Goal: Task Accomplishment & Management: Manage account settings

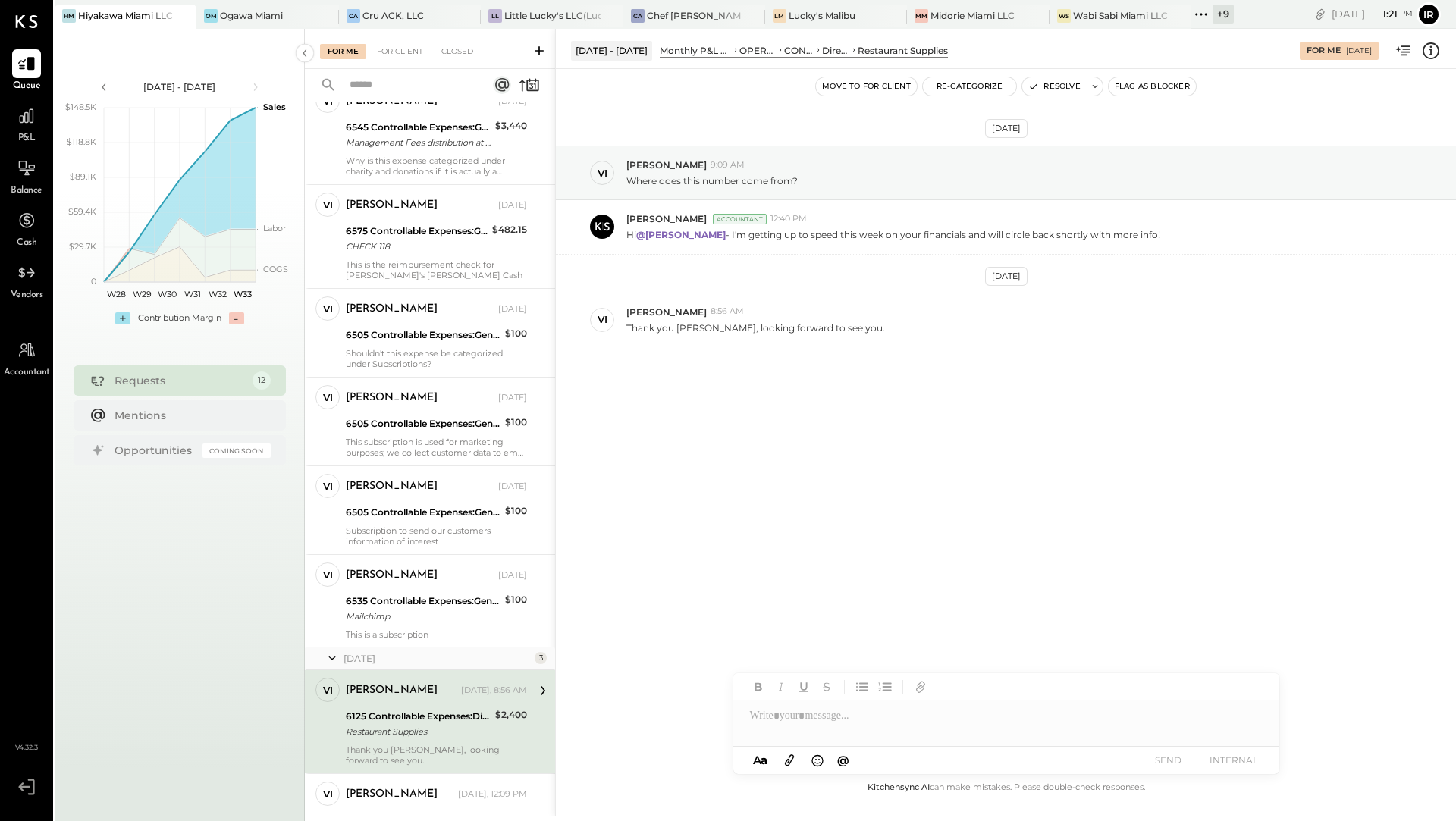
scroll to position [534, 0]
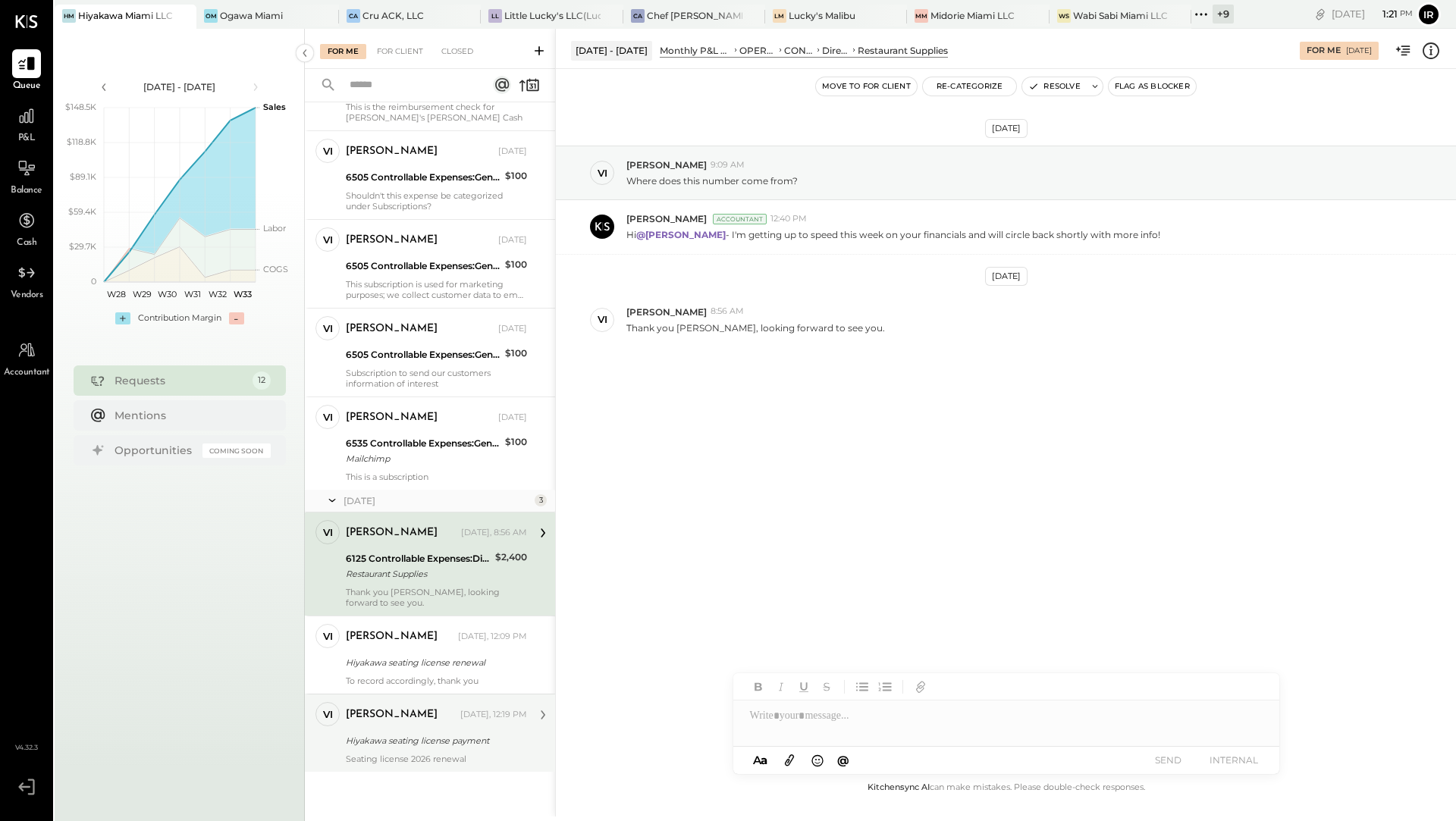
click at [410, 733] on div "Hiyakawa seating license payment" at bounding box center [434, 741] width 177 height 15
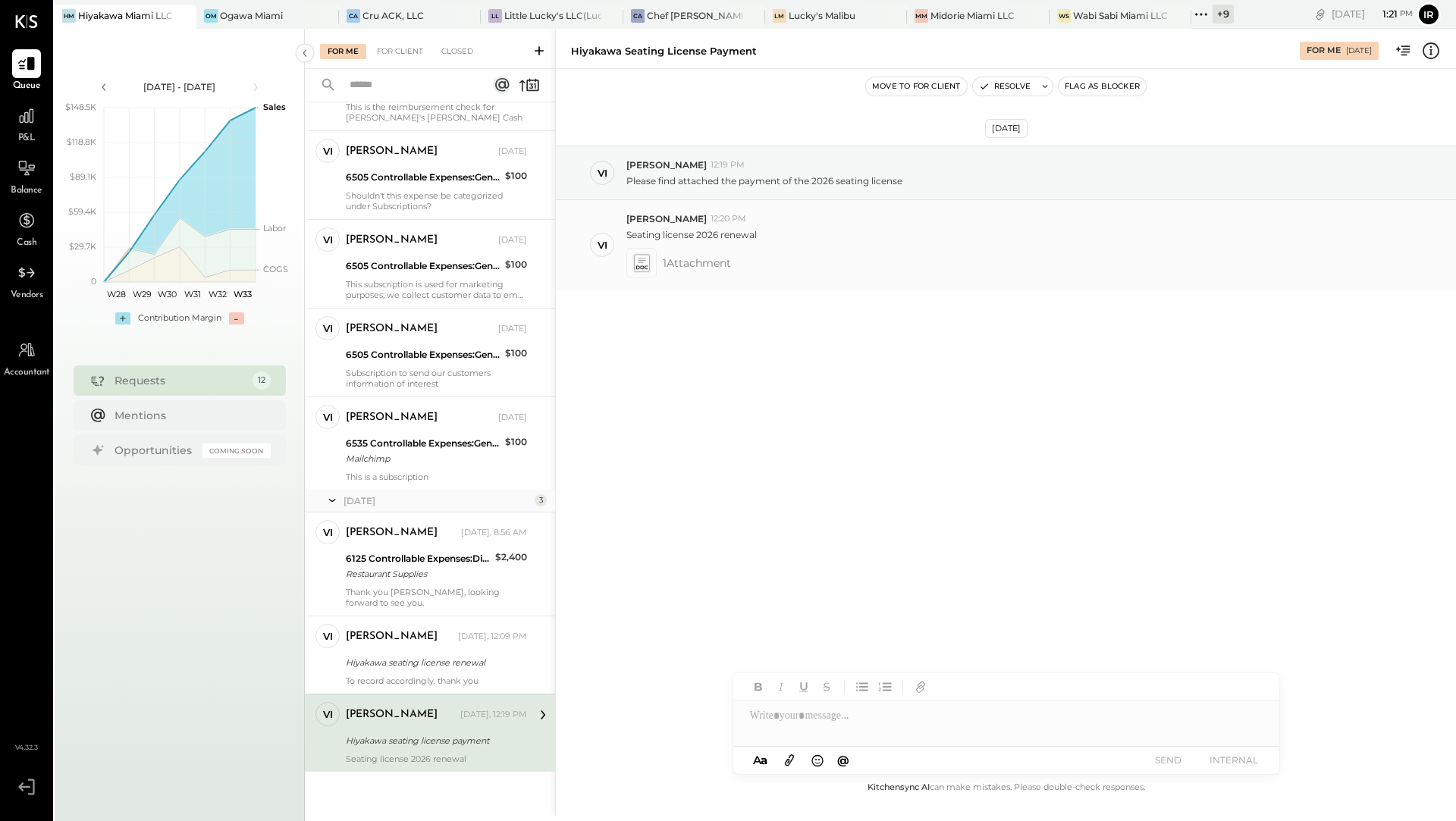
click at [643, 259] on icon at bounding box center [641, 260] width 7 height 5
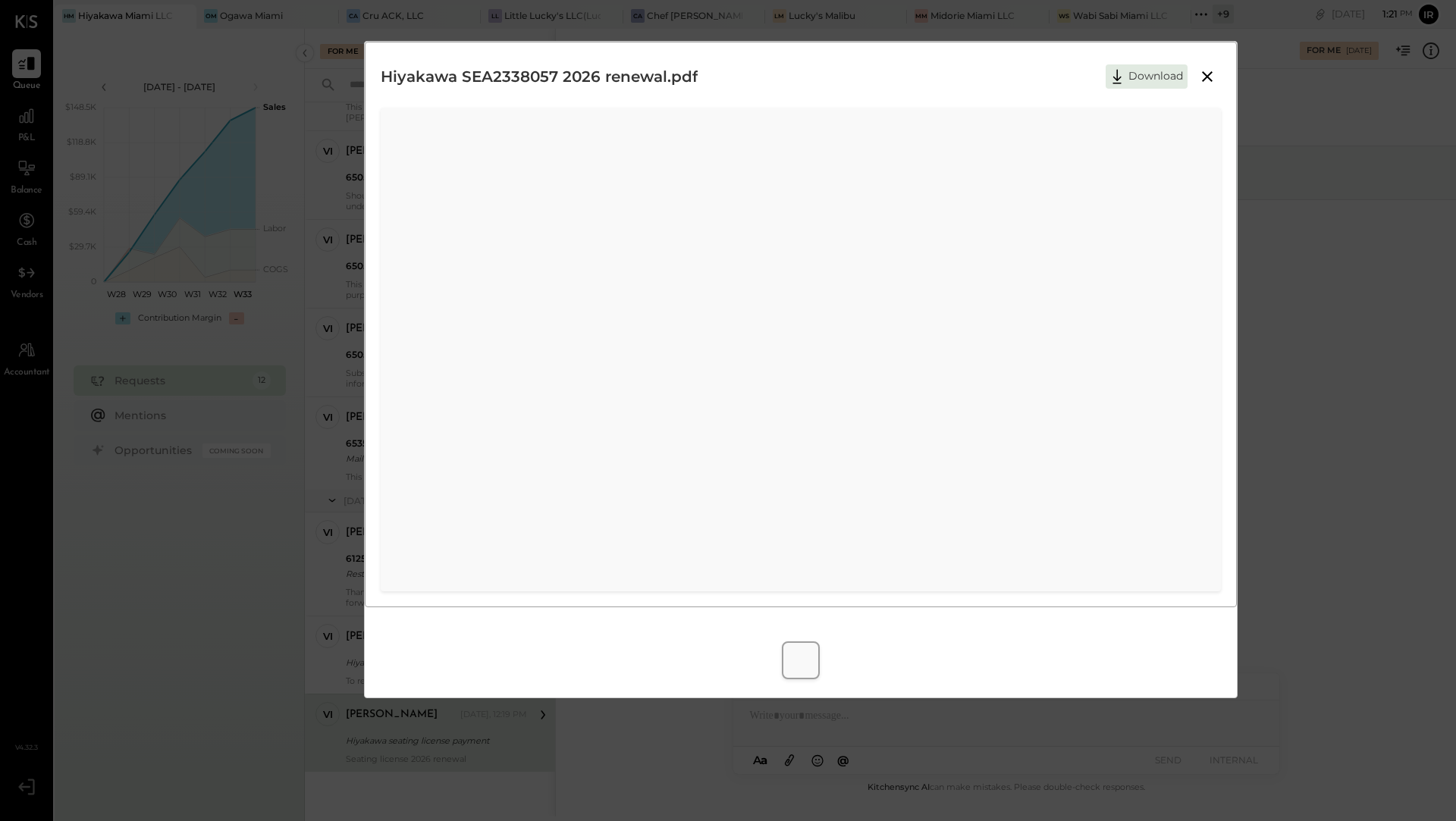
click at [1203, 10] on div "Hiyakawa SEA2338057 2026 renewal.pdf Download" at bounding box center [728, 410] width 1456 height 821
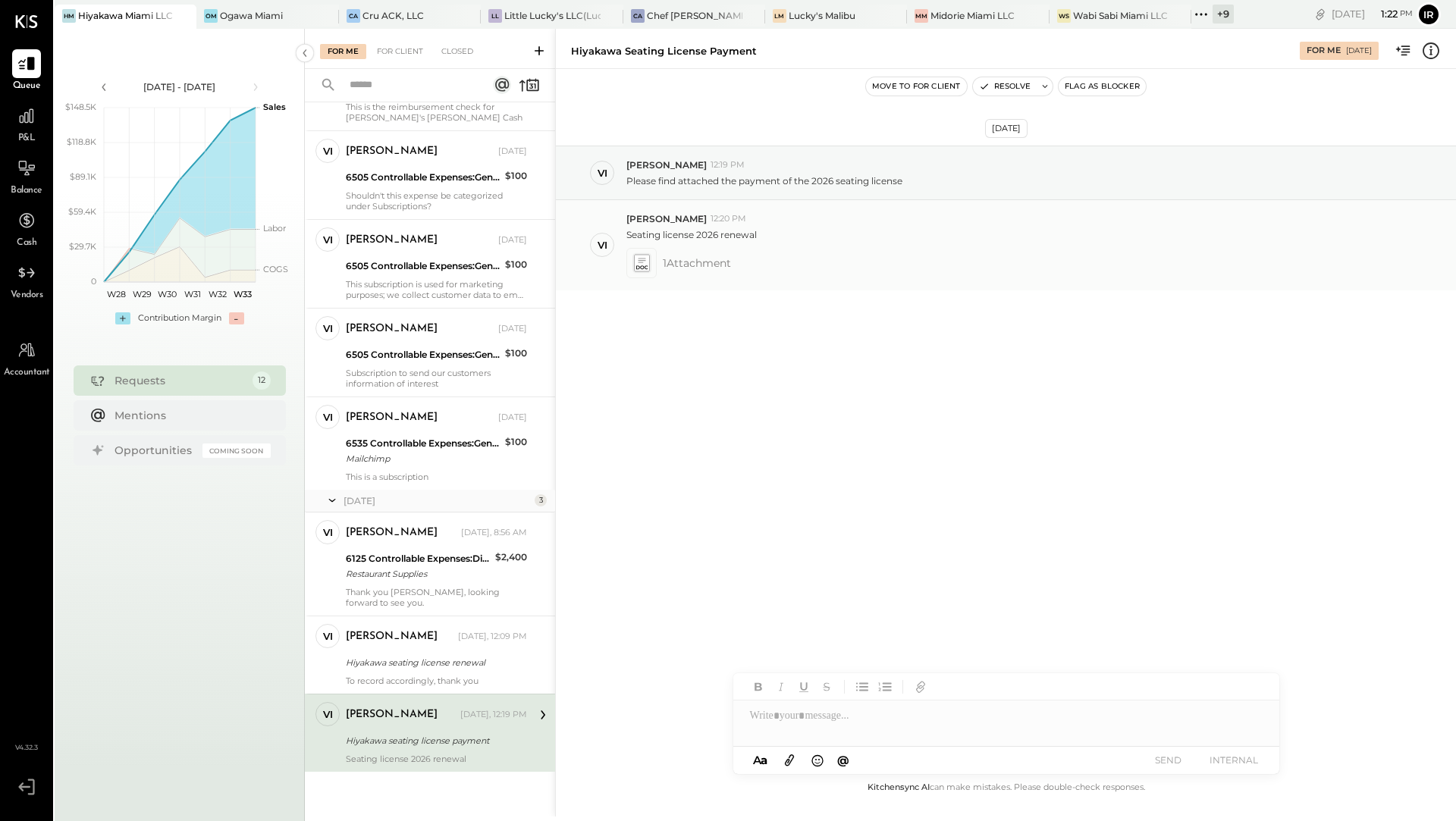
click at [640, 254] on g at bounding box center [640, 263] width 16 height 18
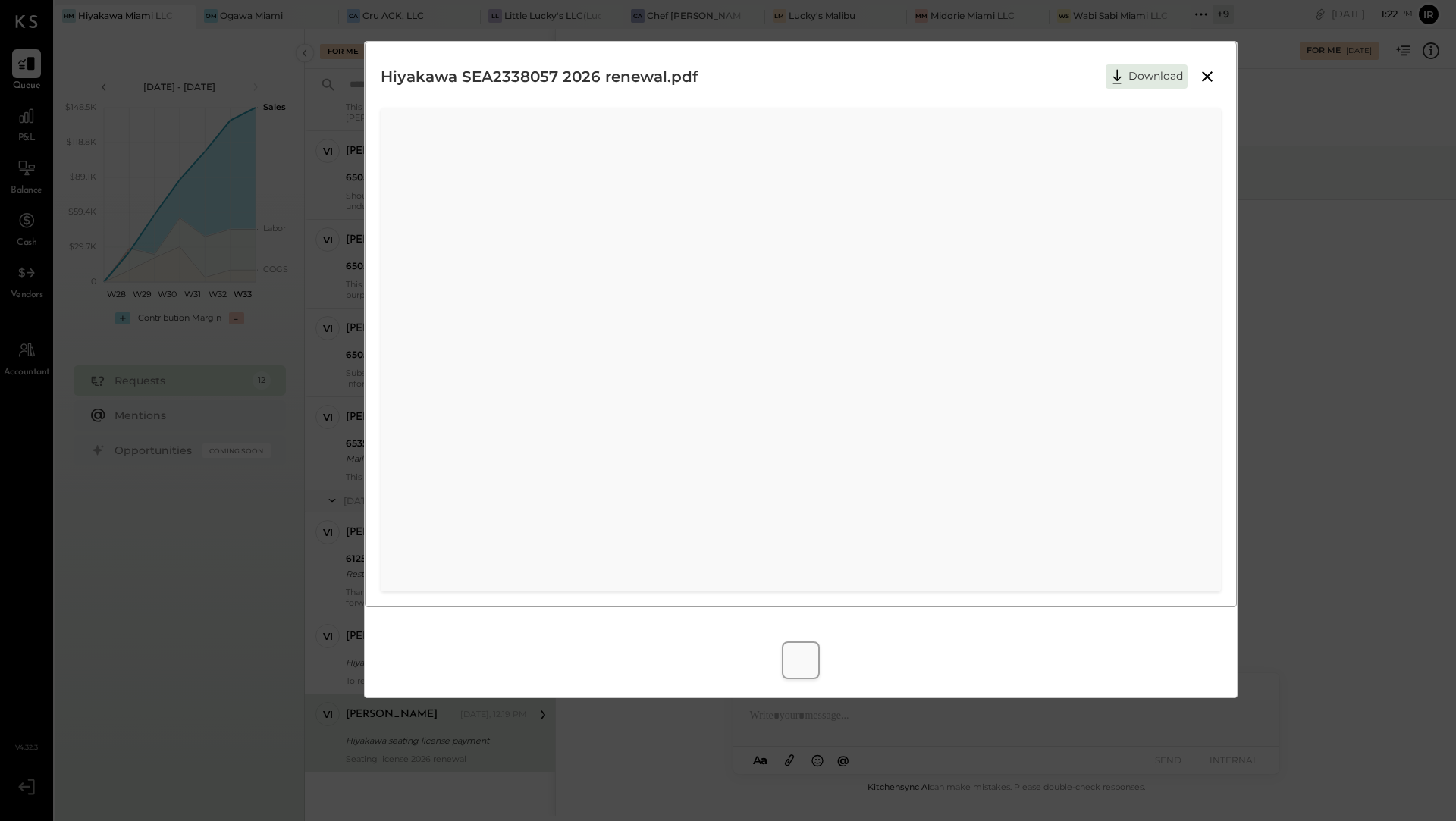
click at [1208, 73] on icon at bounding box center [1207, 77] width 19 height 18
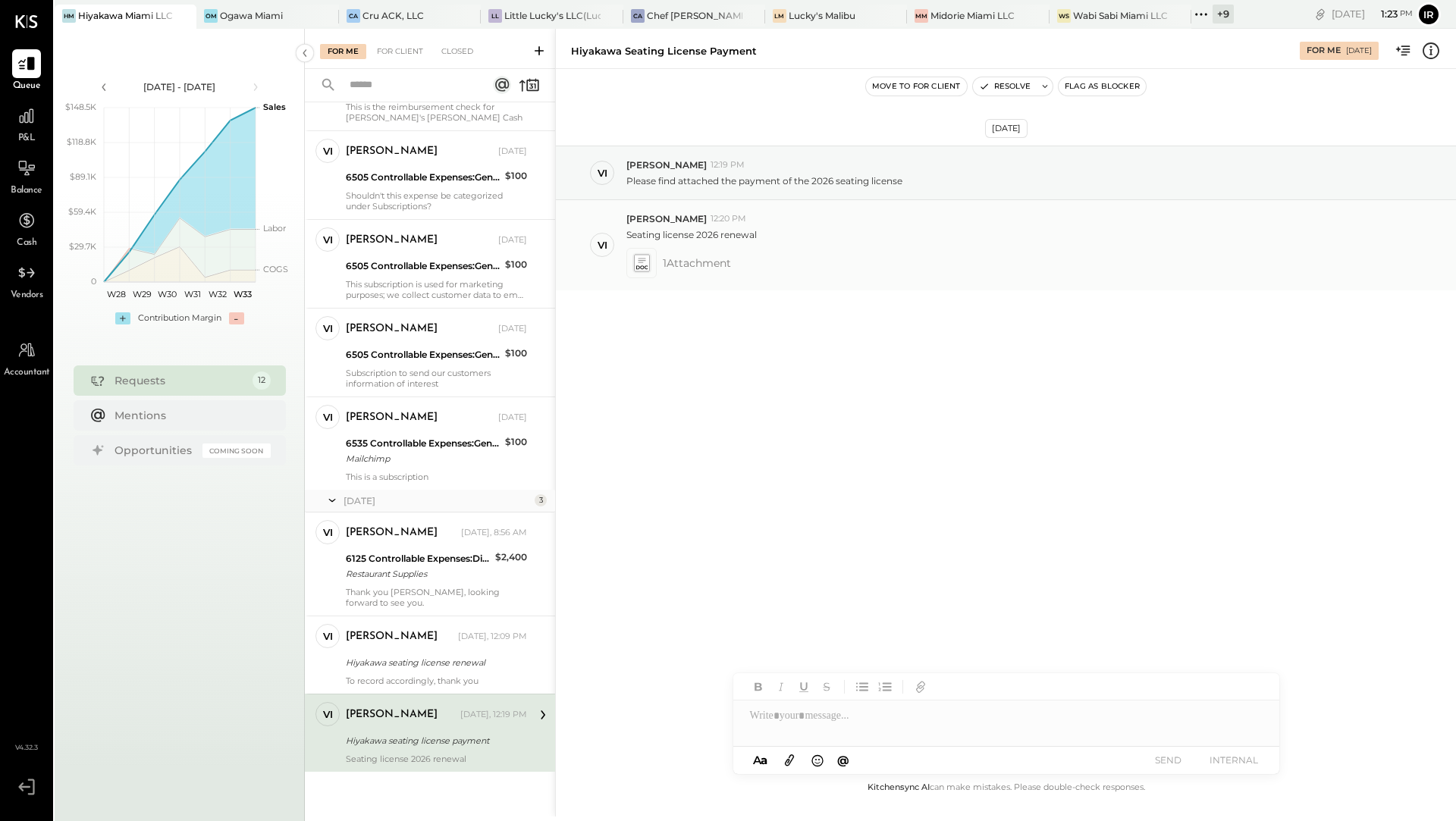
click at [643, 263] on icon at bounding box center [640, 263] width 16 height 18
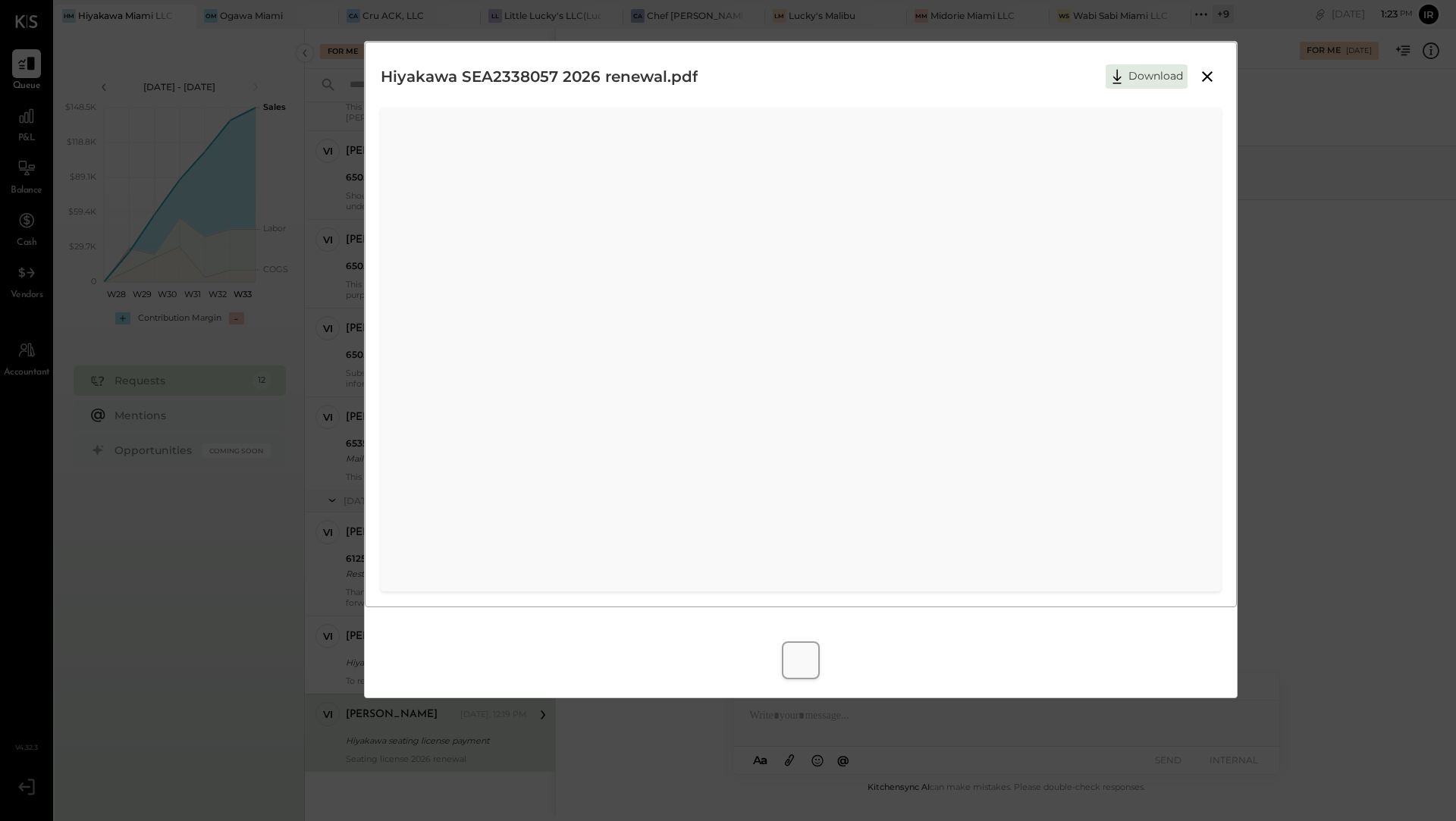
click at [1216, 71] on button at bounding box center [1207, 76] width 28 height 19
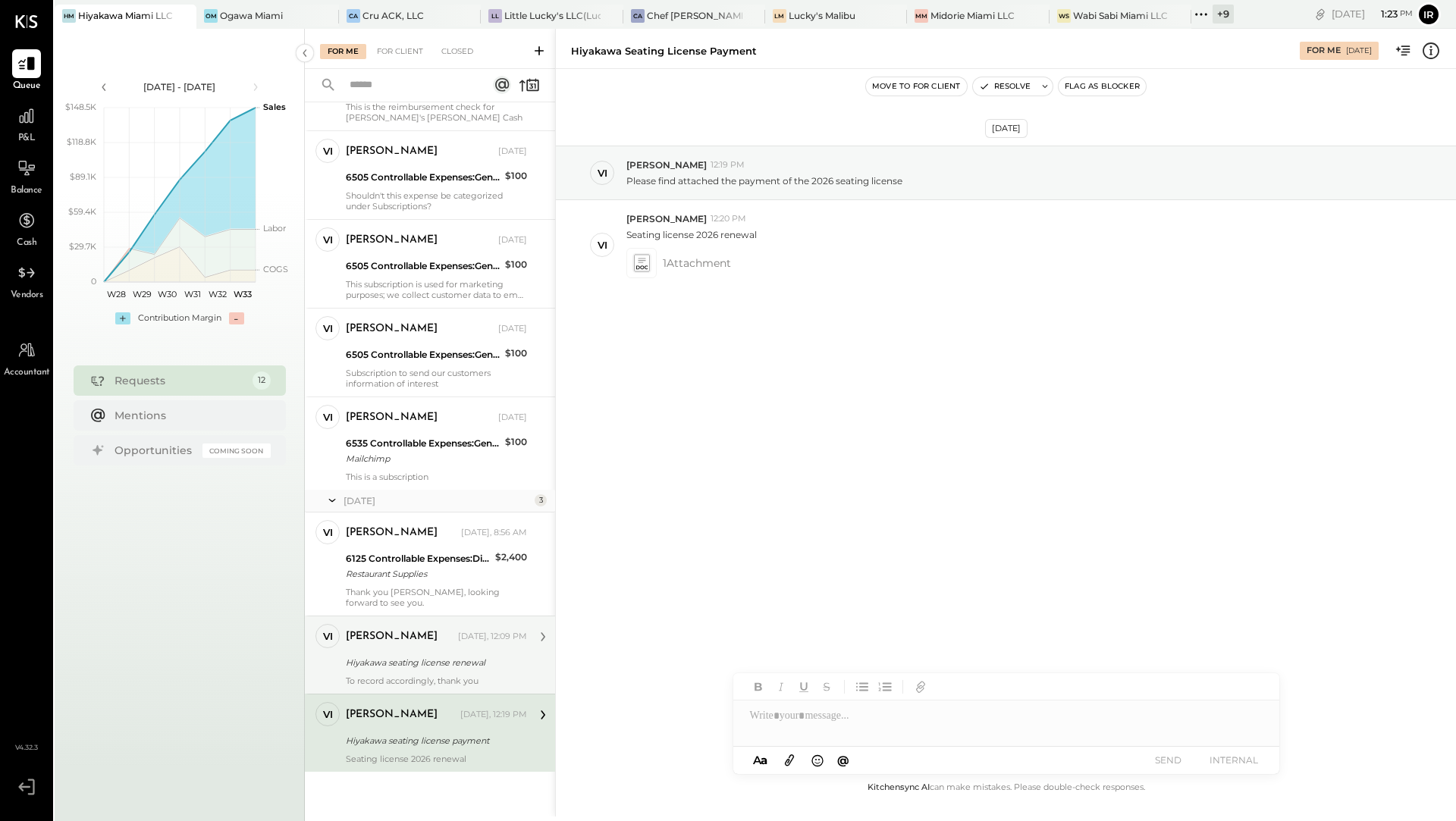
click at [474, 643] on div "[PERSON_NAME] [DATE], 12:09 PM" at bounding box center [437, 636] width 181 height 21
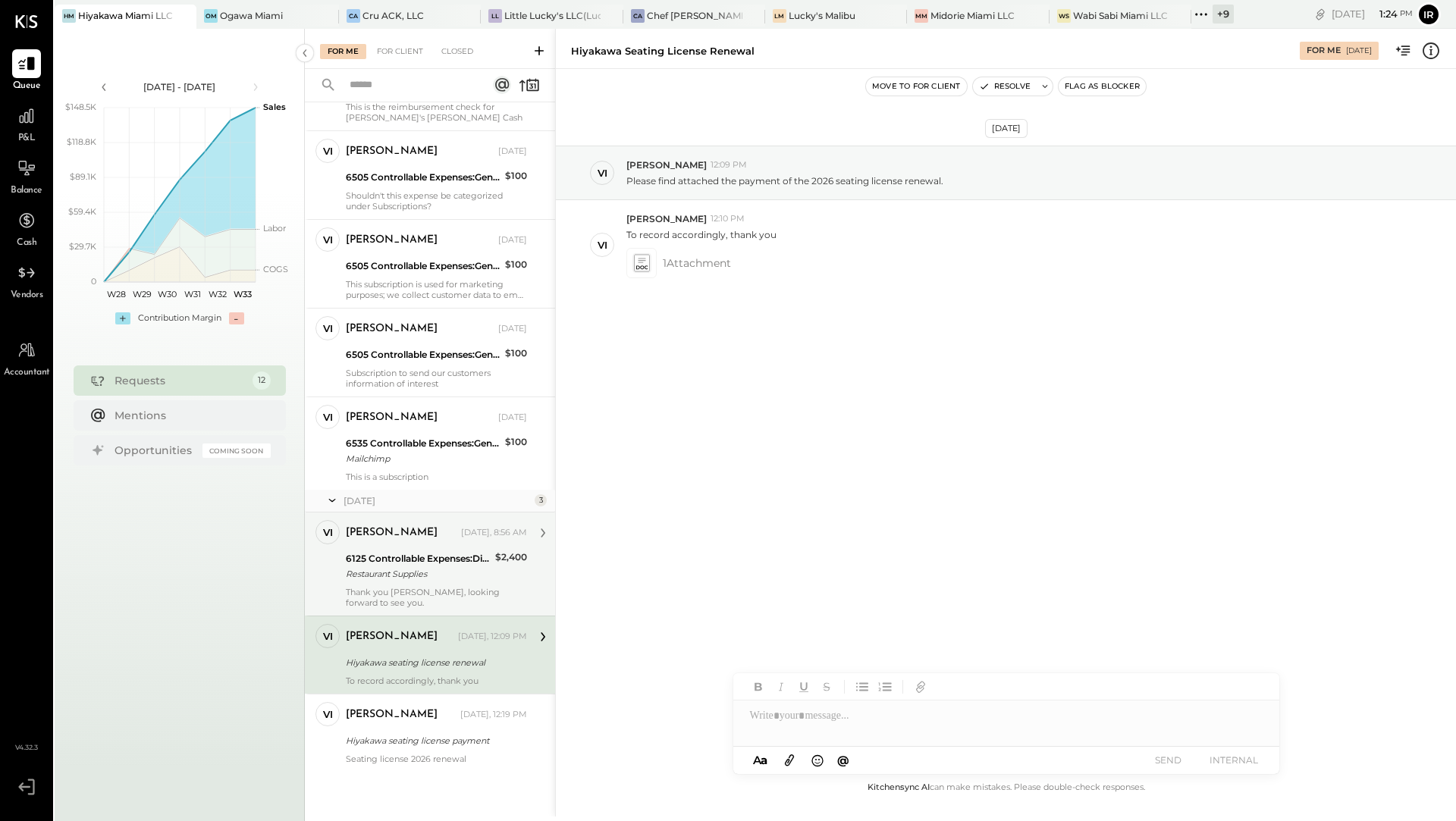
click at [436, 576] on div "Restaurant Supplies" at bounding box center [418, 573] width 145 height 15
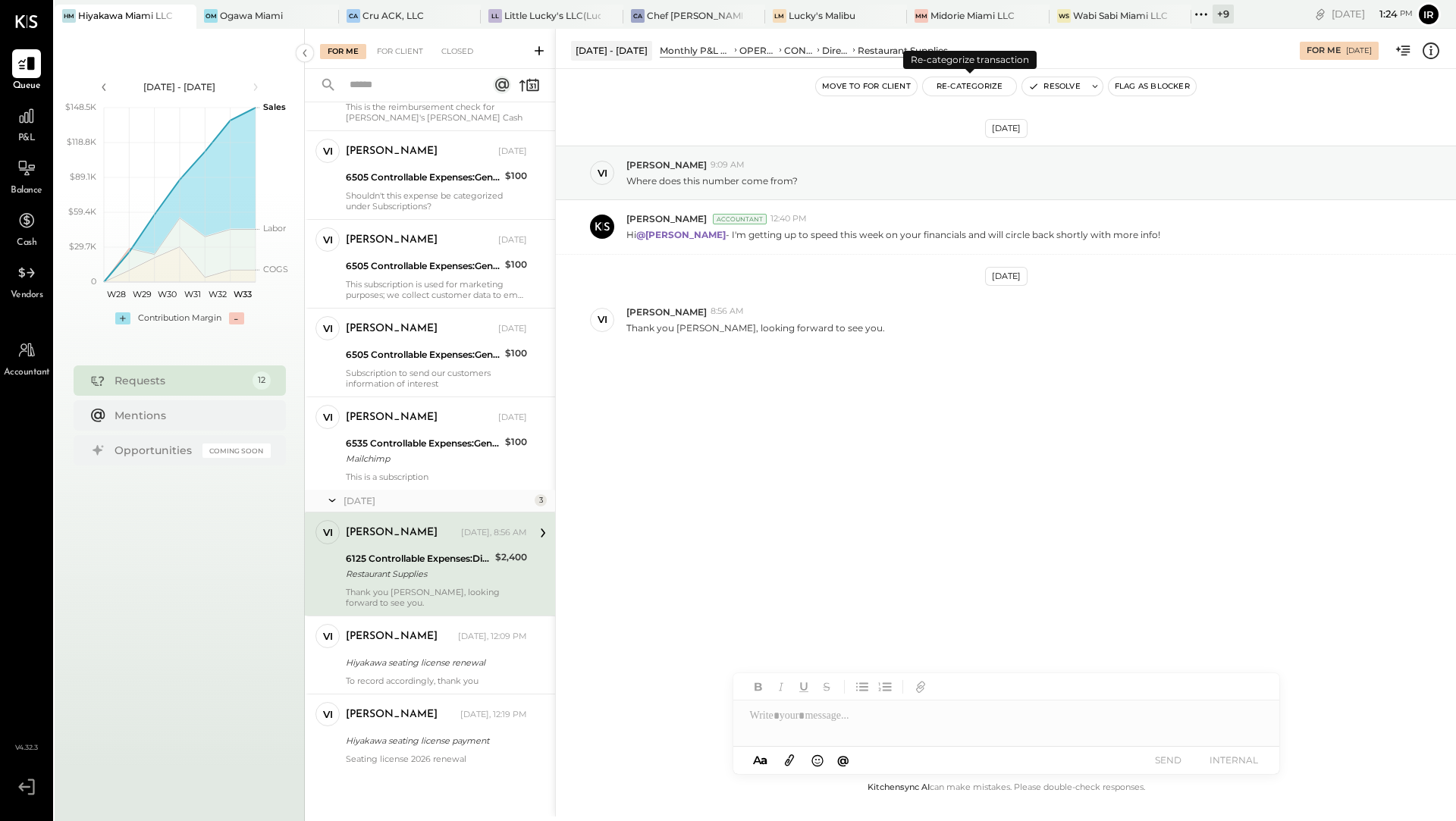
click at [950, 84] on button "Re-Categorize" at bounding box center [969, 87] width 94 height 18
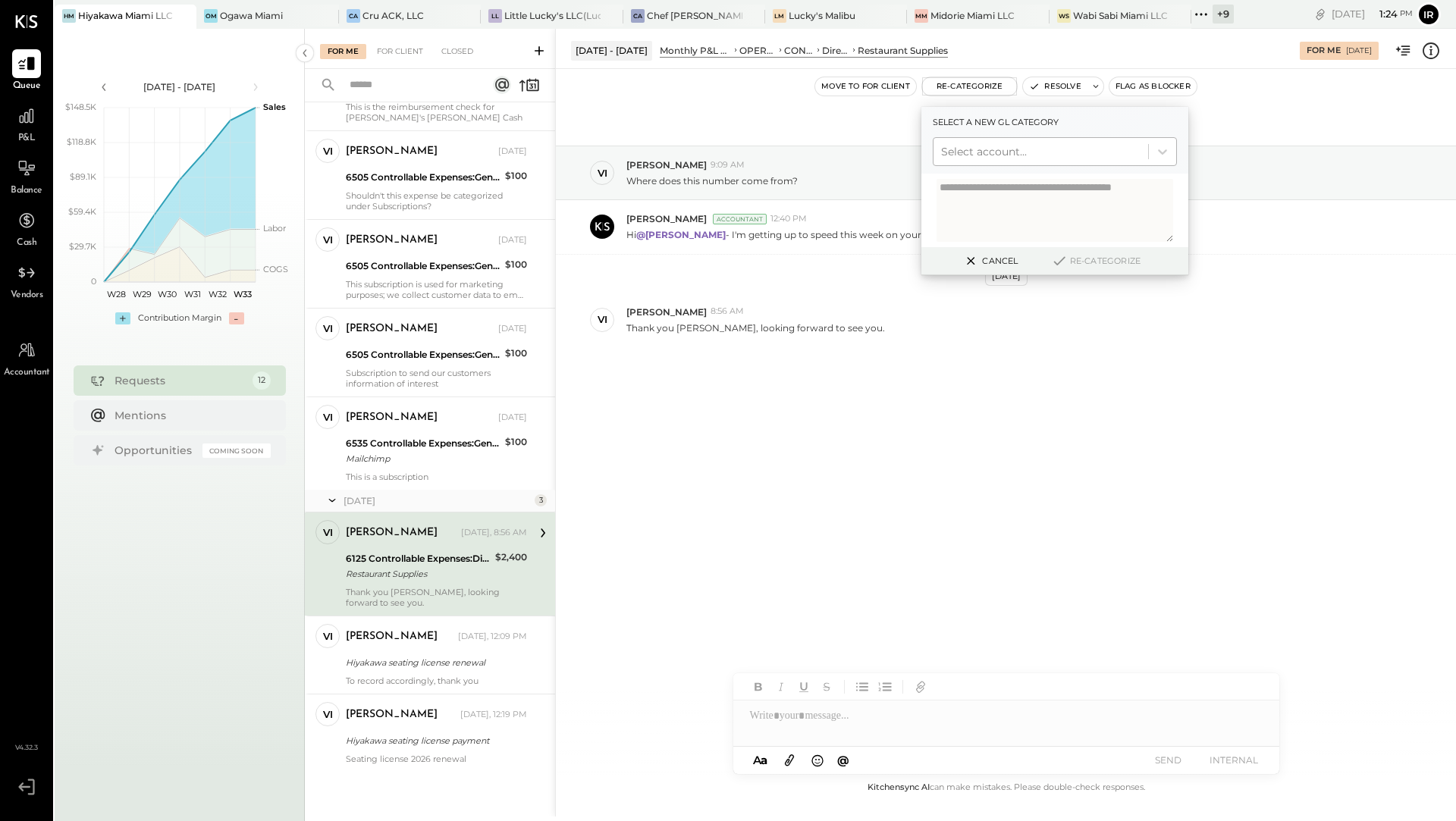
click at [974, 155] on div at bounding box center [1041, 152] width 200 height 18
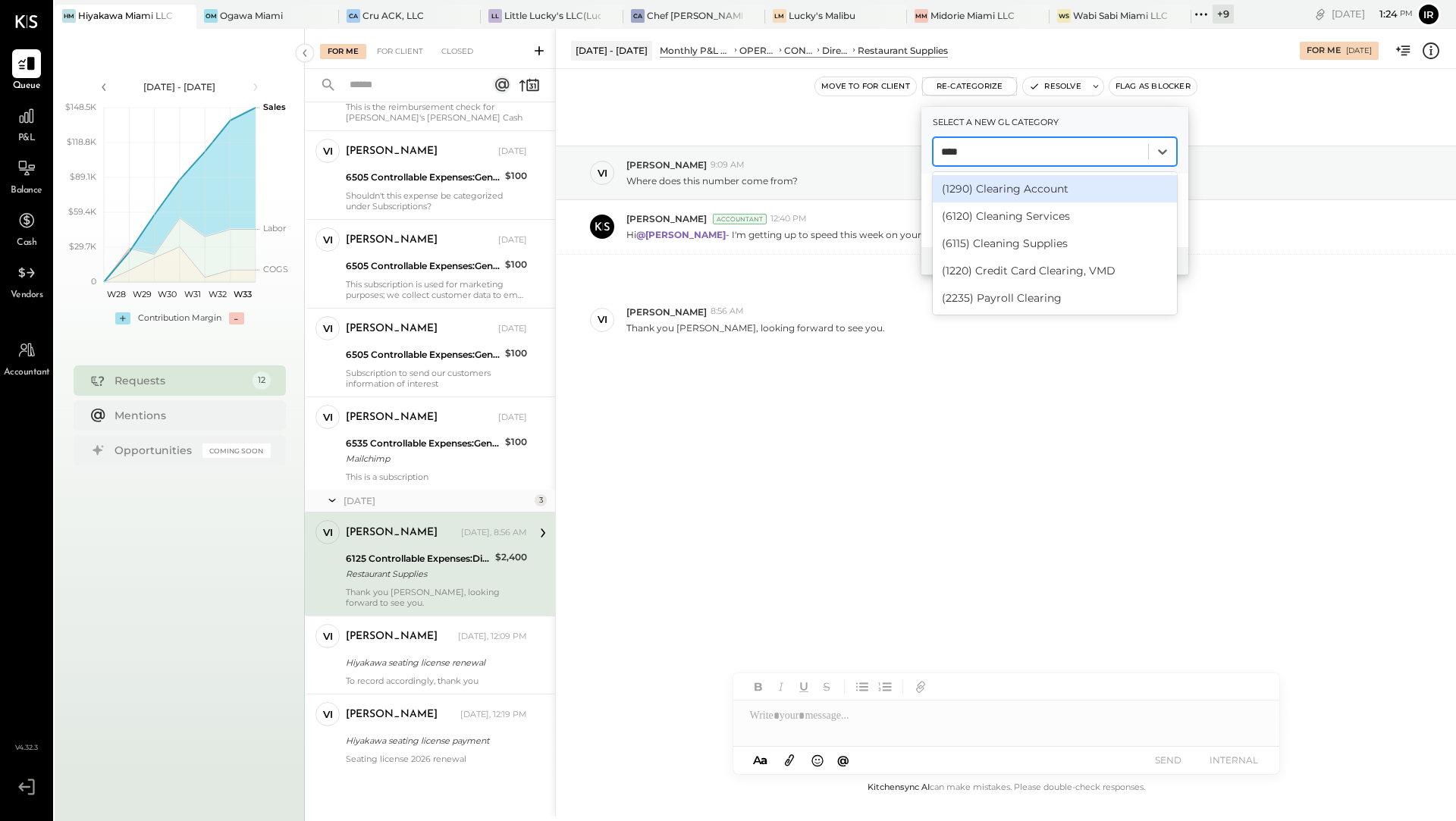
type input "*****"
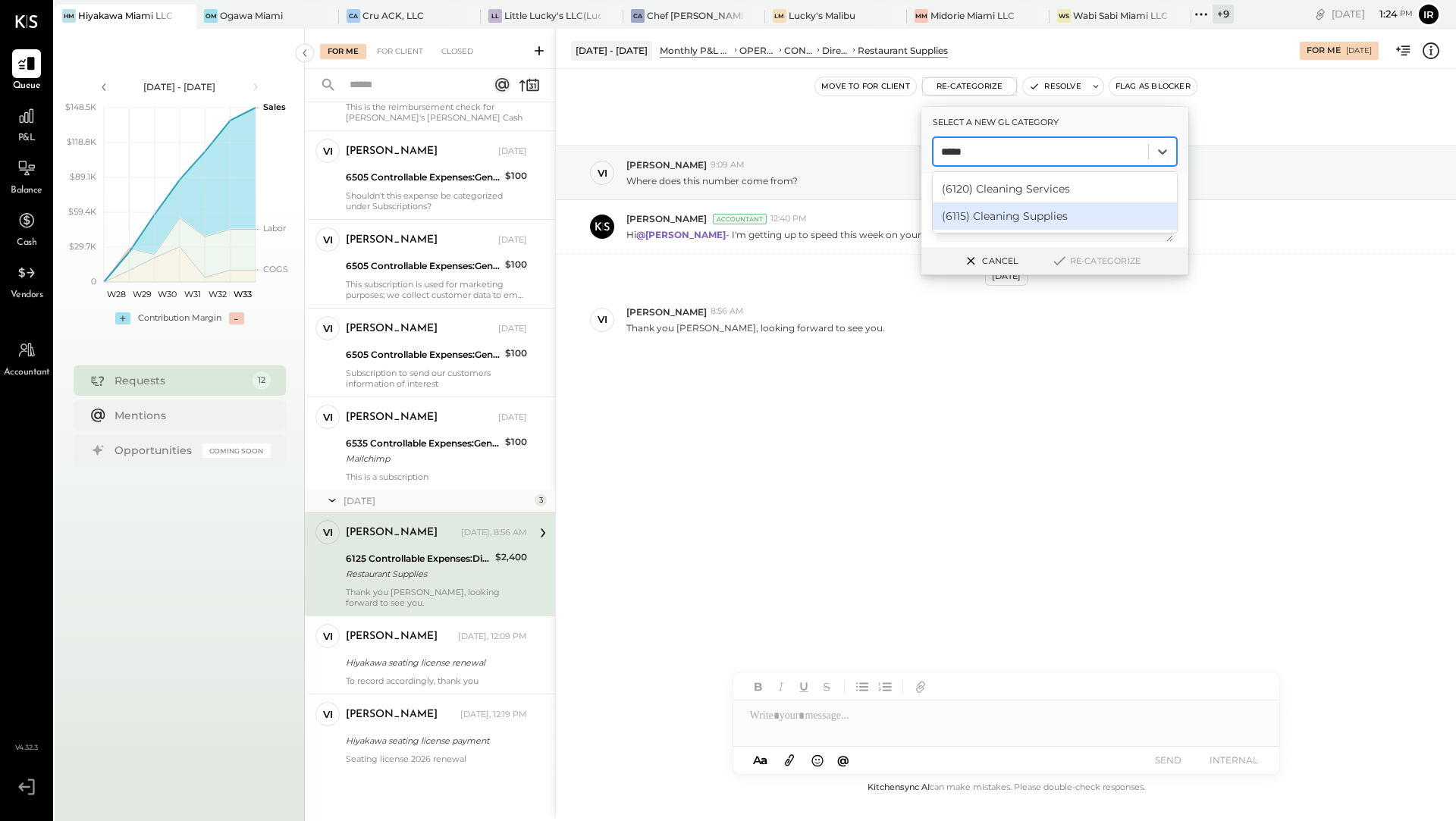
click at [983, 205] on div "(6115) Cleaning Supplies" at bounding box center [1055, 216] width 244 height 28
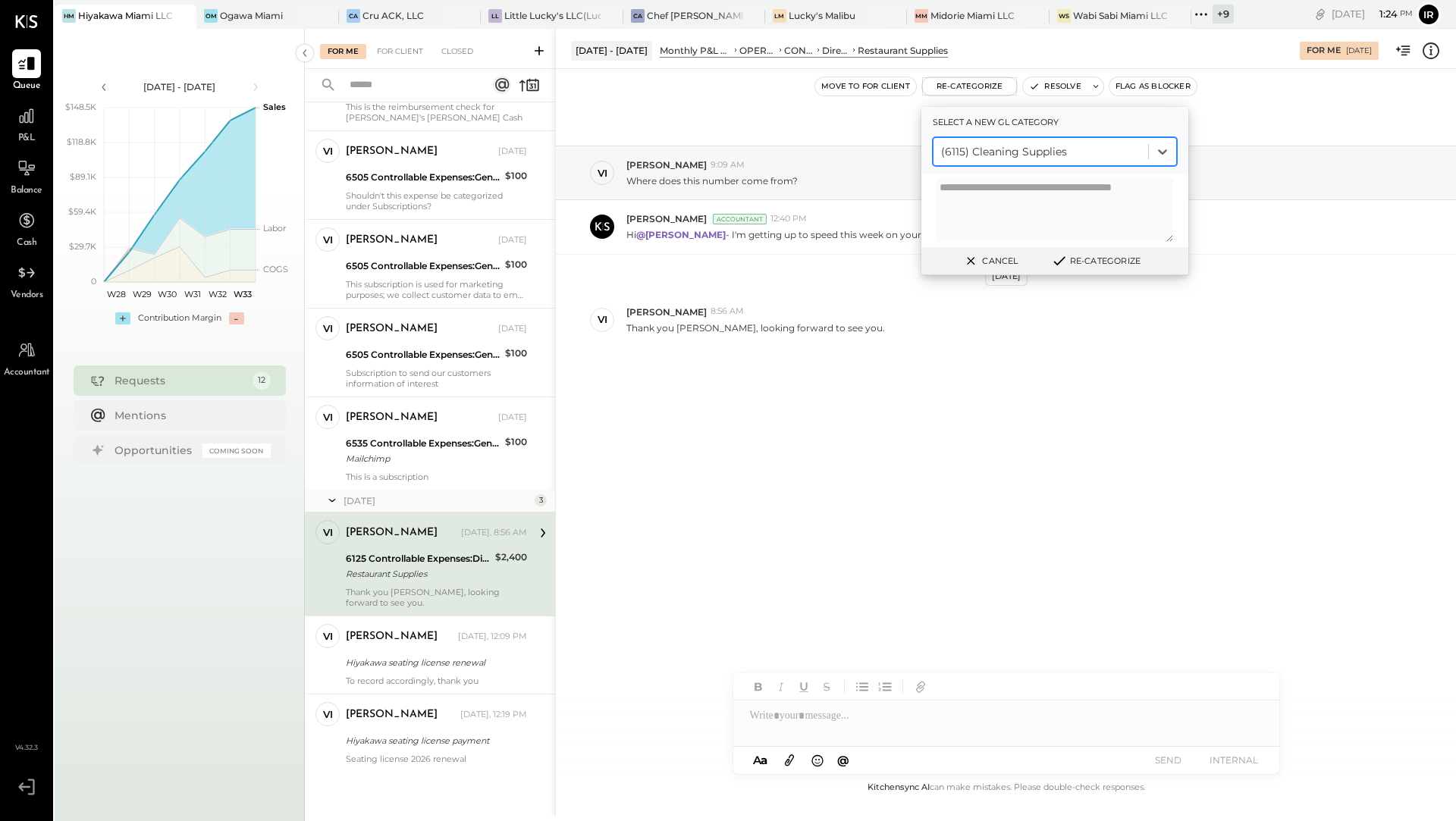
click at [1081, 260] on button "Re-Categorize" at bounding box center [1095, 261] width 100 height 18
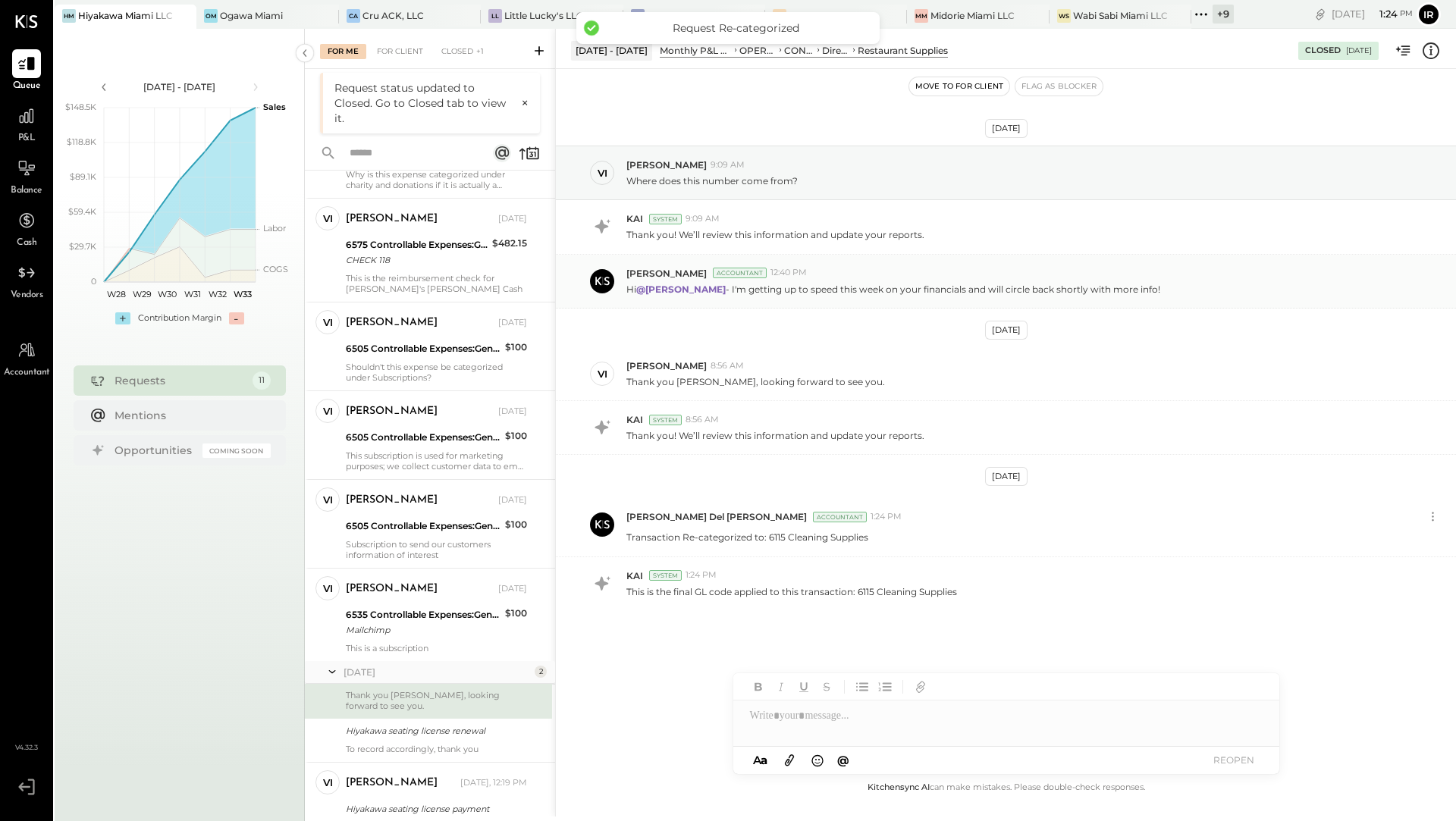
scroll to position [431, 0]
click at [332, 670] on icon at bounding box center [332, 671] width 6 height 3
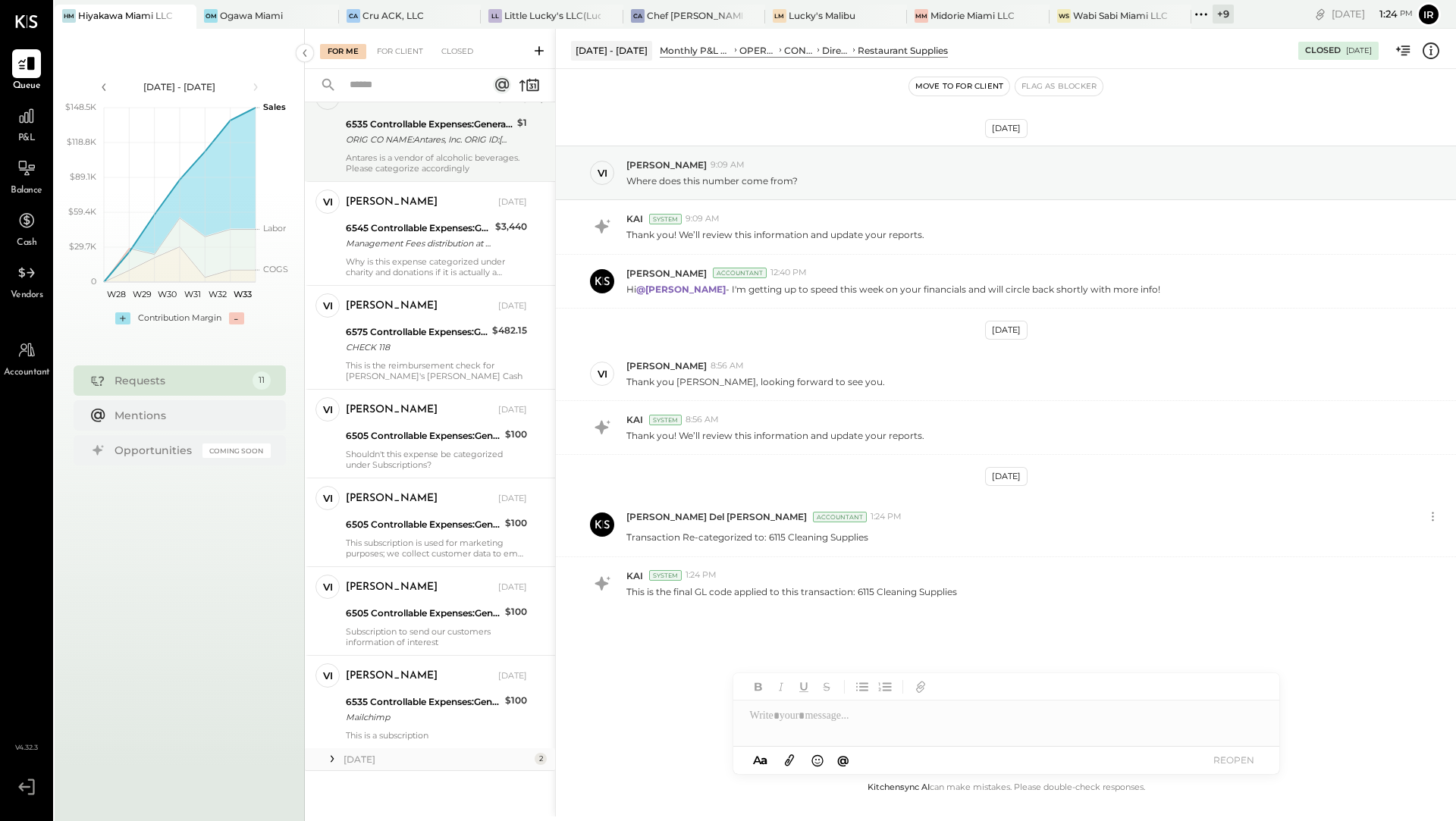
scroll to position [0, 0]
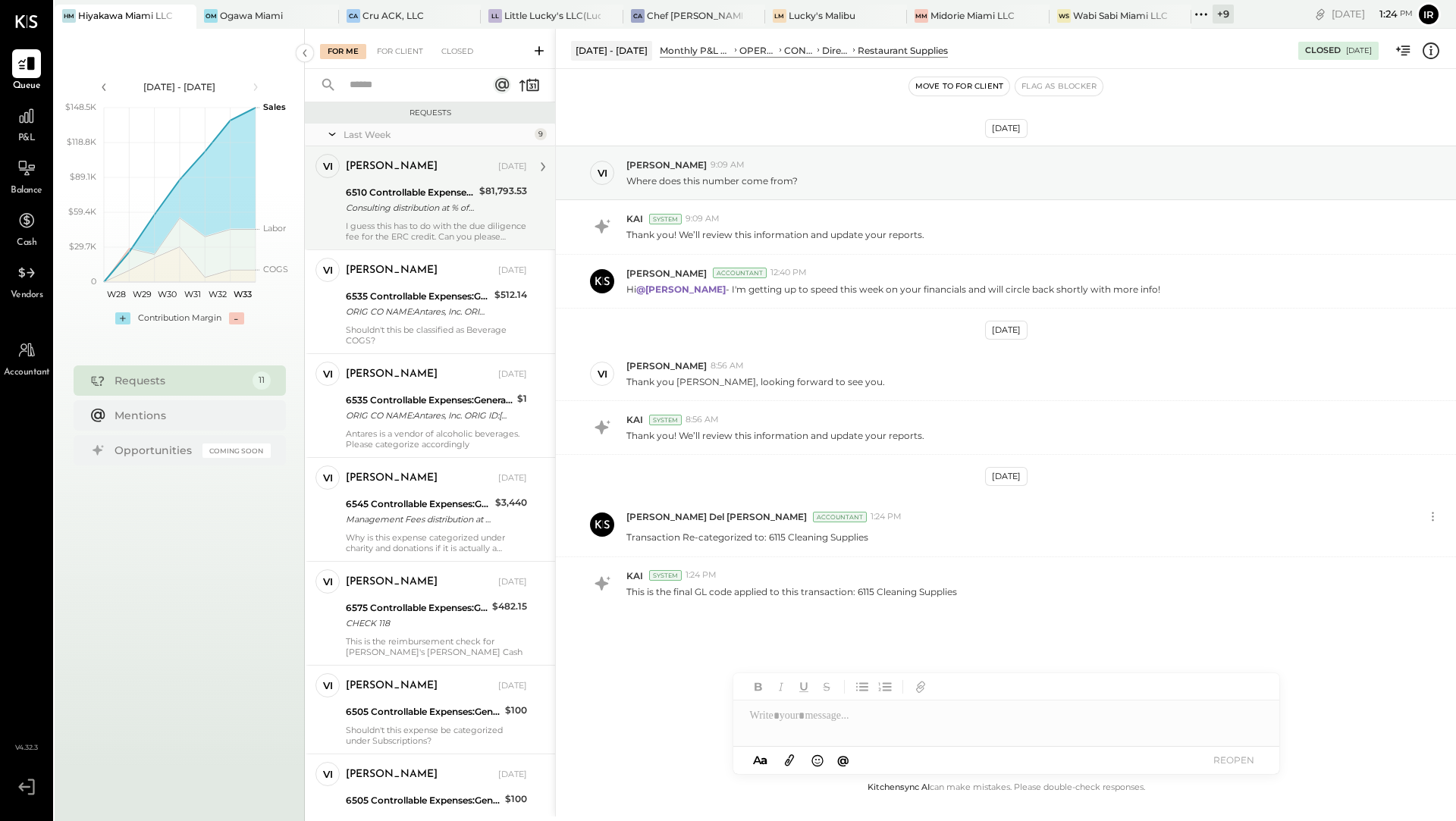
click at [401, 214] on div "Consulting distribution at % of Net sales" at bounding box center [410, 207] width 129 height 15
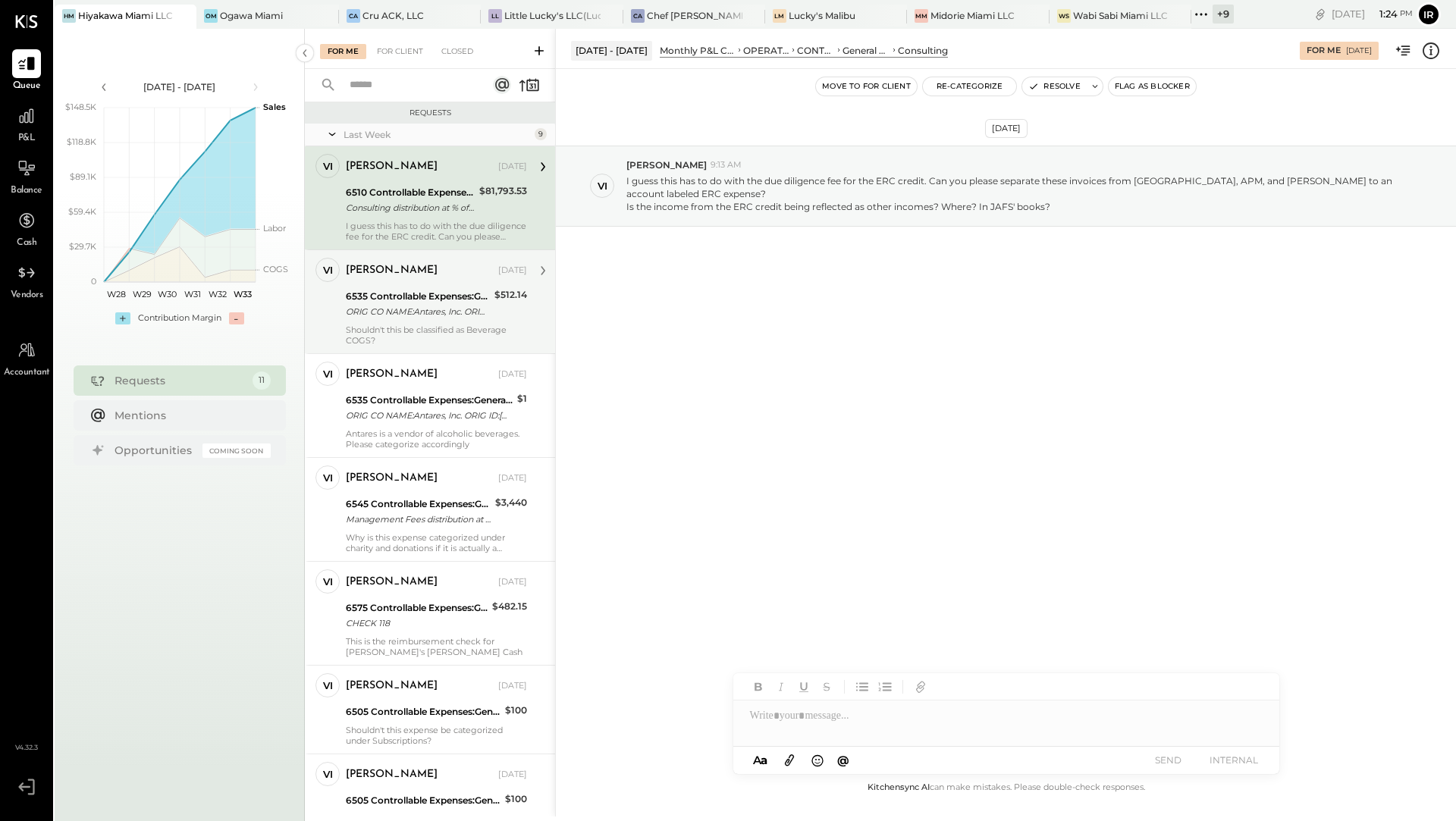
click at [389, 298] on div "6535 Controllable Expenses:General & Administrative Expenses:Computer Supplies,…" at bounding box center [418, 296] width 144 height 15
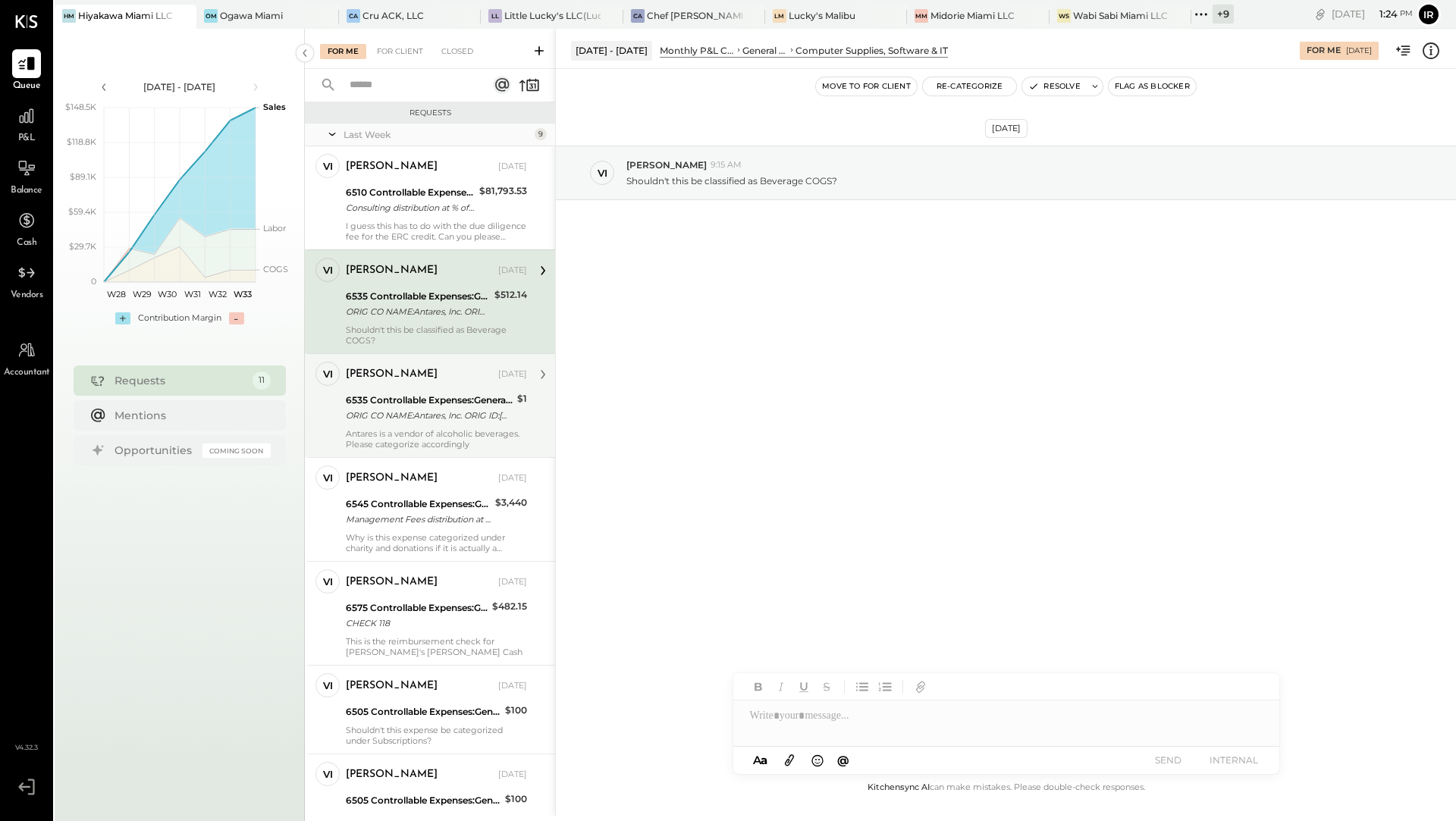
click at [385, 422] on div "ORIG CO NAME:Antares, Inc. ORIG ID:[US_EMPLOYER_IDENTIFICATION_NUMBER] DESC DAT…" at bounding box center [429, 415] width 167 height 15
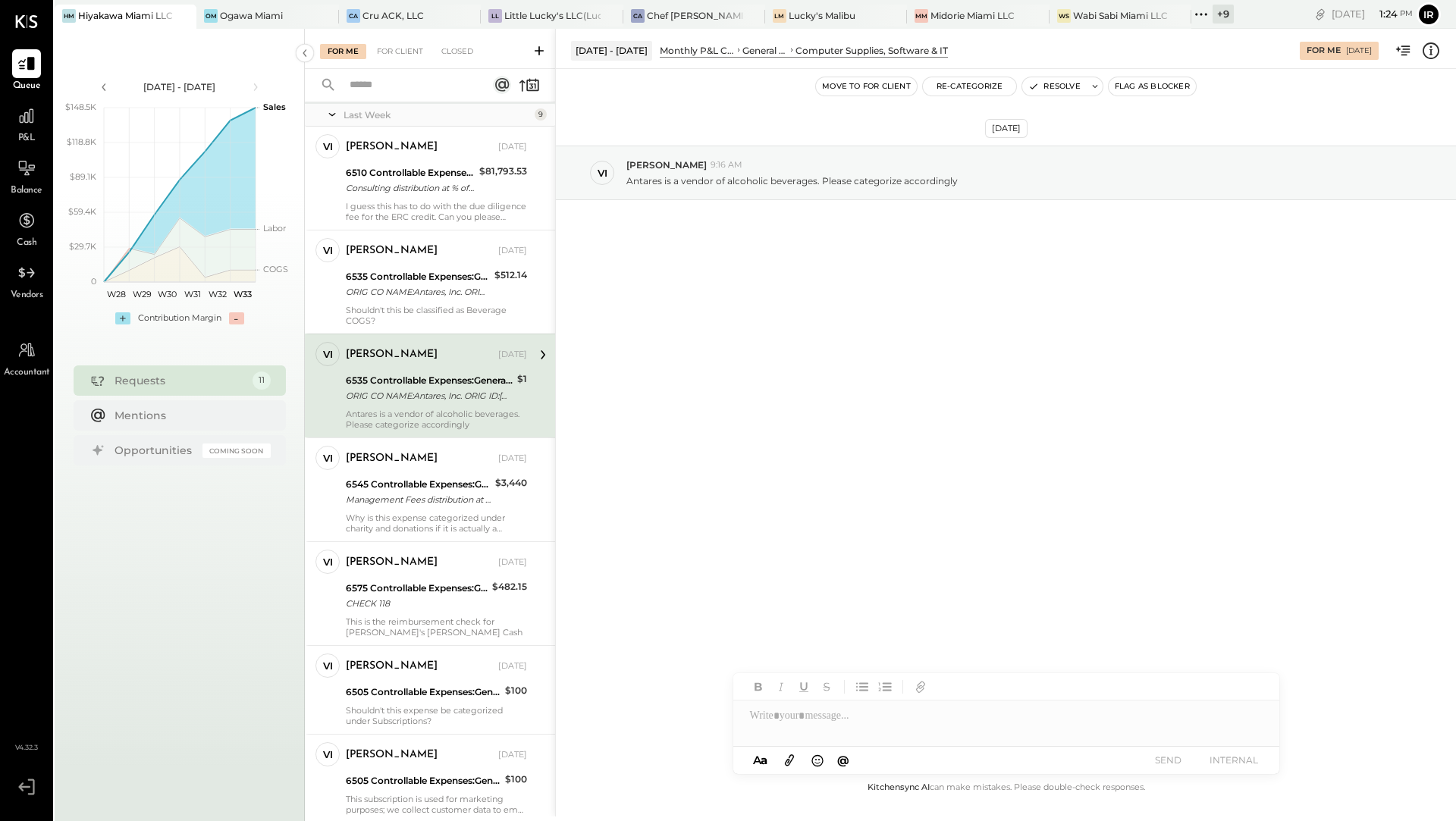
scroll to position [21, 0]
click at [969, 91] on button "Re-Categorize" at bounding box center [969, 87] width 94 height 18
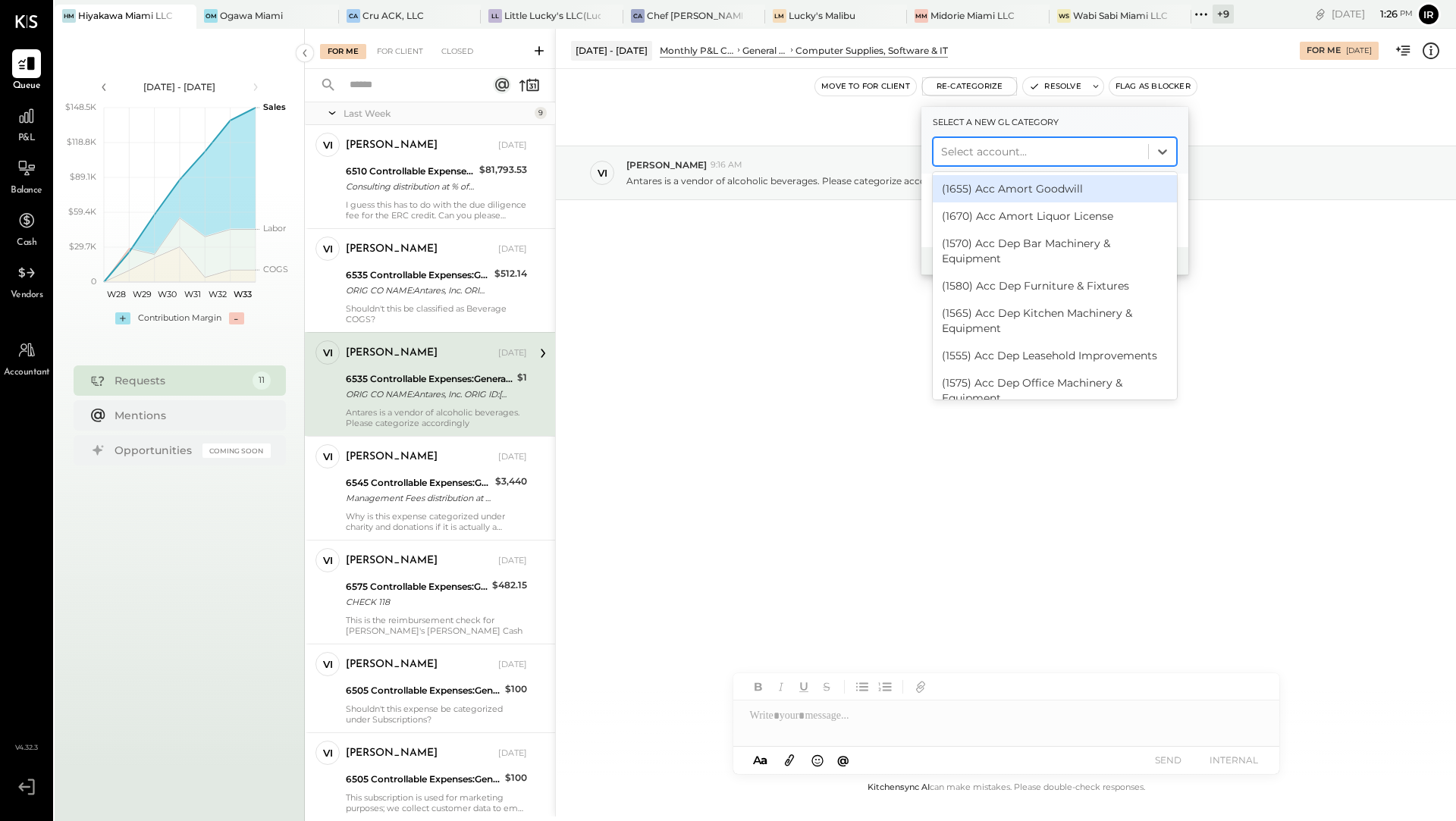
click at [978, 162] on div "Select account..." at bounding box center [1041, 152] width 215 height 24
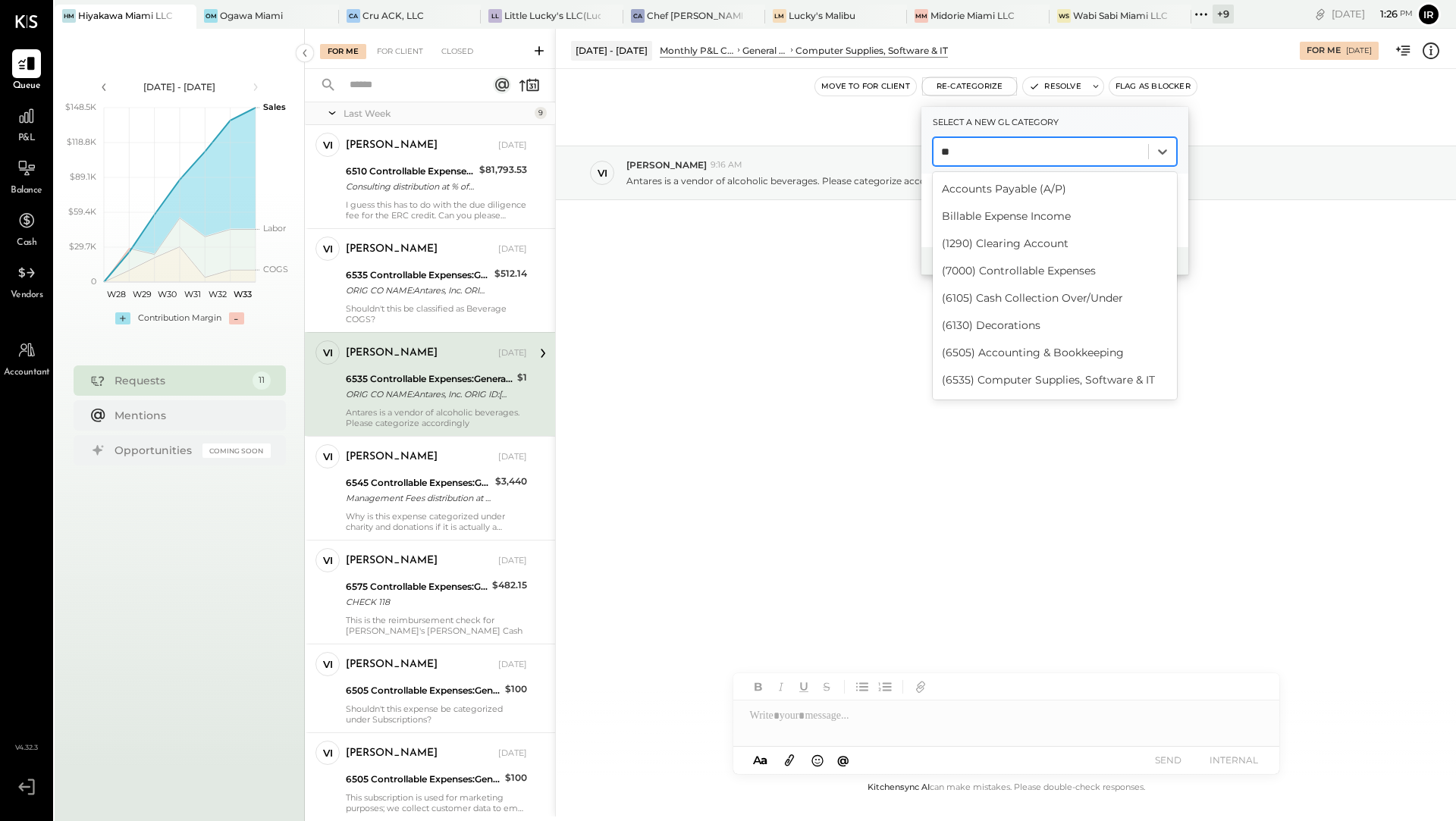
type input "*"
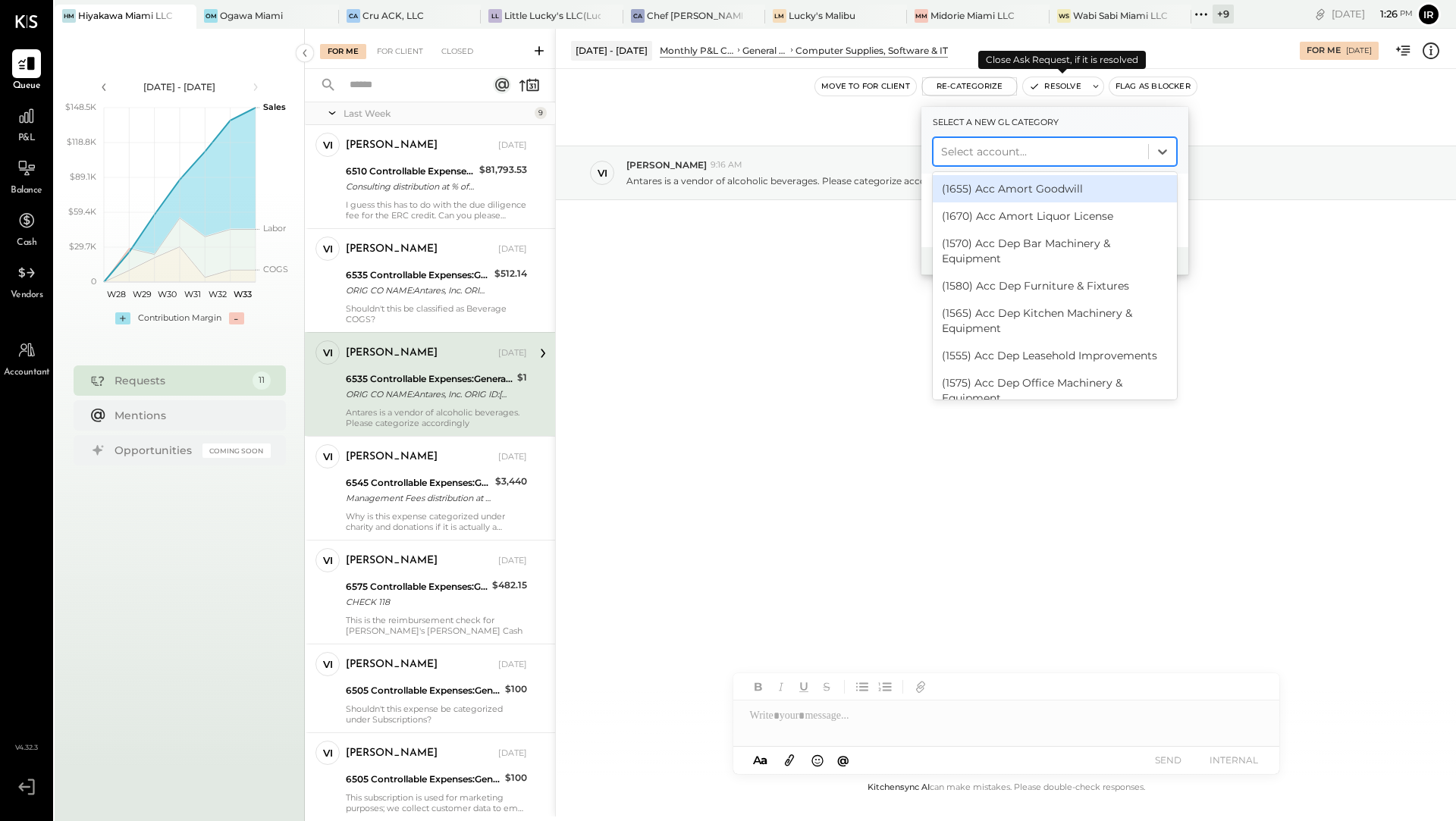
click at [1052, 91] on button "Resolve" at bounding box center [1055, 87] width 64 height 18
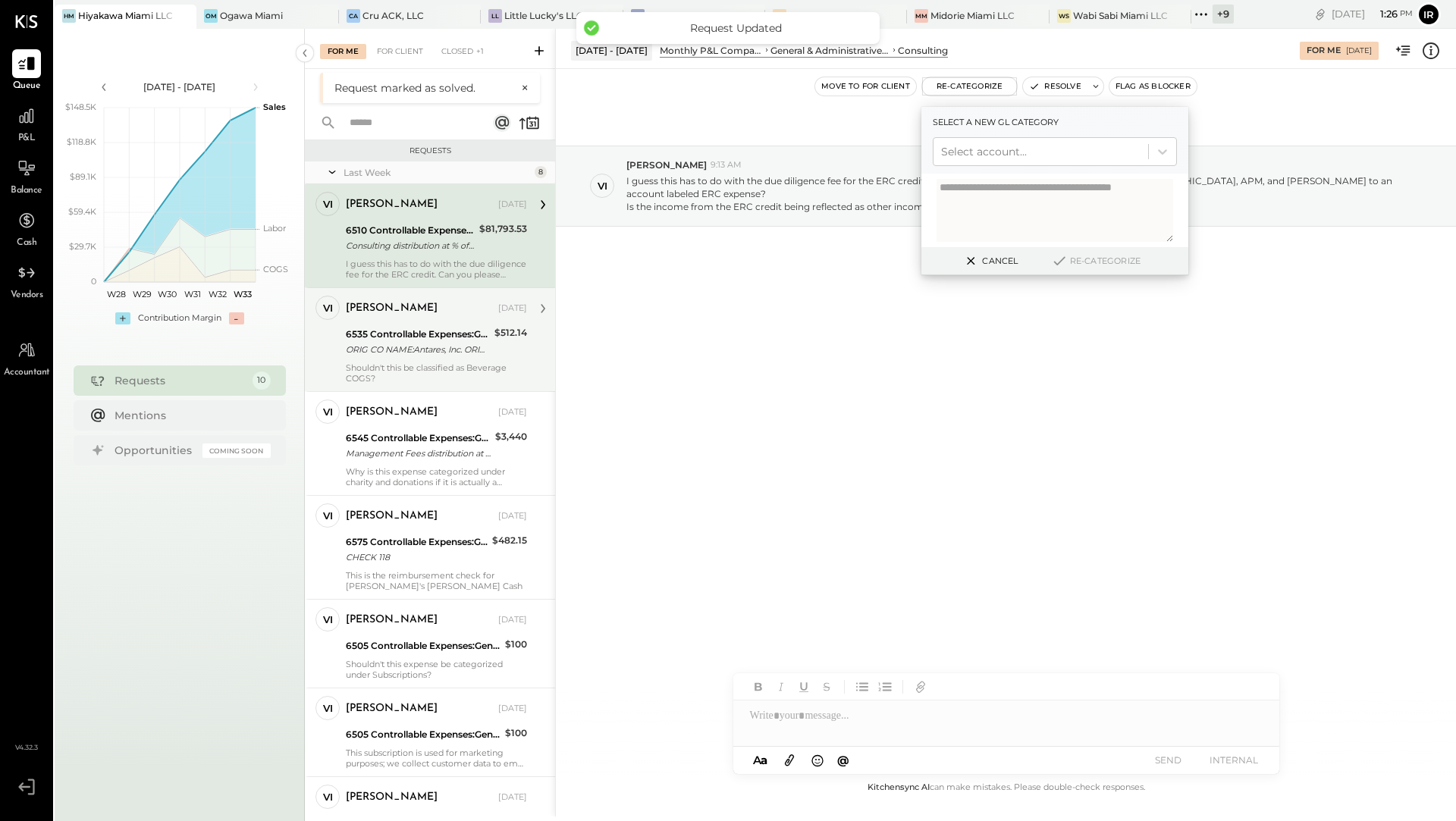
click at [401, 345] on div "ORIG CO NAME:Antares, Inc. ORIG ID:59 -XXX2749 DESC DATE:062025 CO ENTRY DESCR:…" at bounding box center [418, 349] width 144 height 15
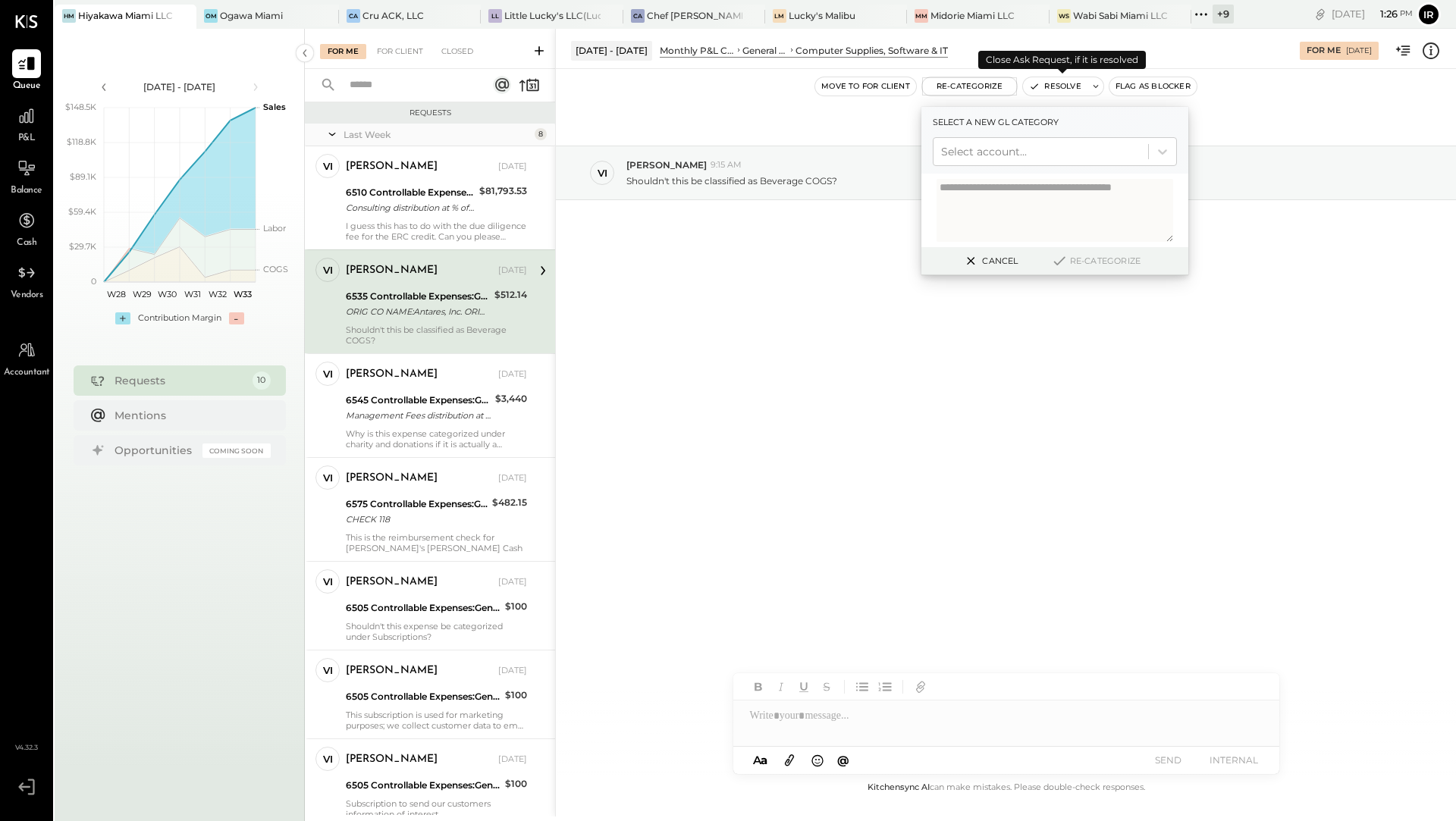
click at [1063, 92] on button "Resolve" at bounding box center [1055, 87] width 64 height 18
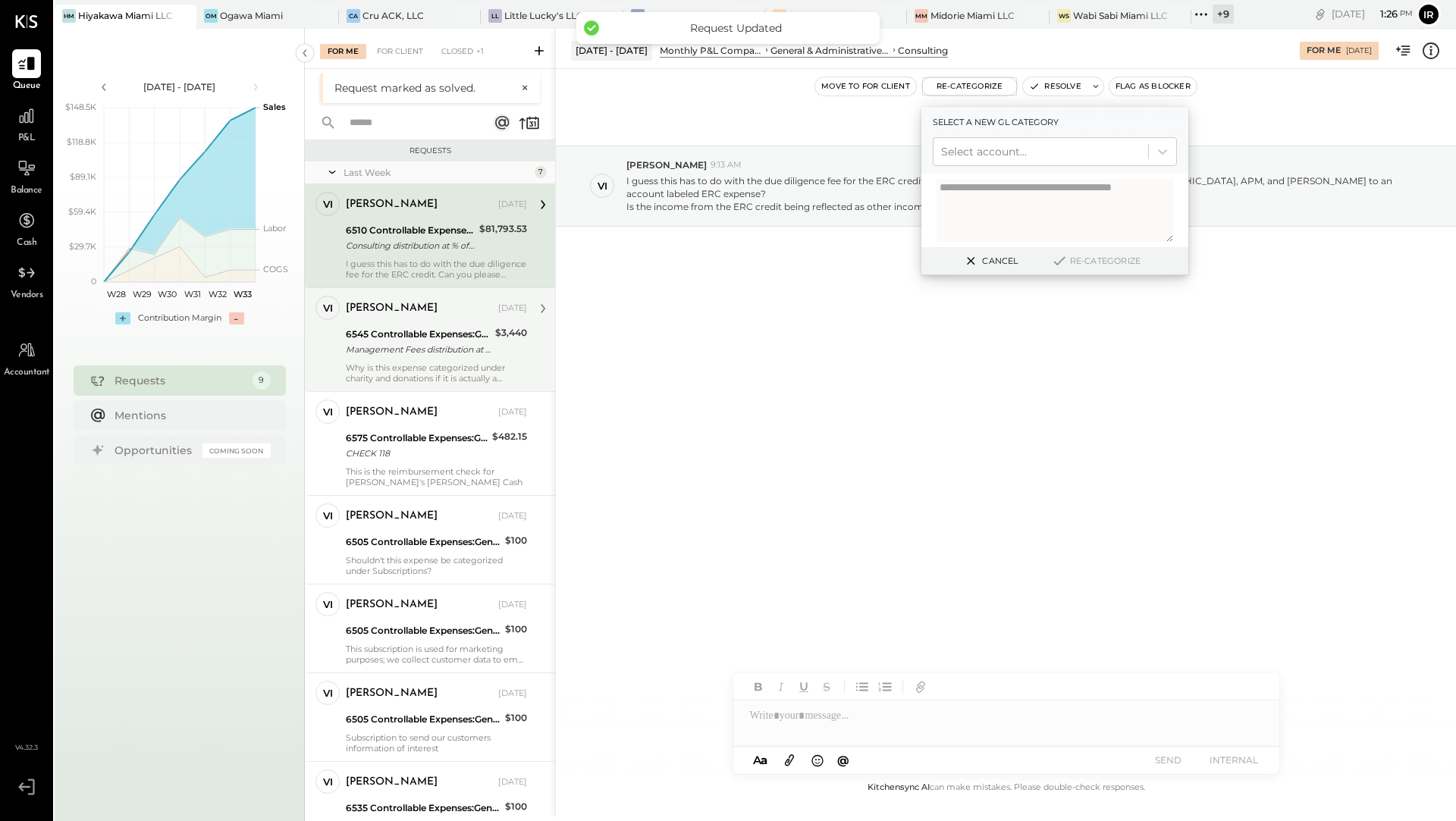
click at [469, 343] on div "Management Fees distribution at % of Net sales" at bounding box center [418, 349] width 145 height 15
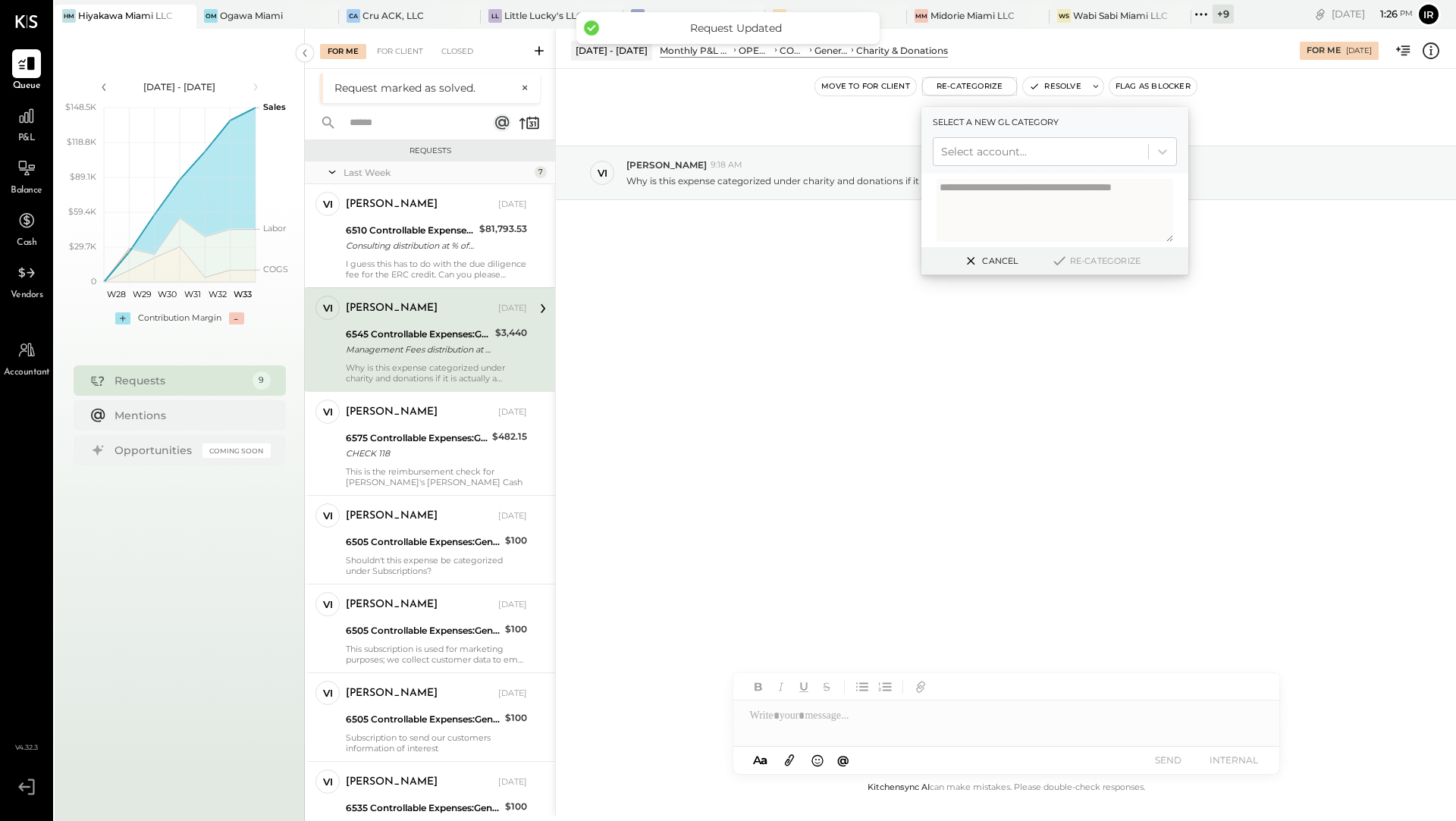
click at [990, 258] on button "Cancel" at bounding box center [989, 260] width 65 height 19
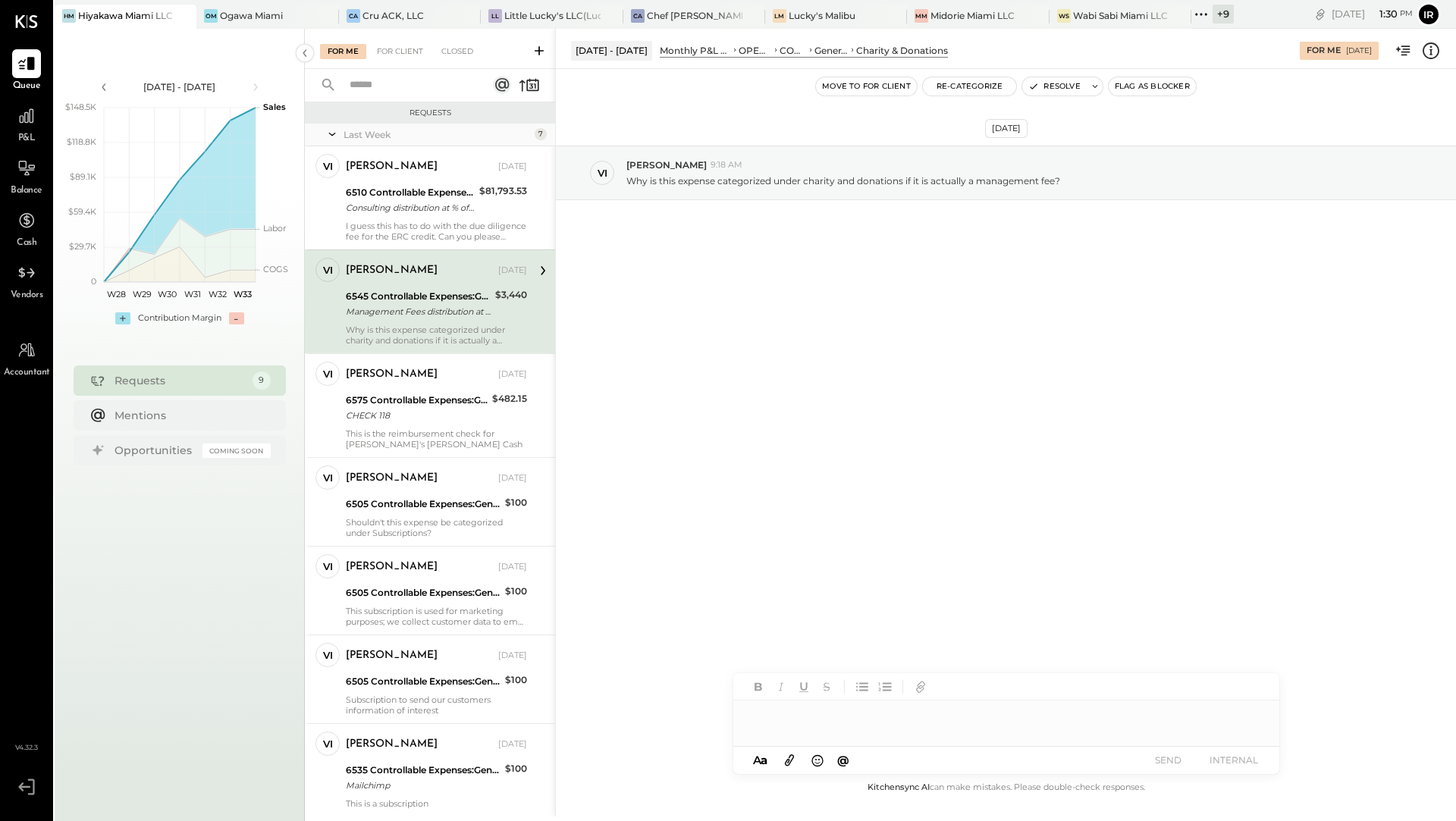
click at [788, 722] on div at bounding box center [1006, 715] width 546 height 31
paste div
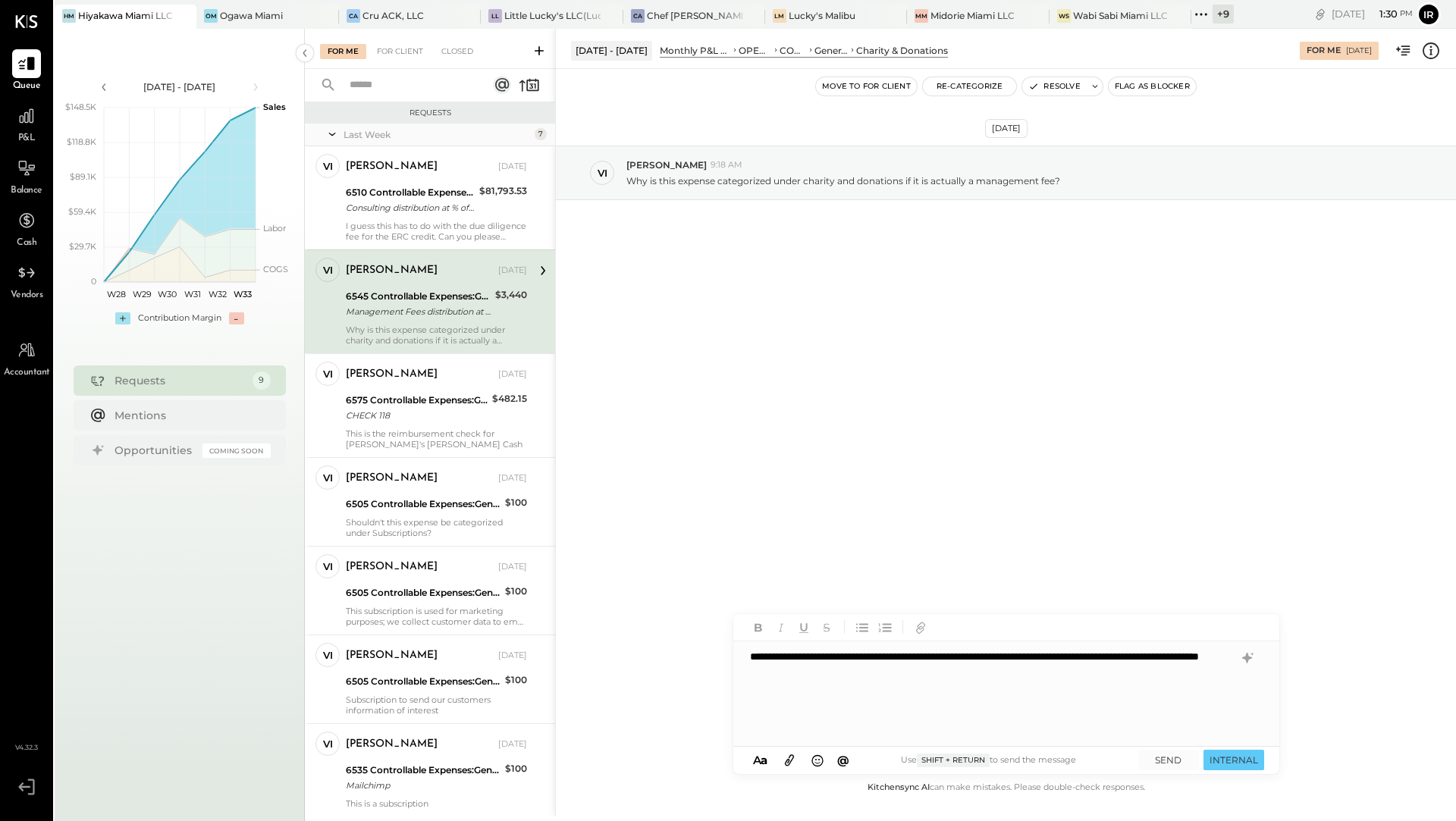
click at [808, 656] on div "**********" at bounding box center [1006, 693] width 544 height 106
click at [1166, 762] on button "SEND" at bounding box center [1168, 760] width 61 height 20
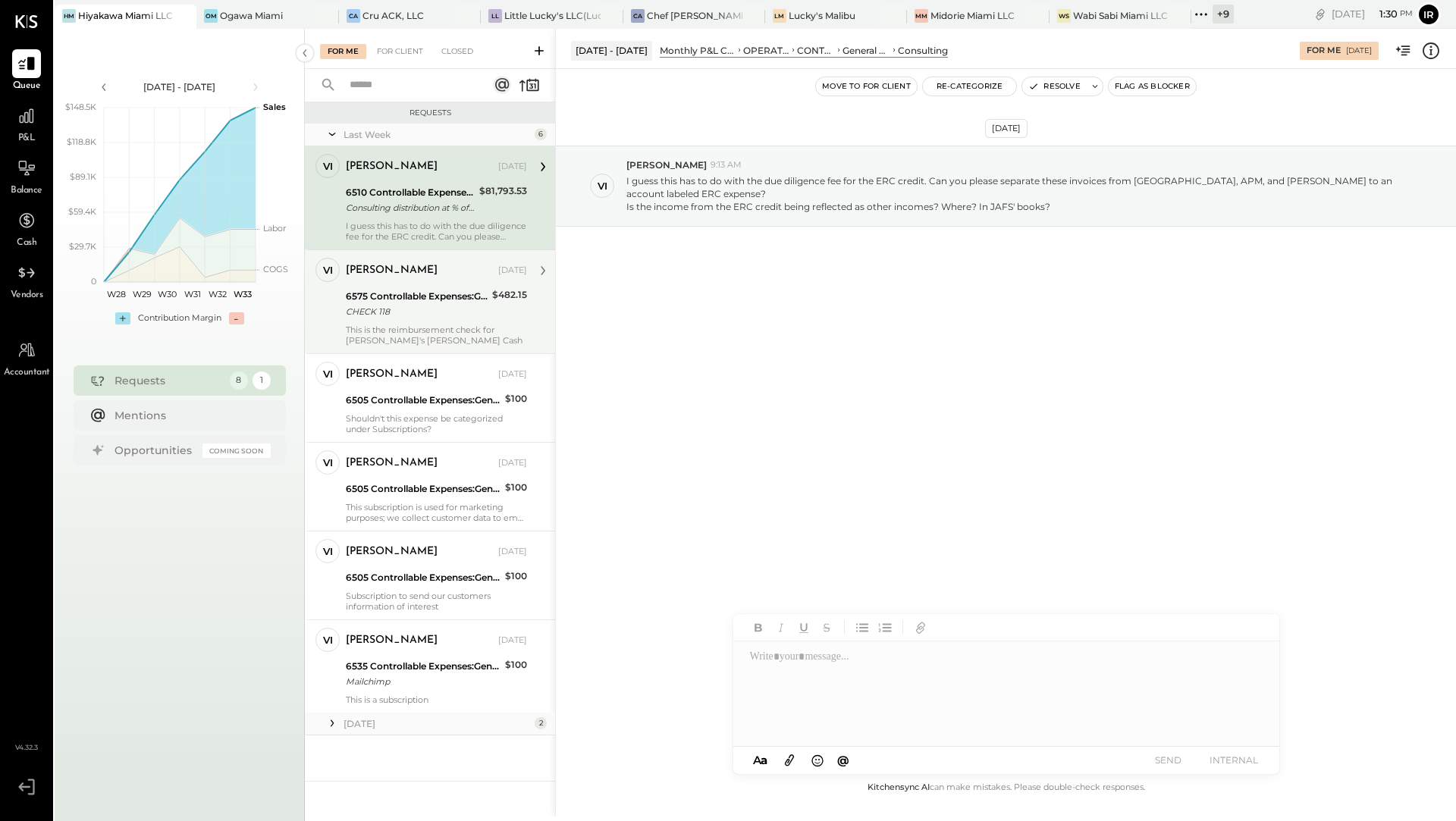
click at [437, 312] on div "CHECK 118" at bounding box center [416, 312] width 142 height 15
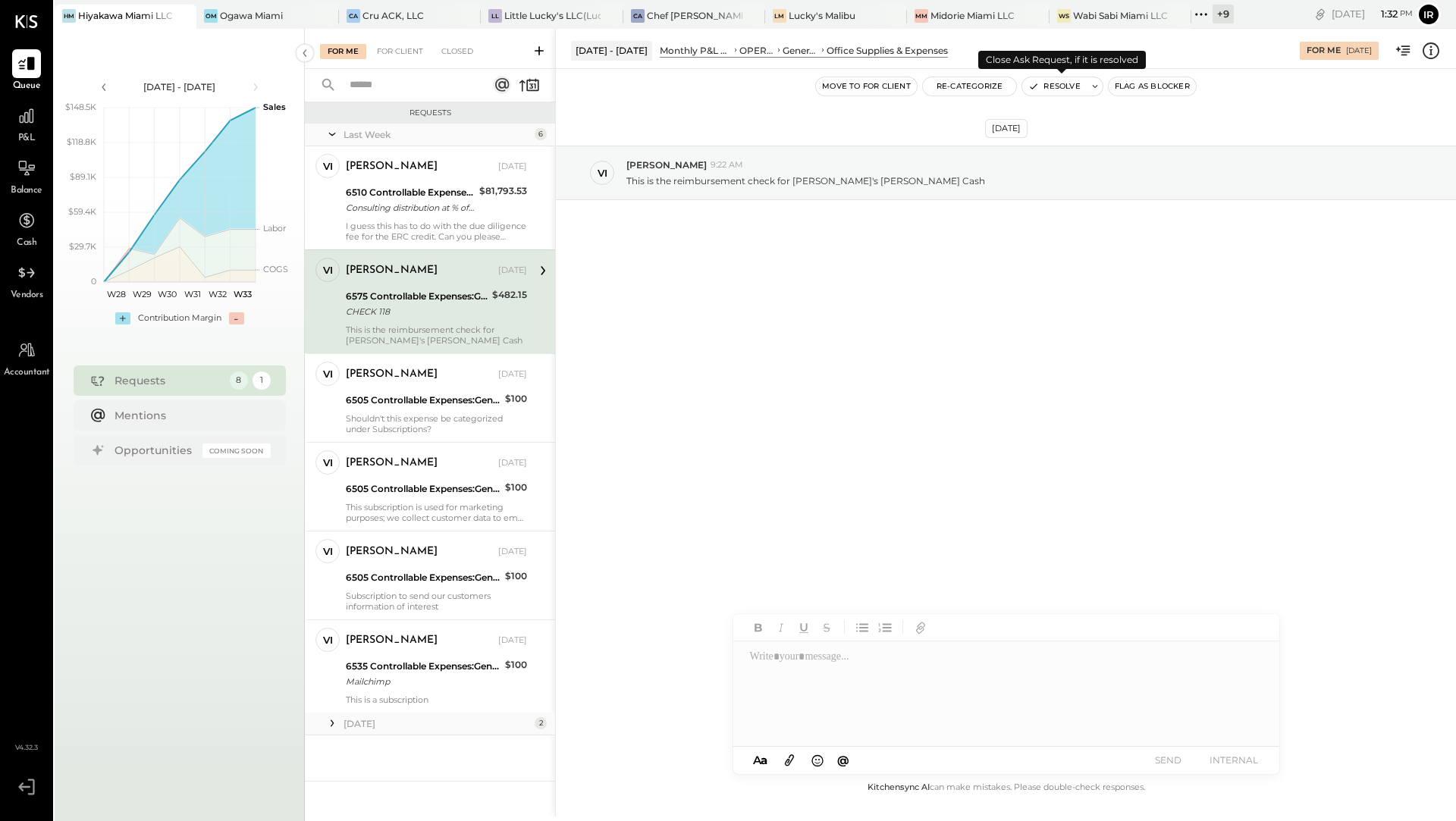
click at [1061, 87] on button "Resolve" at bounding box center [1054, 87] width 64 height 18
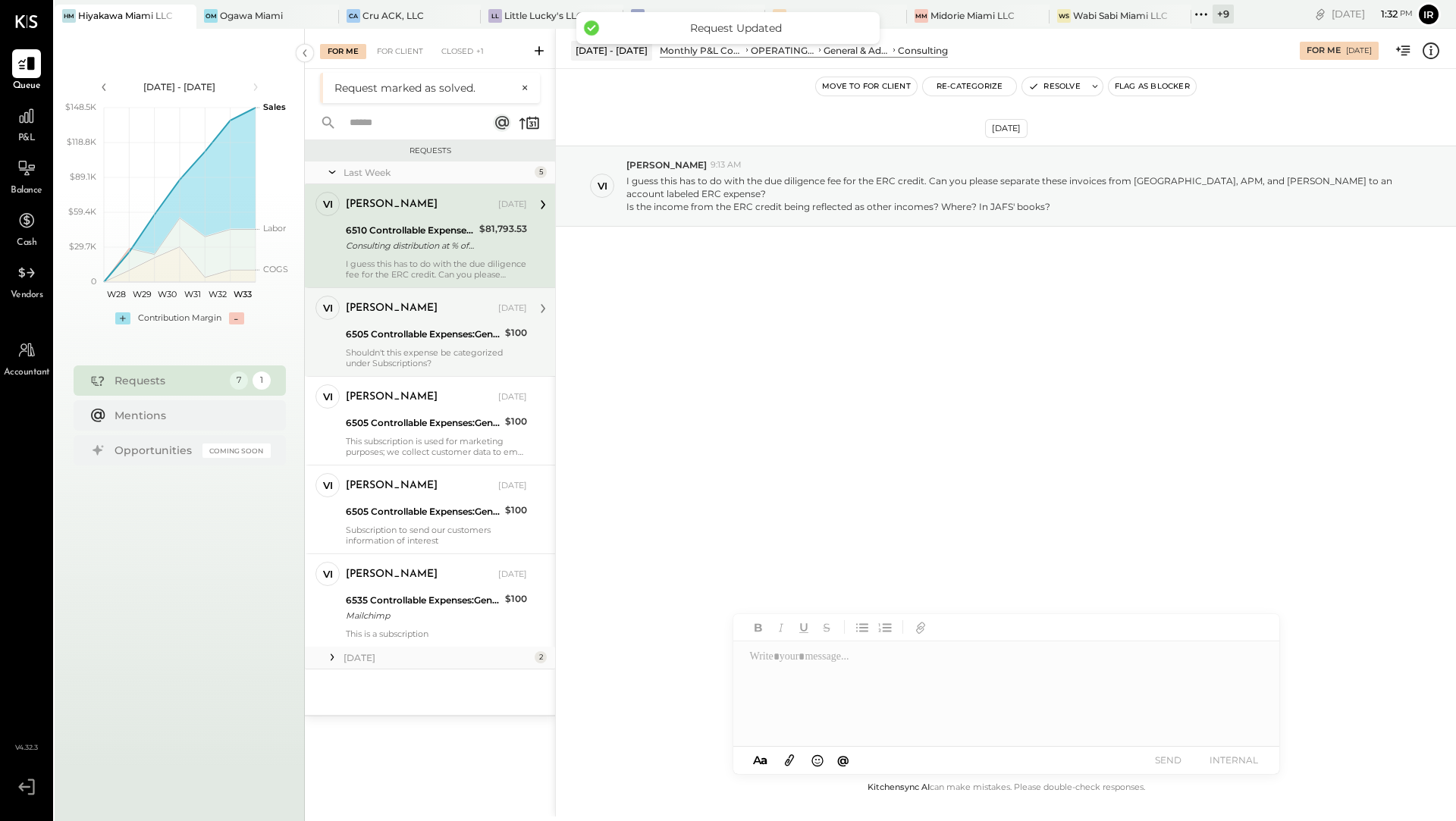
click at [457, 336] on div "6505 Controllable Expenses:General & Administrative Expenses:Accounting & Bookk…" at bounding box center [423, 334] width 154 height 15
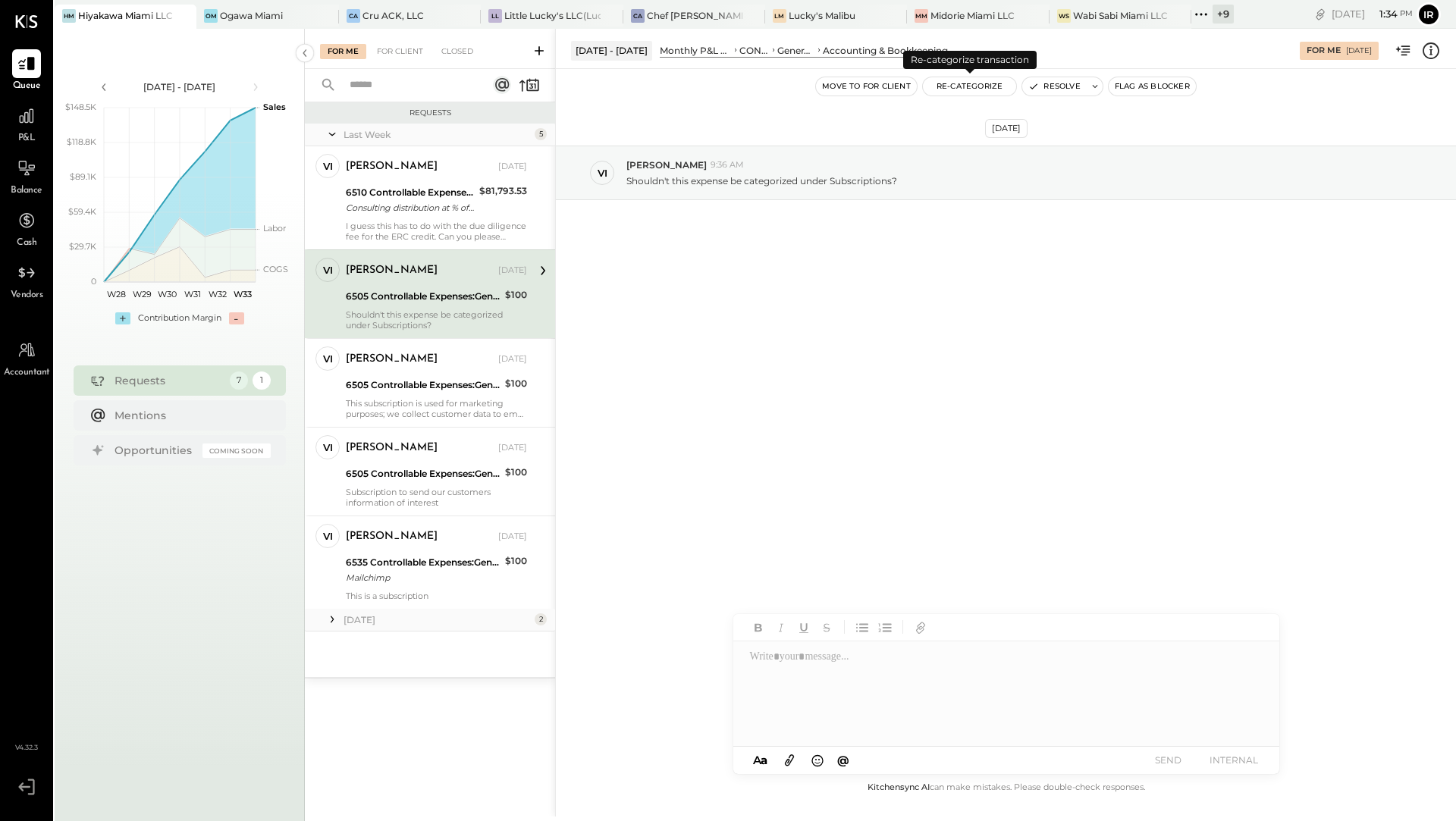
click at [984, 91] on button "Re-Categorize" at bounding box center [969, 87] width 94 height 18
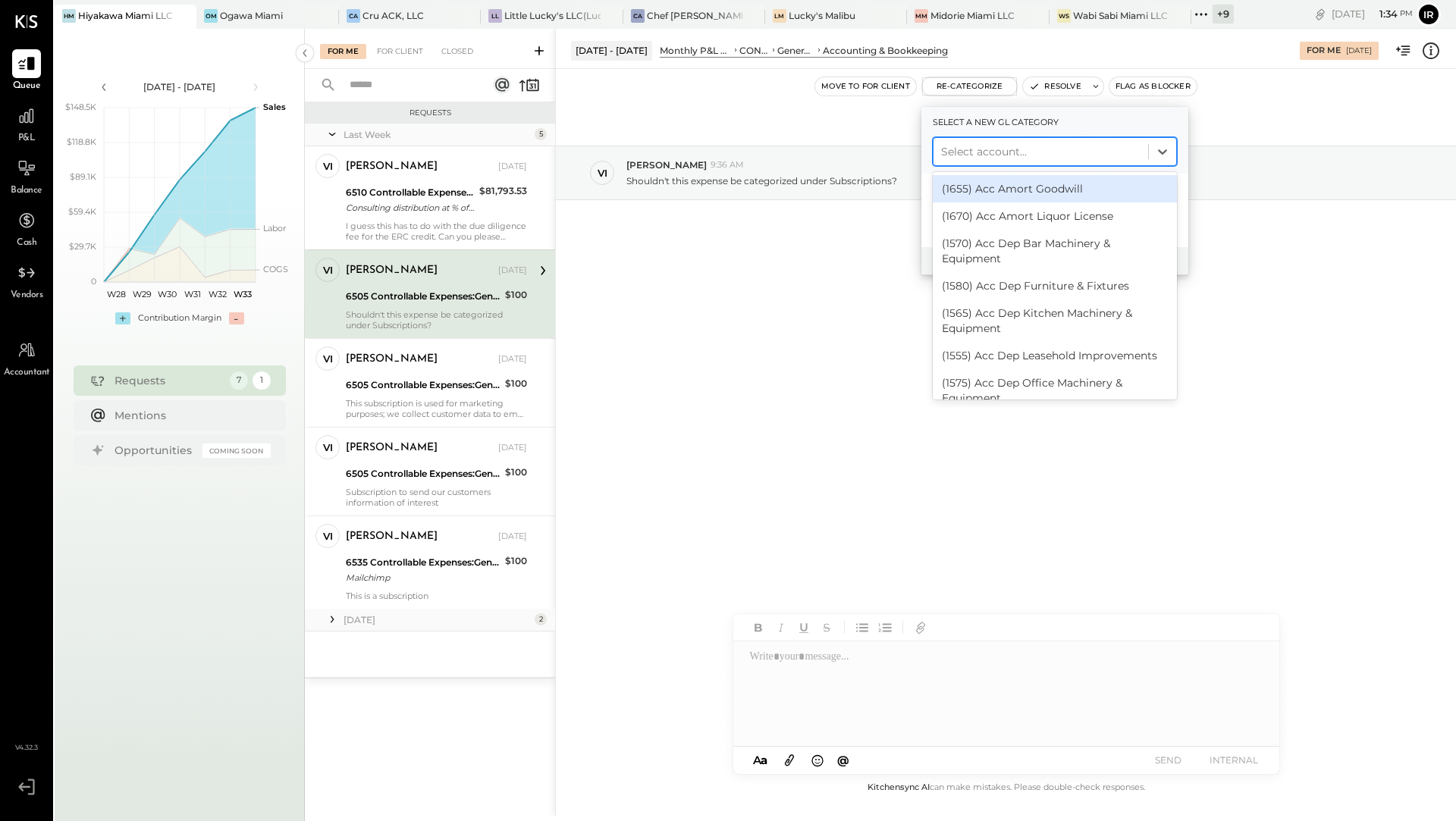
click at [986, 141] on div "Select account..." at bounding box center [1041, 152] width 215 height 24
type input "****"
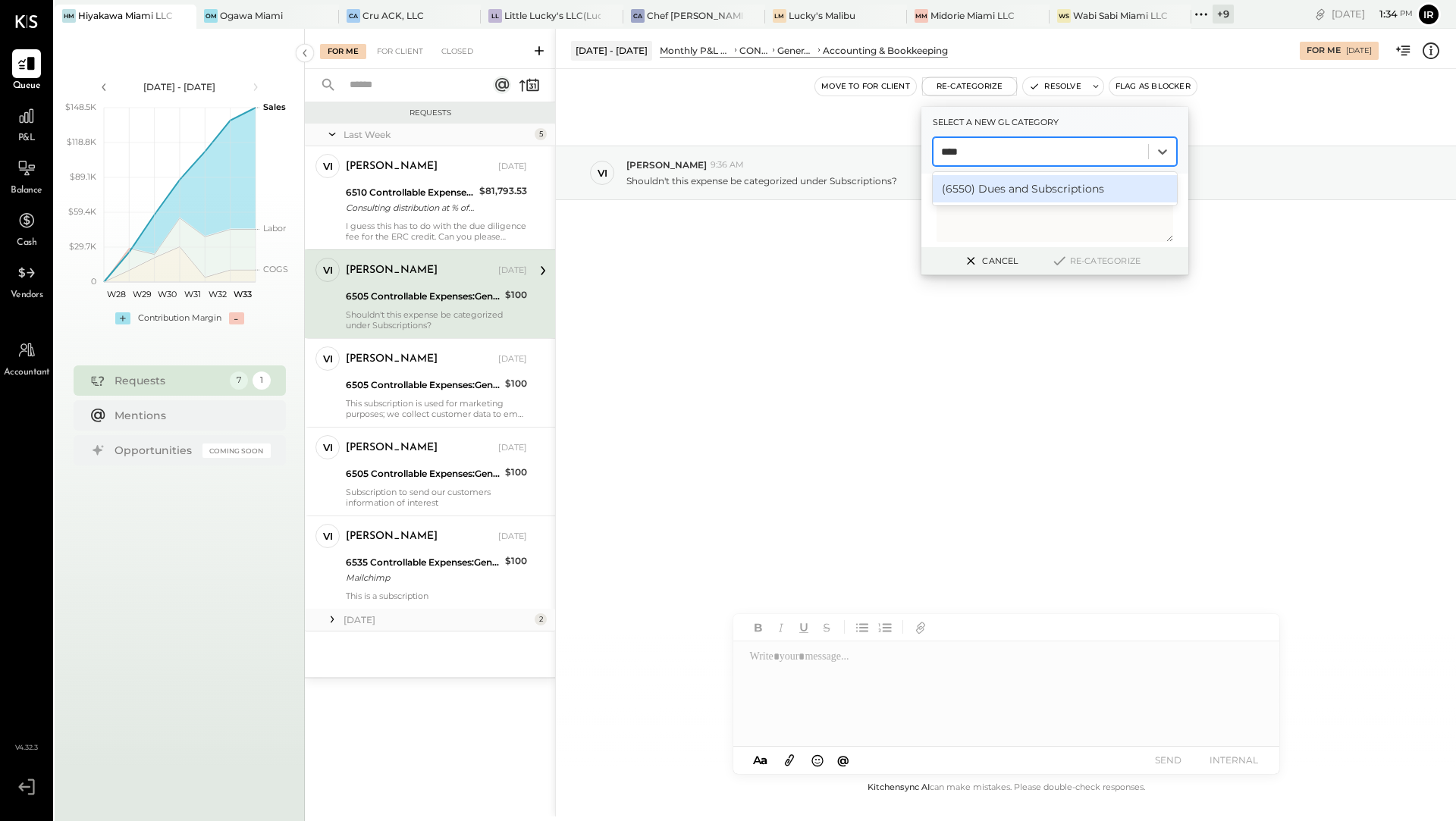
click at [1006, 187] on div "(6550) Dues and Subscriptions" at bounding box center [1055, 189] width 244 height 28
click at [1095, 264] on button "Re-Categorize" at bounding box center [1095, 261] width 100 height 18
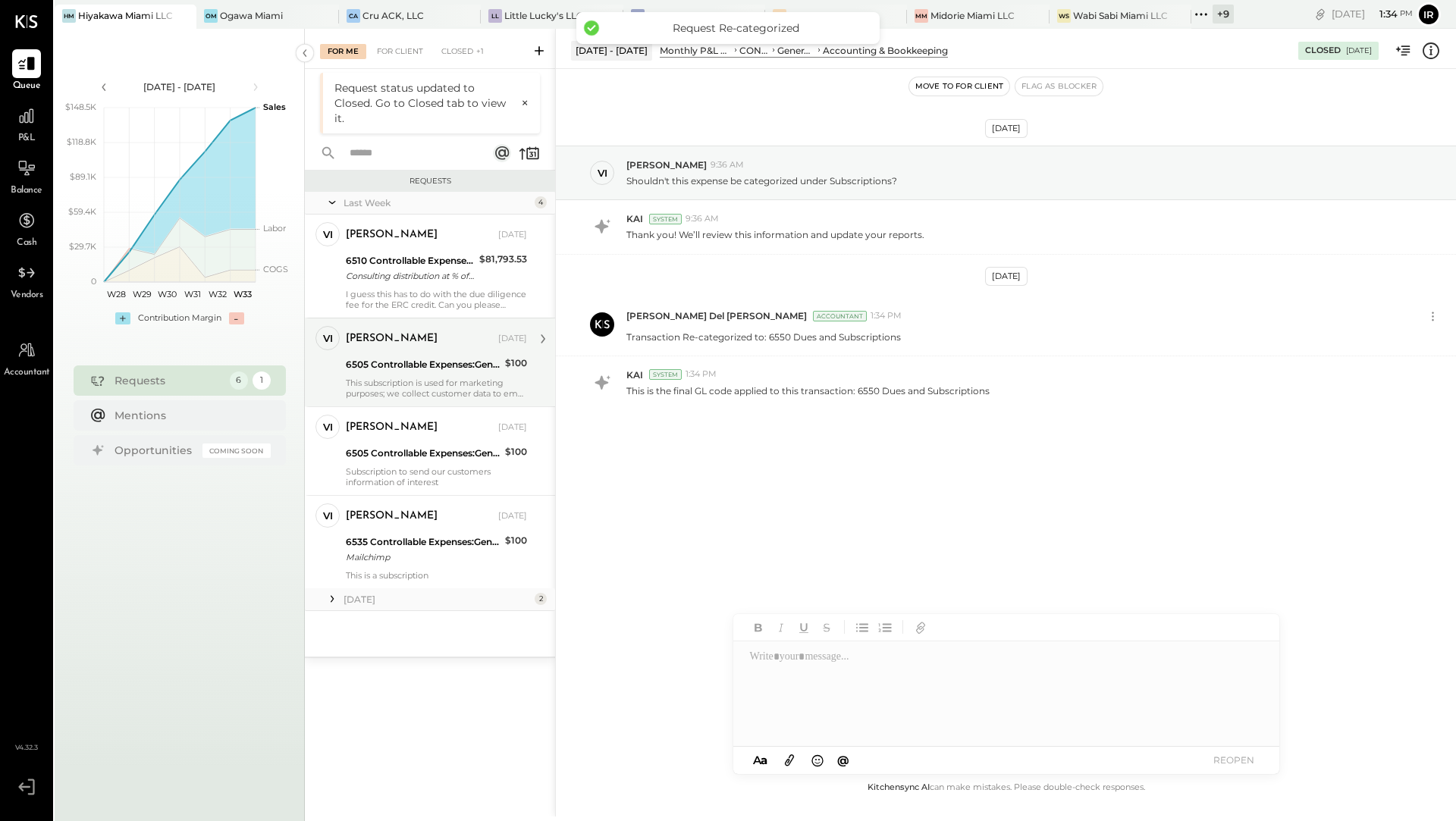
click at [460, 377] on div "This subscription is used for marketing purposes; we collect customer data to e…" at bounding box center [437, 387] width 181 height 21
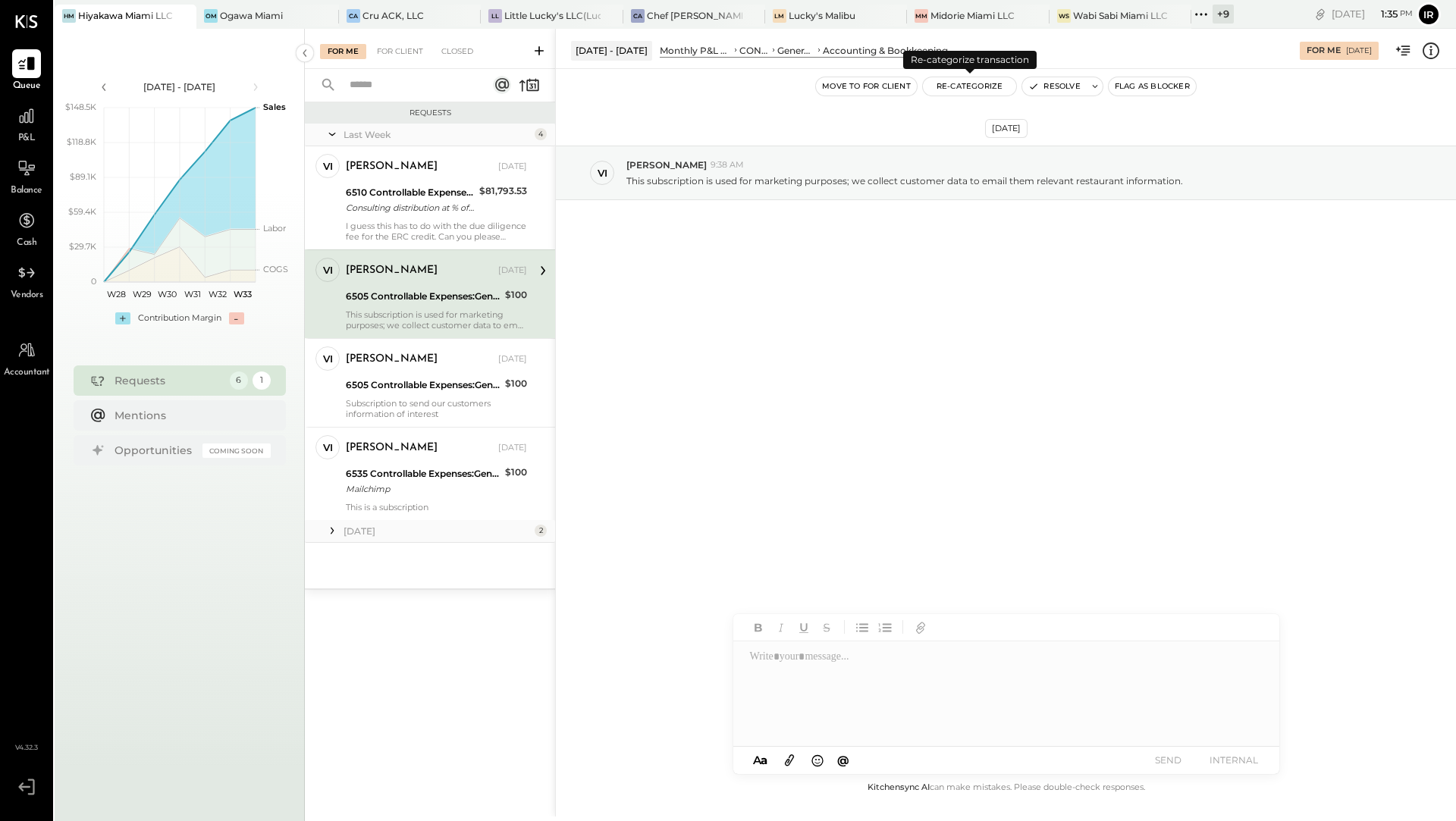
click at [956, 89] on button "Re-Categorize" at bounding box center [969, 87] width 94 height 18
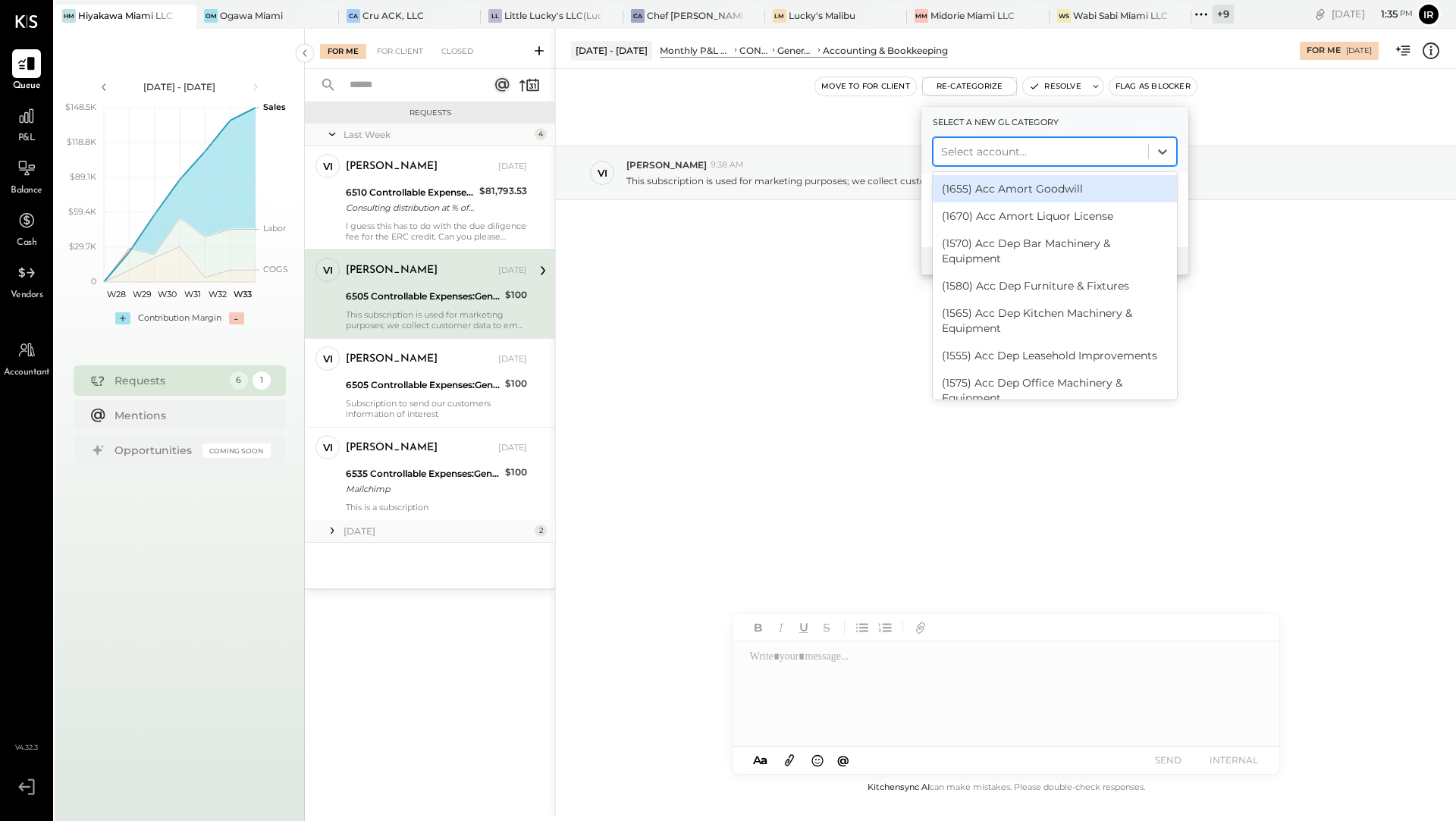
click at [987, 151] on div at bounding box center [1041, 152] width 200 height 18
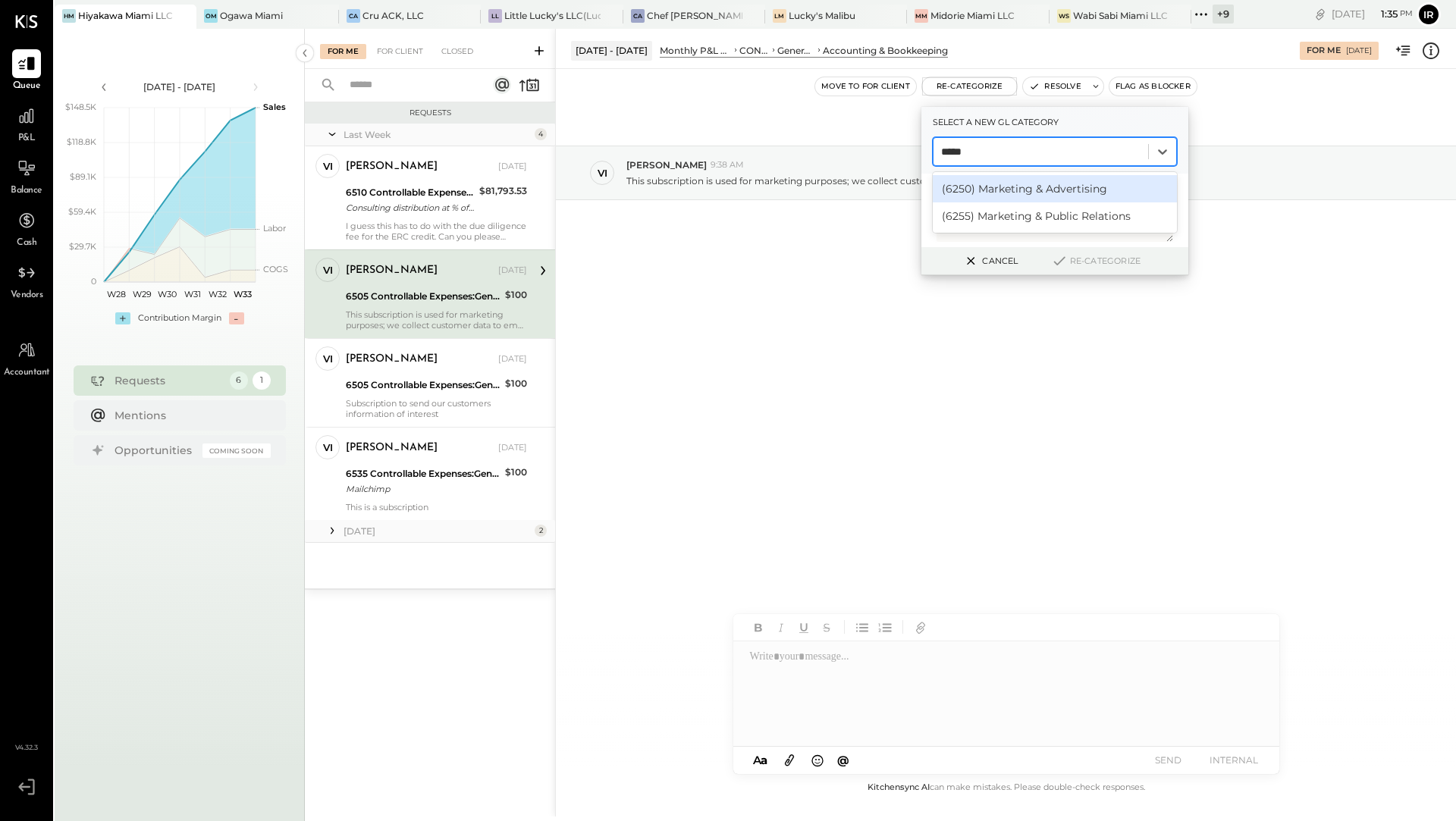
type input "******"
click at [1031, 192] on div "(6250) Marketing & Advertising" at bounding box center [1055, 189] width 244 height 28
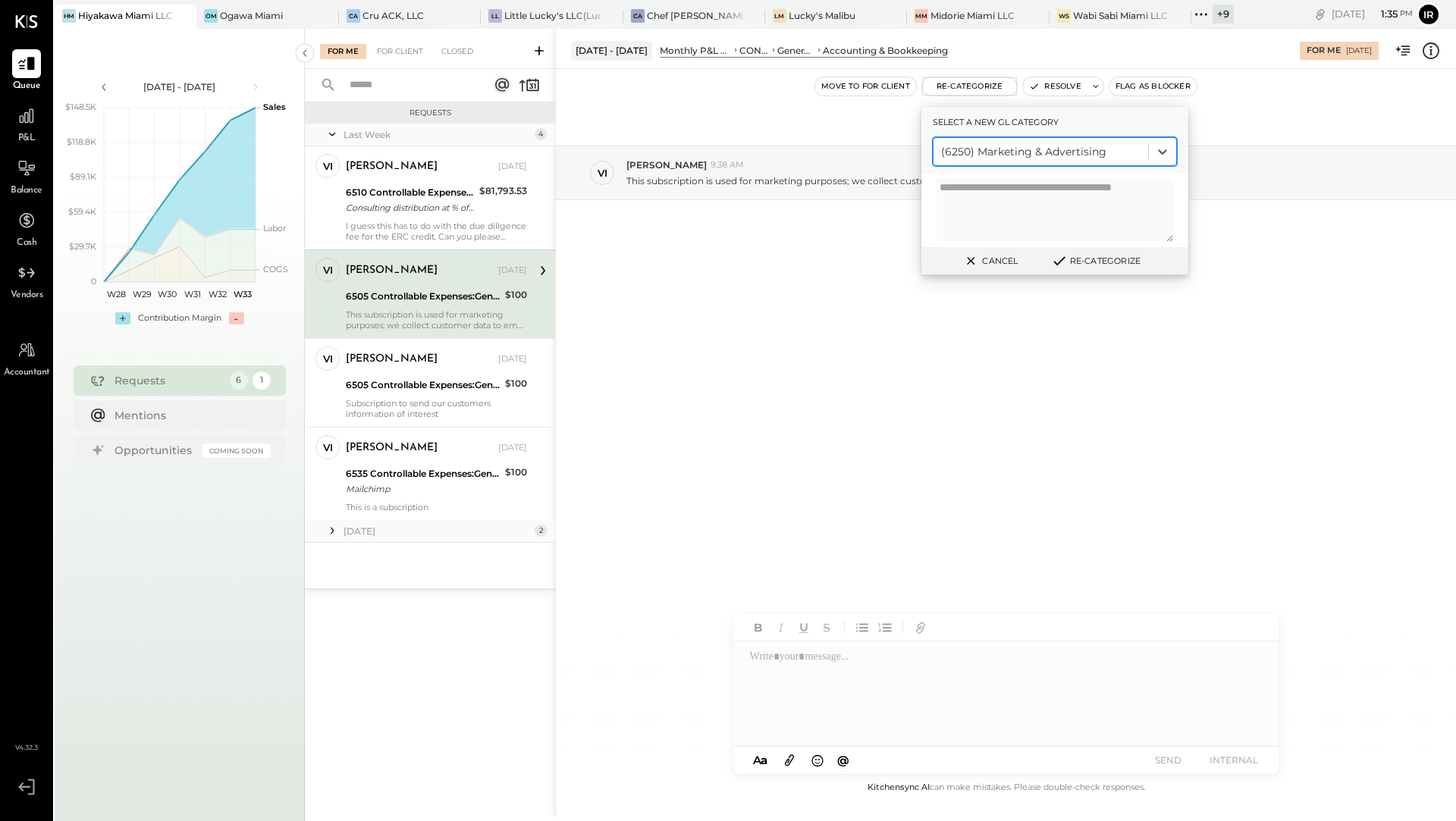
click at [1106, 266] on button "Re-Categorize" at bounding box center [1095, 261] width 100 height 18
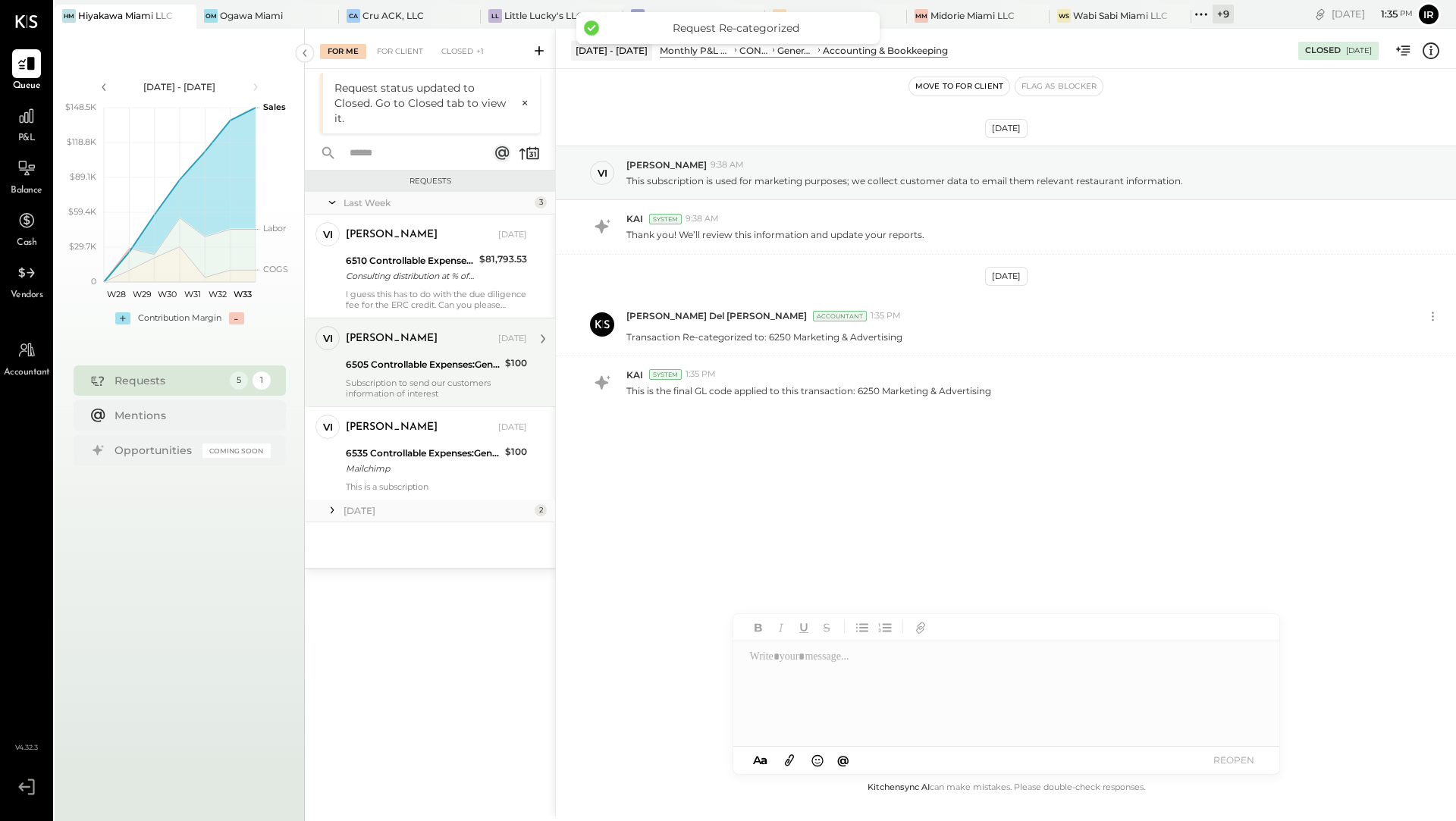
click at [431, 370] on div "6505 Controllable Expenses:General & Administrative Expenses:Accounting & Bookk…" at bounding box center [423, 364] width 154 height 15
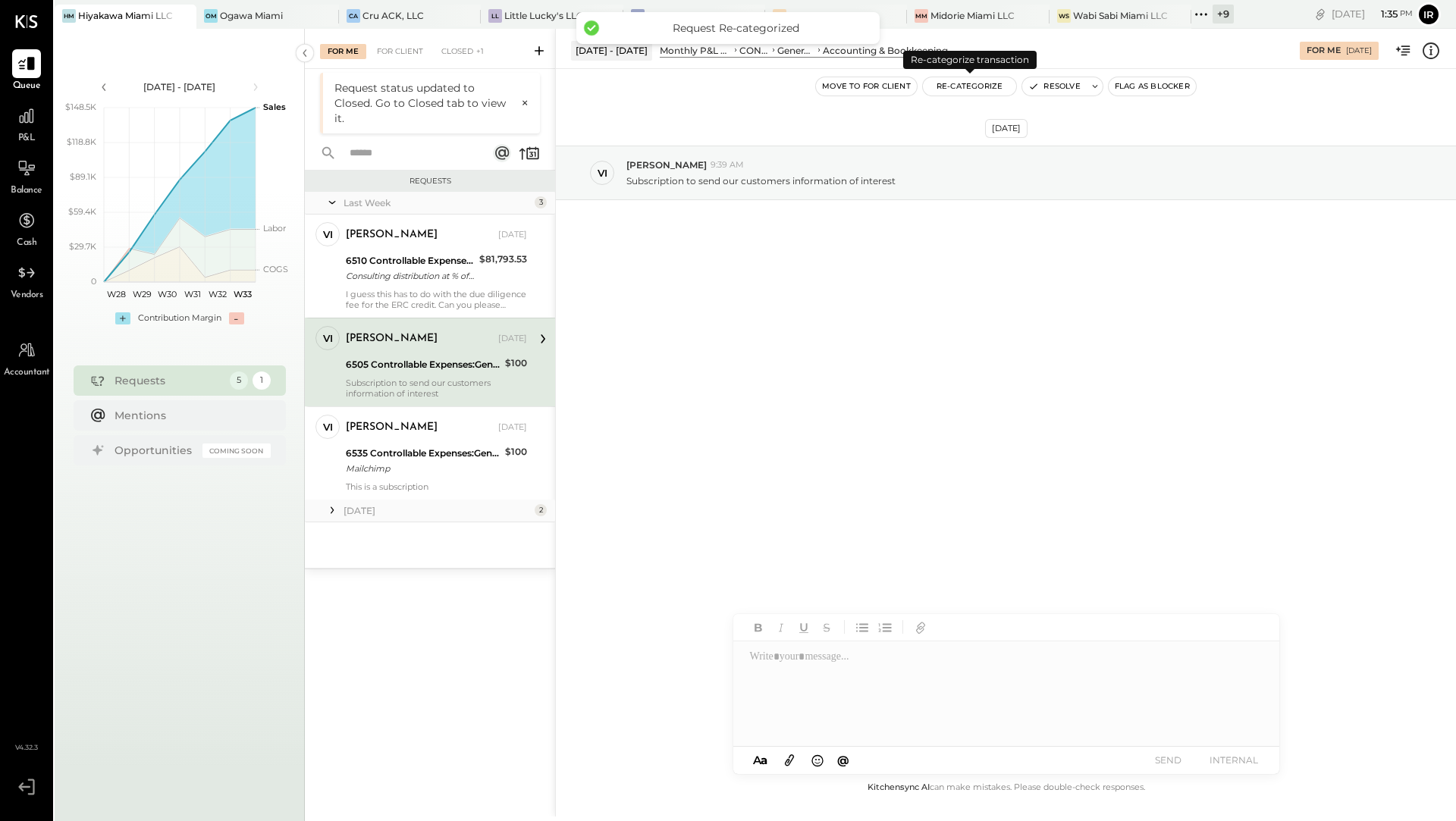
click at [955, 82] on button "Re-Categorize" at bounding box center [969, 87] width 94 height 18
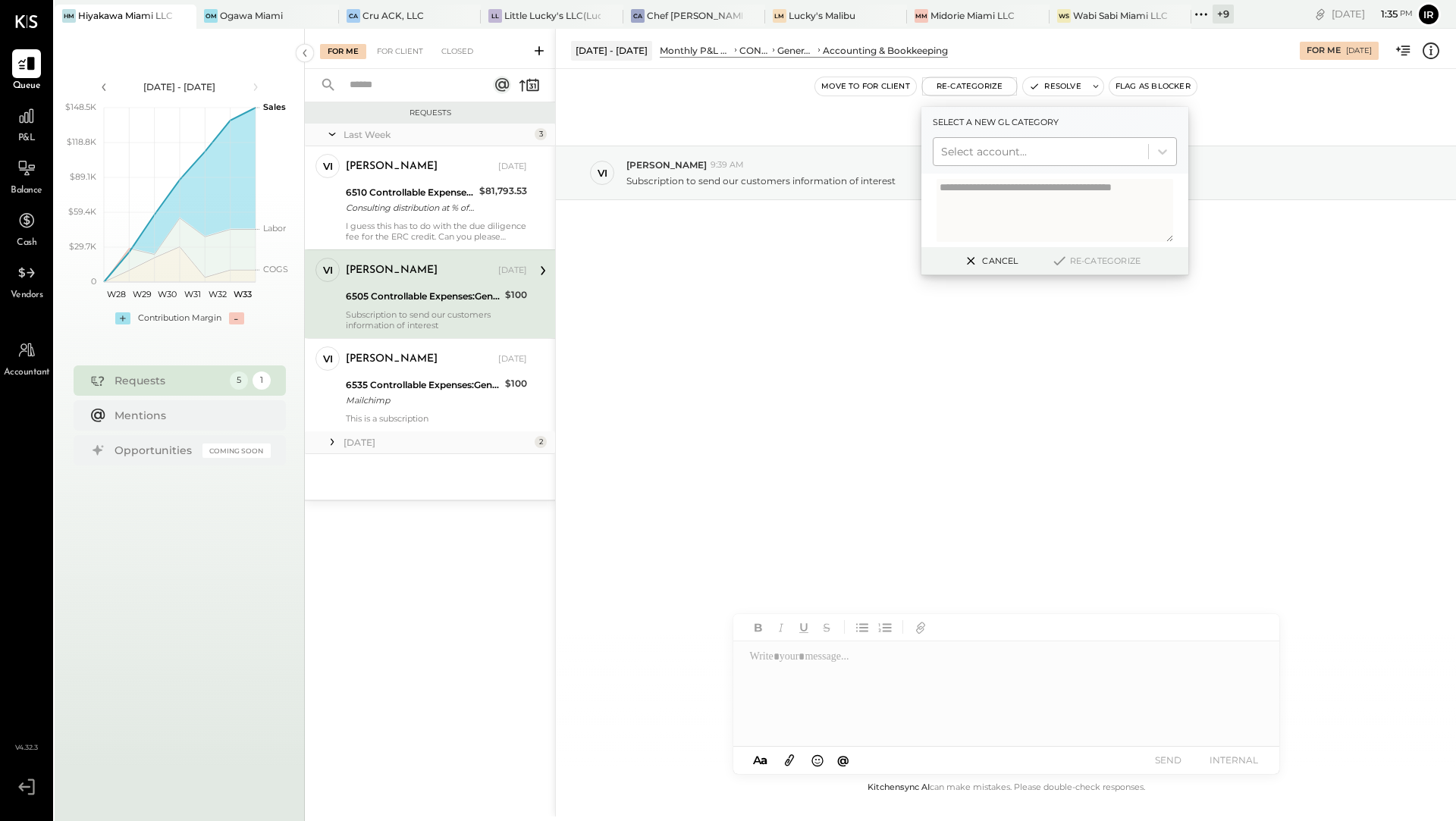
click at [973, 157] on div at bounding box center [1041, 152] width 200 height 18
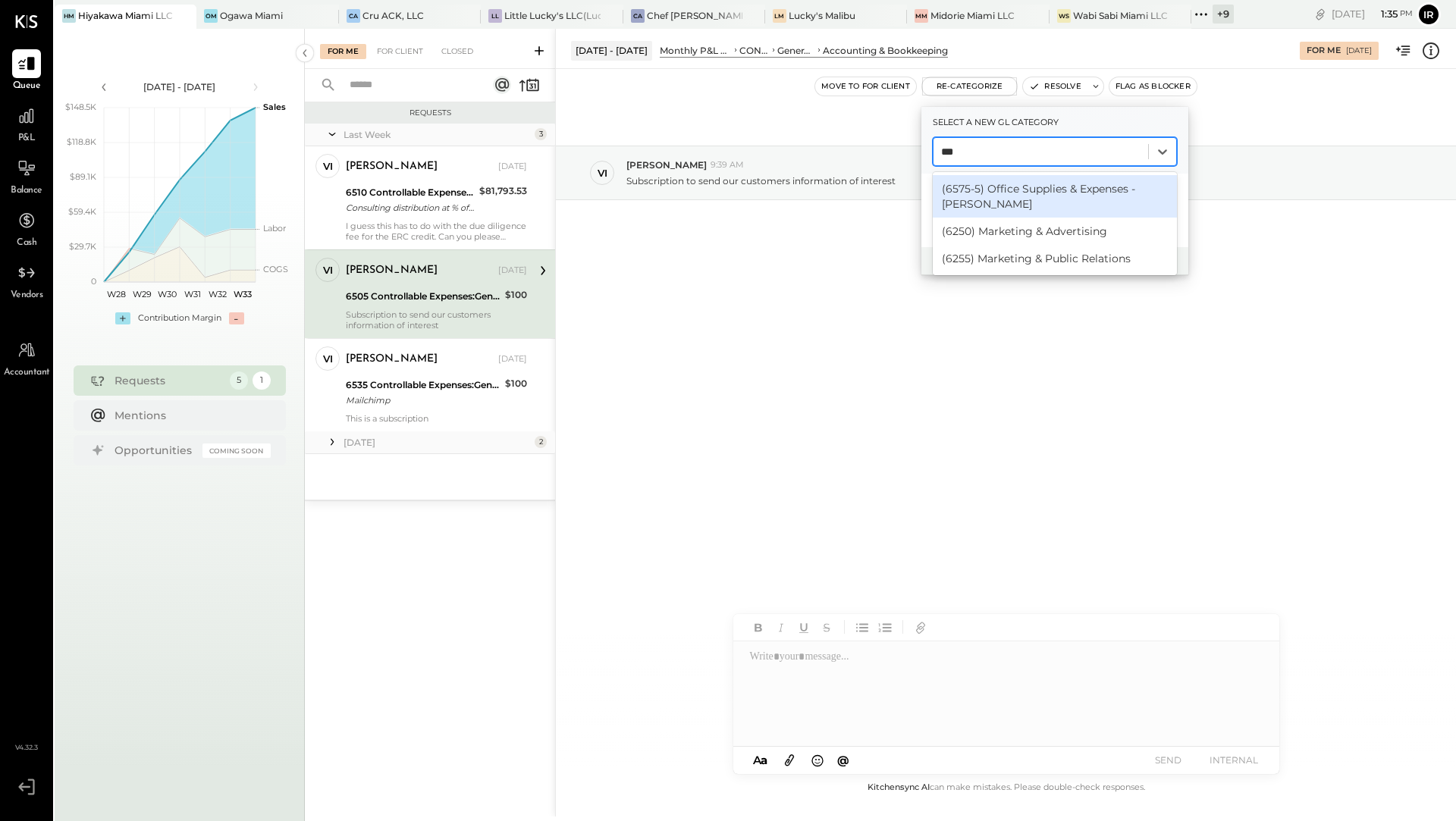
type input "****"
click at [1001, 195] on div "(6250) Marketing & Advertising" at bounding box center [1055, 189] width 244 height 28
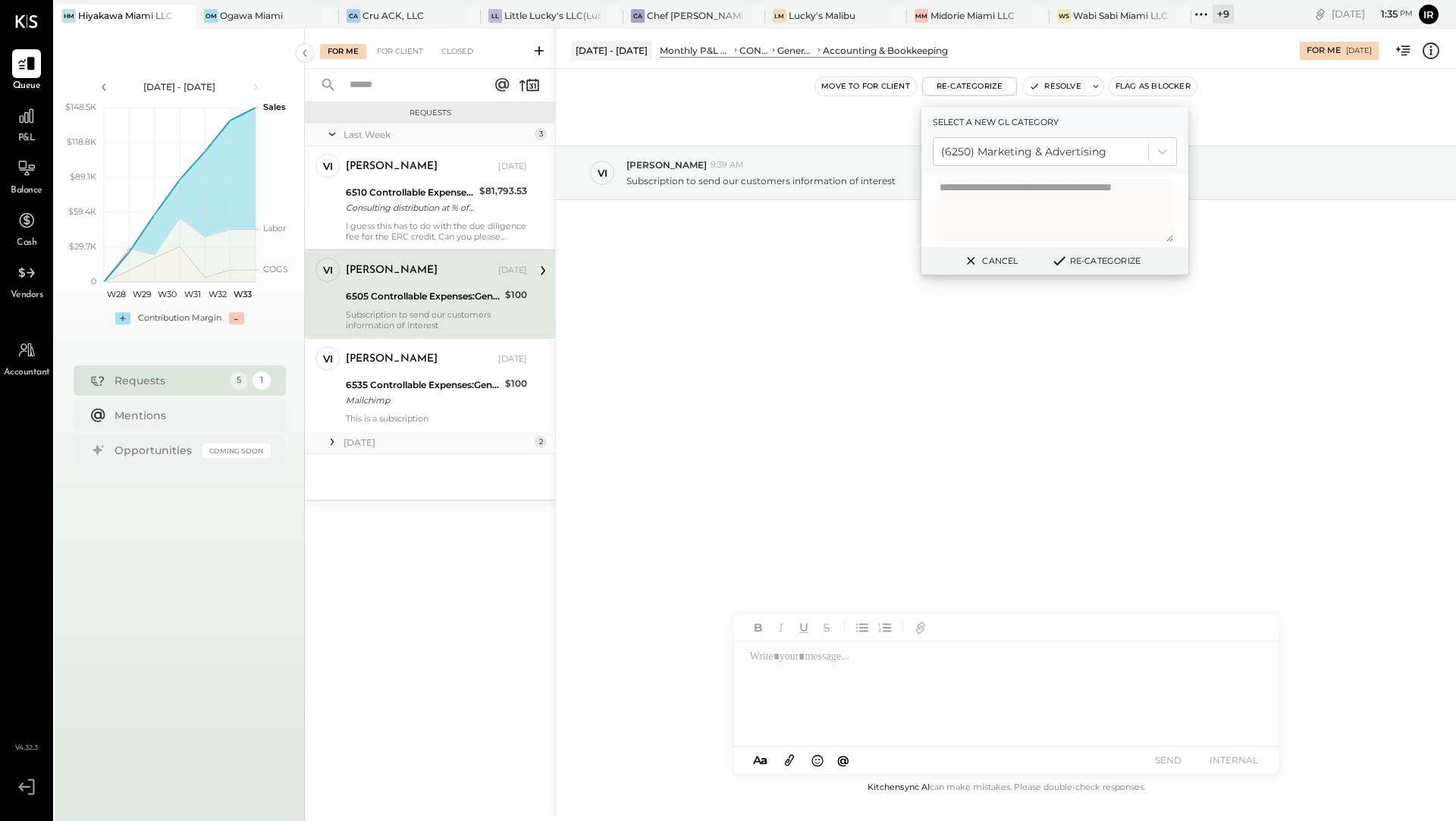
click at [1091, 257] on button "Re-Categorize" at bounding box center [1095, 261] width 100 height 18
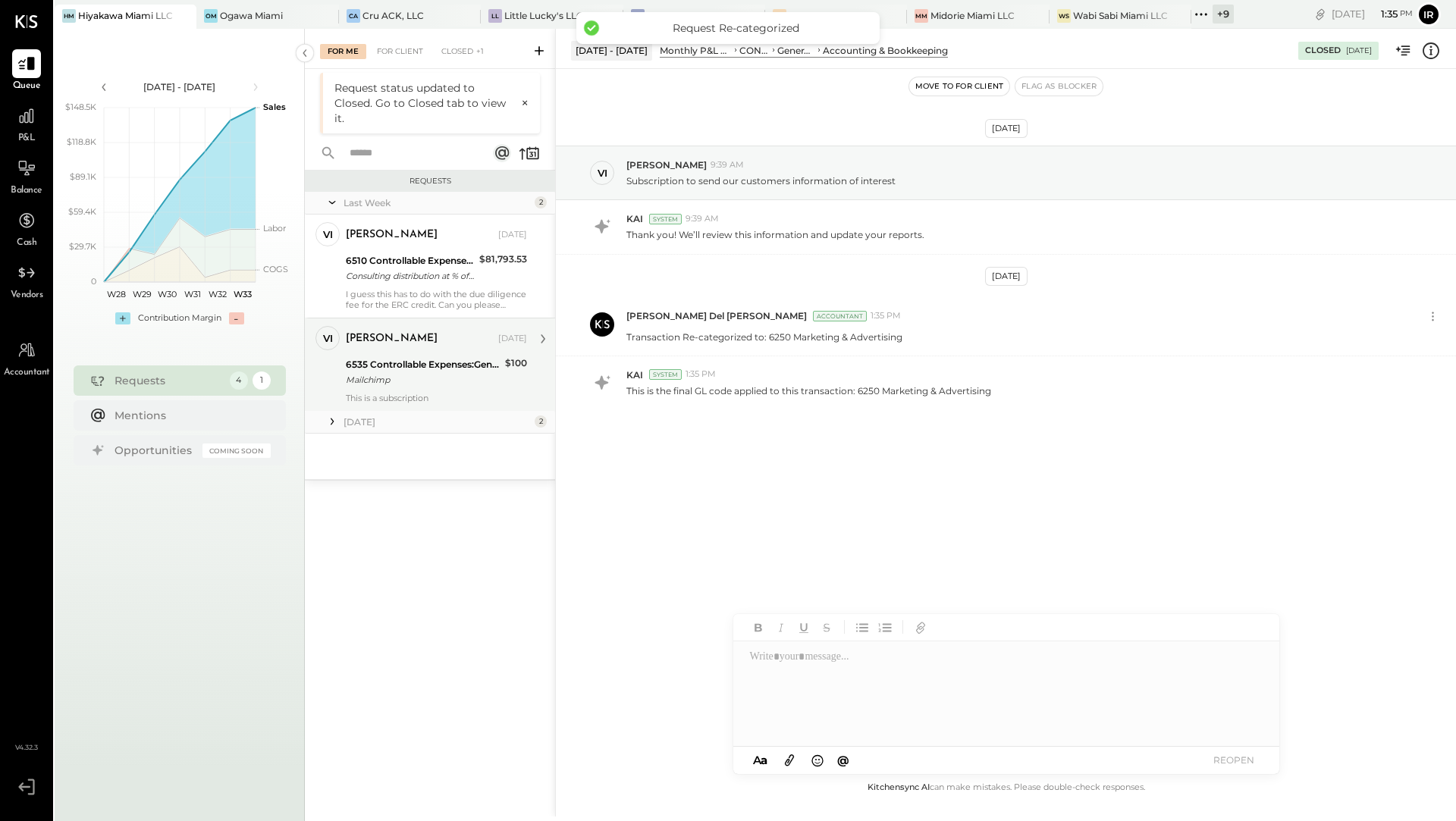
click at [435, 377] on div "Mailchimp" at bounding box center [423, 379] width 154 height 15
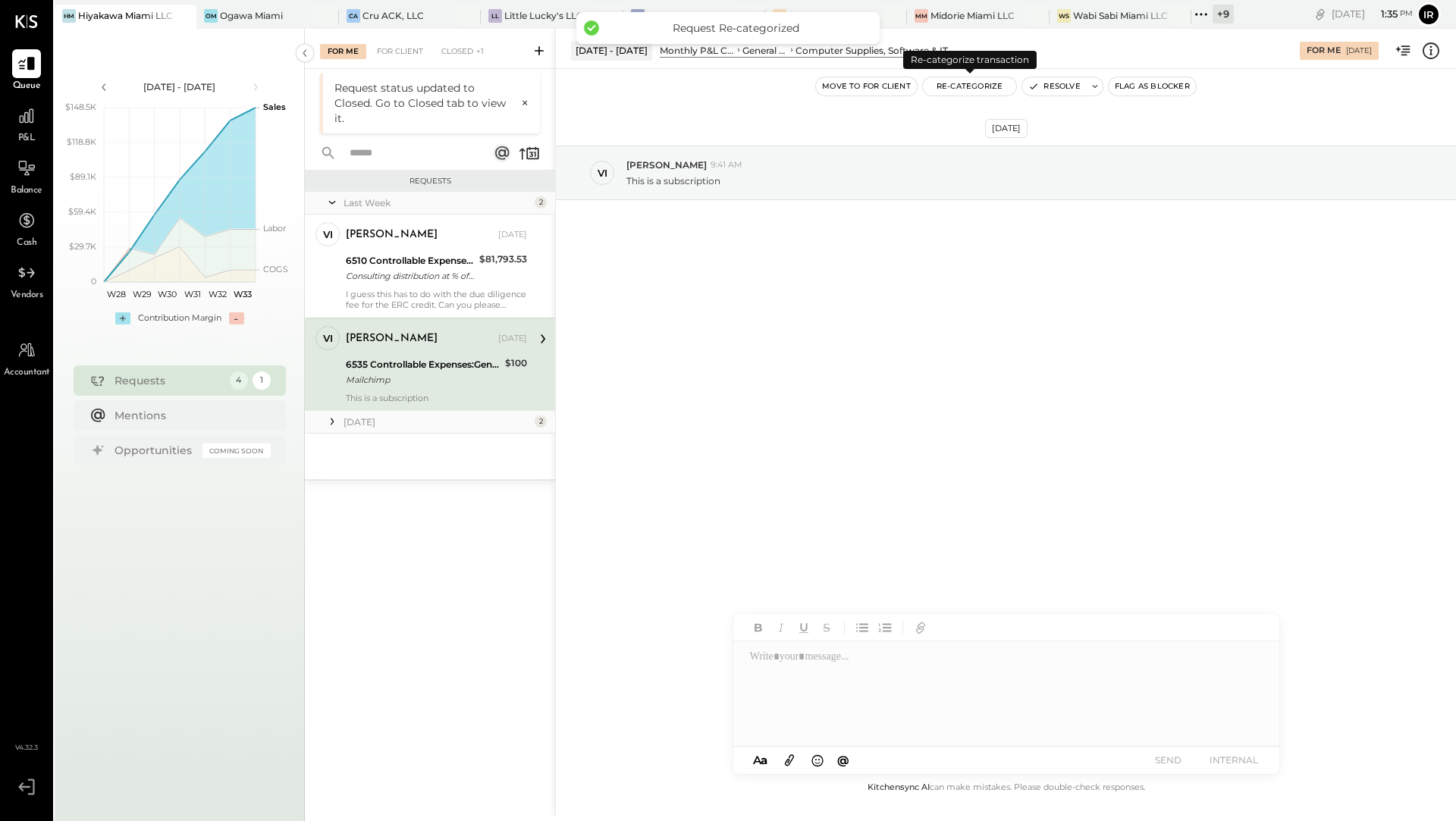
click at [977, 82] on button "Re-Categorize" at bounding box center [969, 87] width 94 height 18
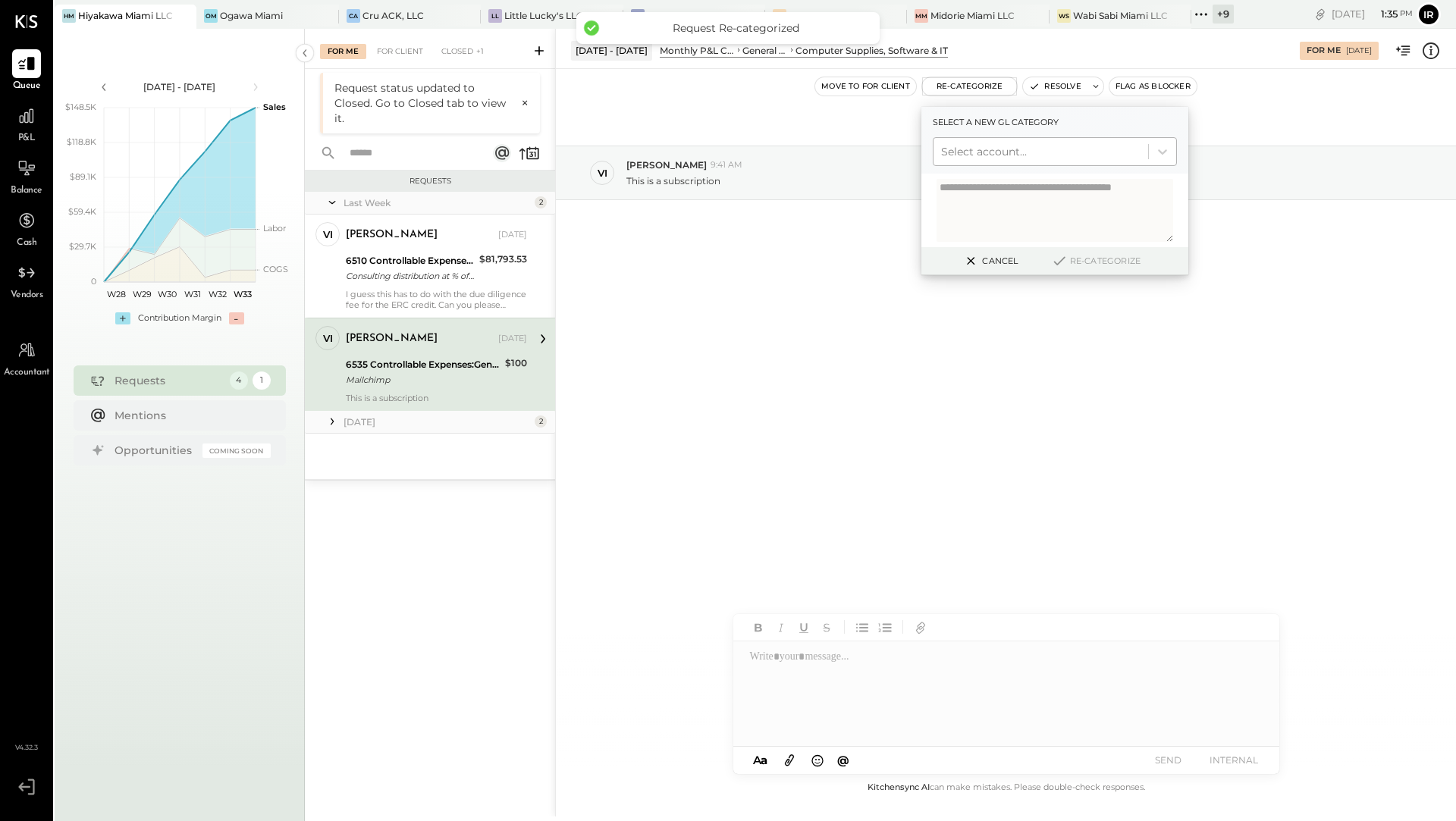
click at [998, 153] on div at bounding box center [1041, 152] width 200 height 18
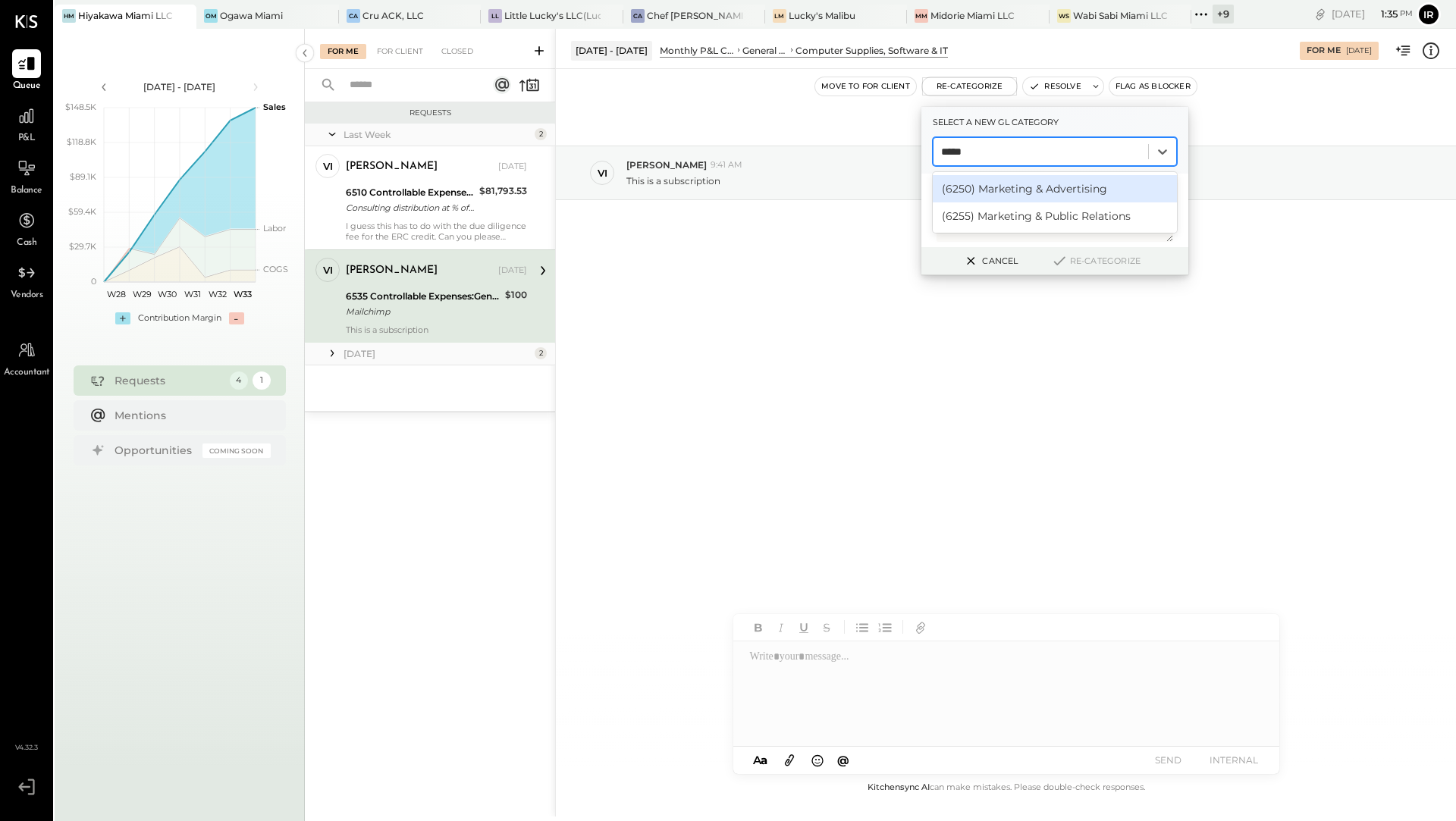
type input "******"
click at [1027, 187] on div "(6250) Marketing & Advertising" at bounding box center [1055, 189] width 244 height 28
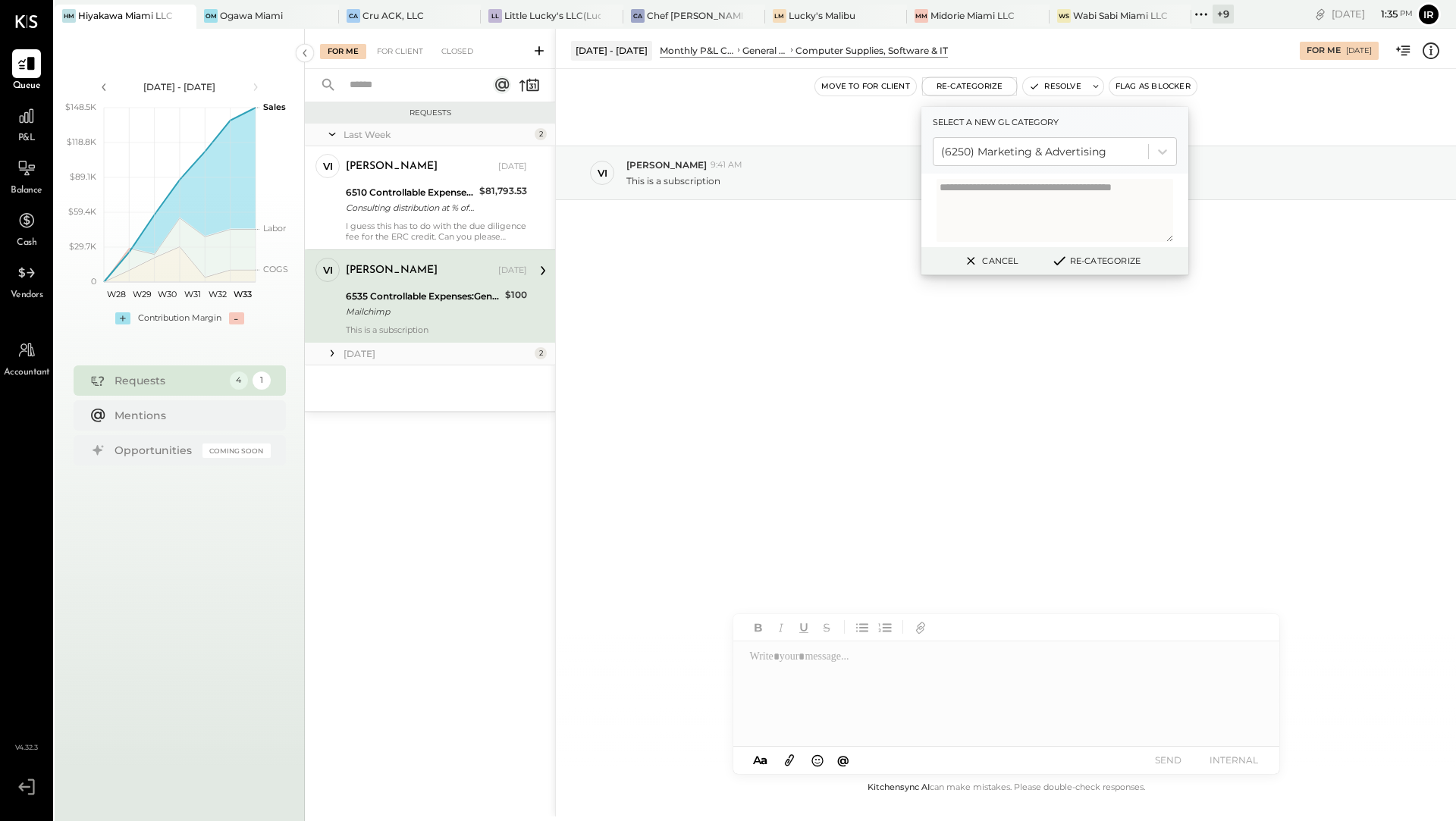
click at [1080, 261] on button "Re-Categorize" at bounding box center [1095, 261] width 100 height 18
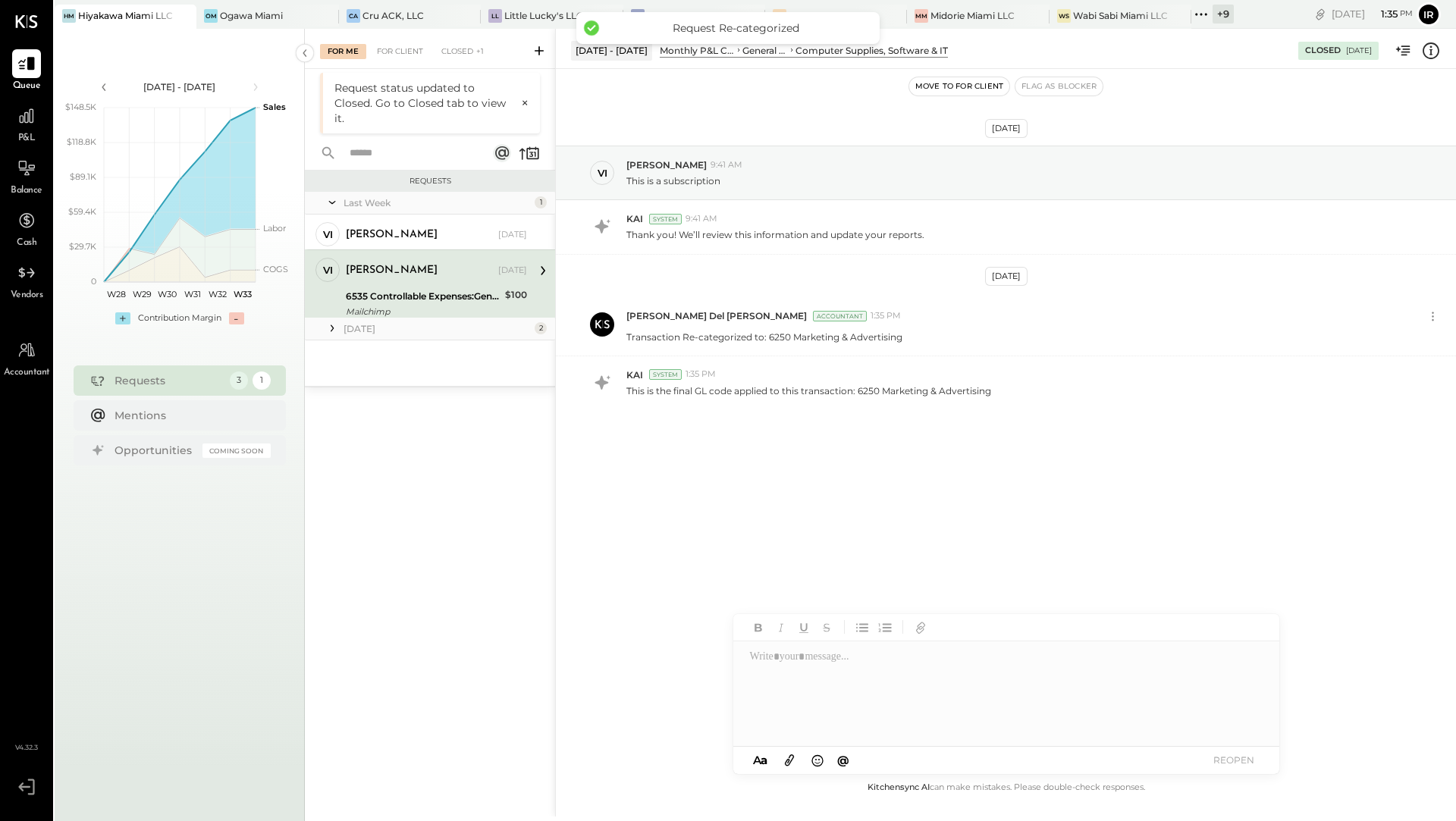
click at [506, 352] on div "Last Week 1 vi [PERSON_NAME] Owner [PERSON_NAME] [DATE] 6510 Controllable Expen…" at bounding box center [429, 288] width 250 height 194
click at [490, 333] on div "[DATE]" at bounding box center [437, 328] width 187 height 13
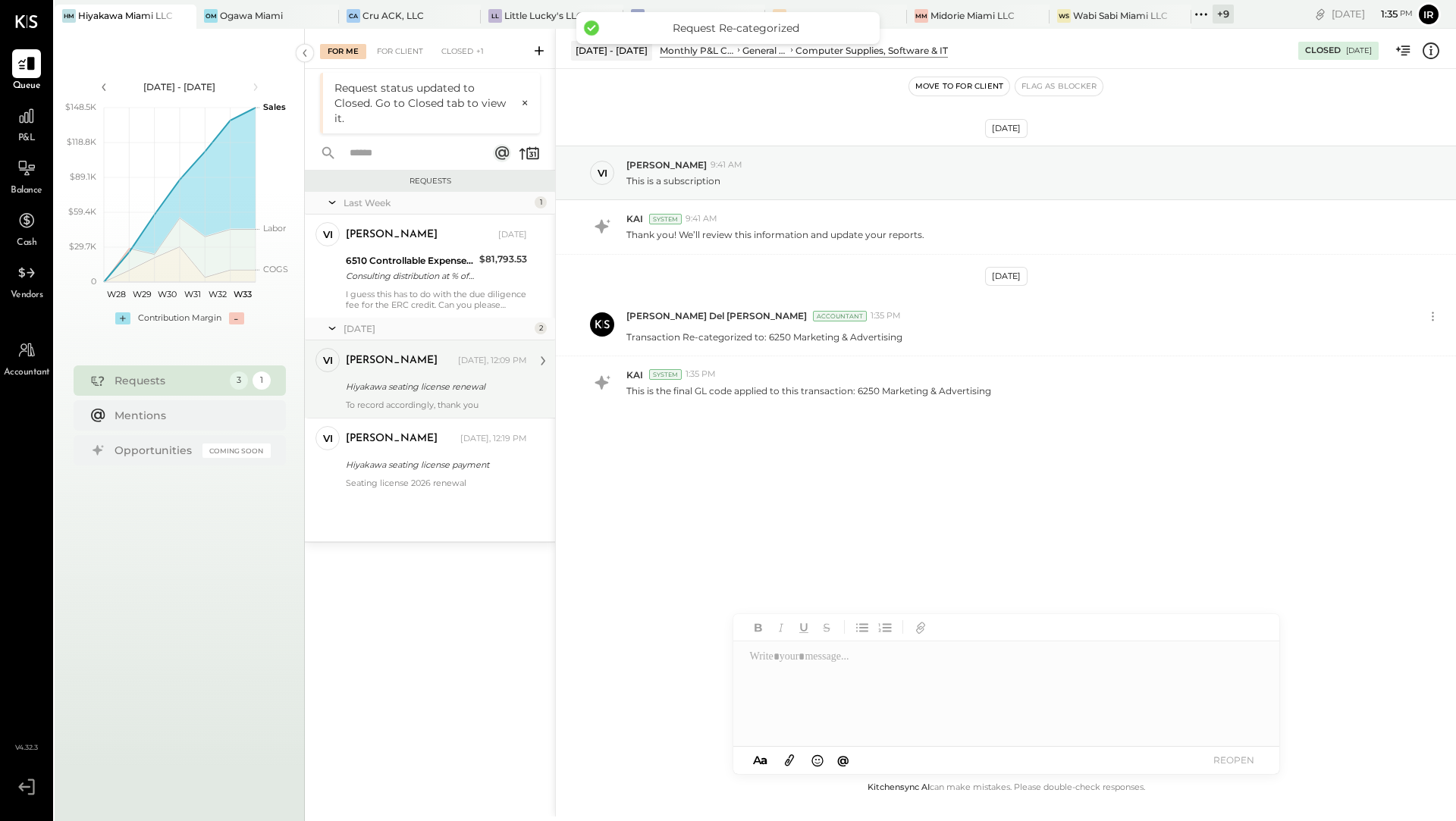
click at [457, 397] on div "[PERSON_NAME] [DATE], 12:09 PM Hiyakawa seating license renewal To record accor…" at bounding box center [437, 378] width 181 height 62
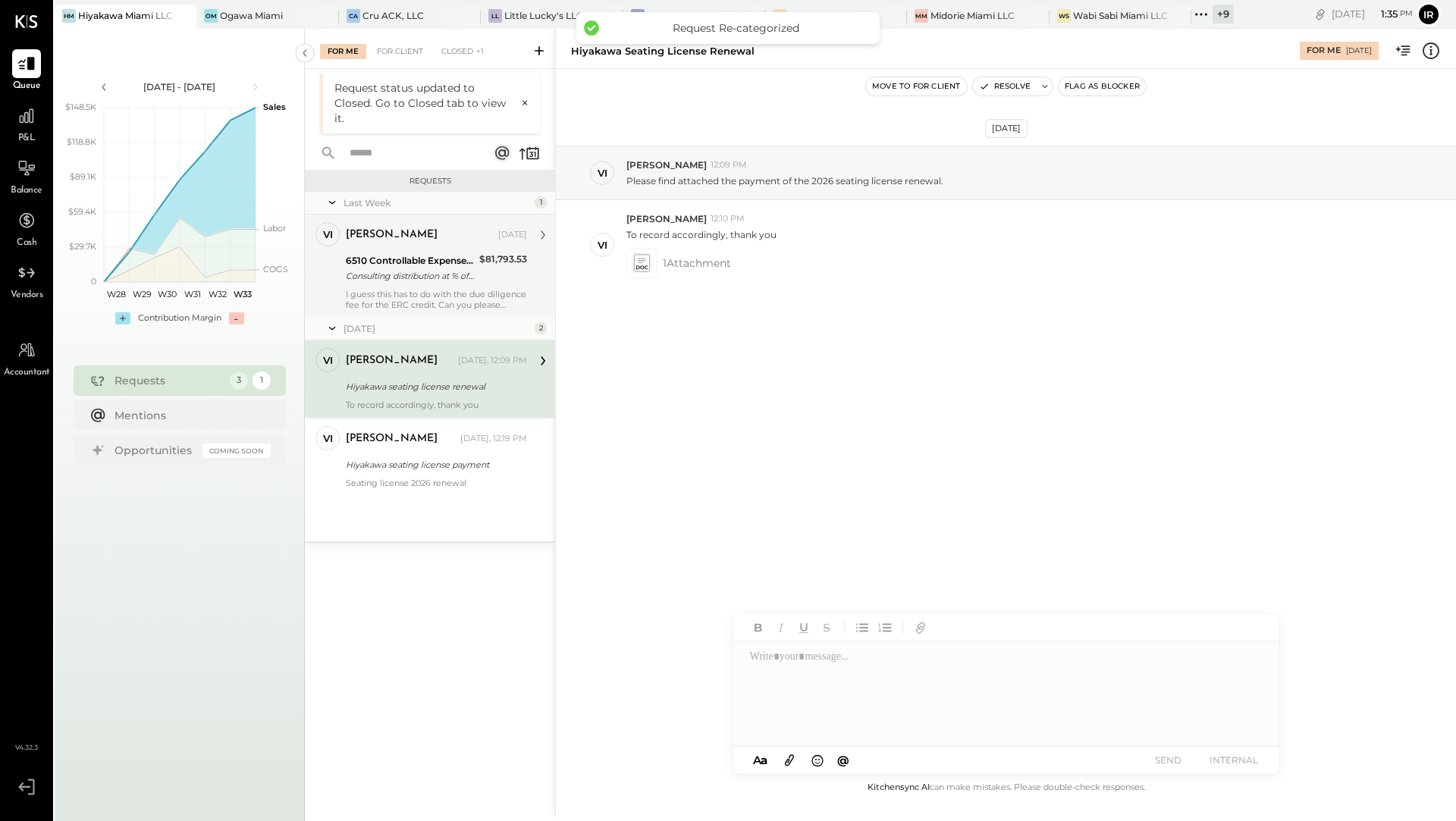
click at [439, 269] on div "Consulting distribution at % of Net sales" at bounding box center [410, 276] width 129 height 15
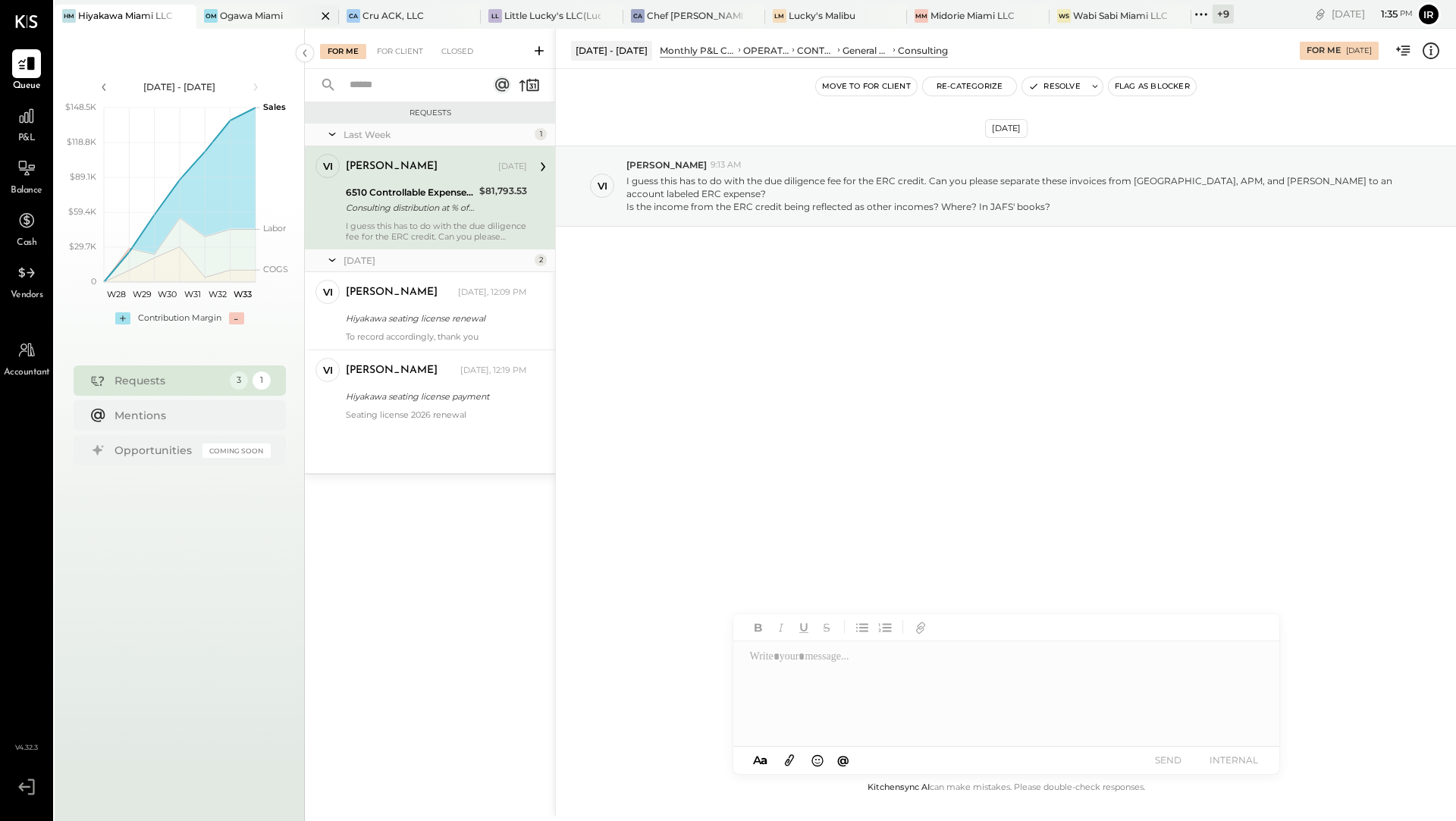
click at [263, 15] on div "Ogawa Miami" at bounding box center [252, 16] width 63 height 13
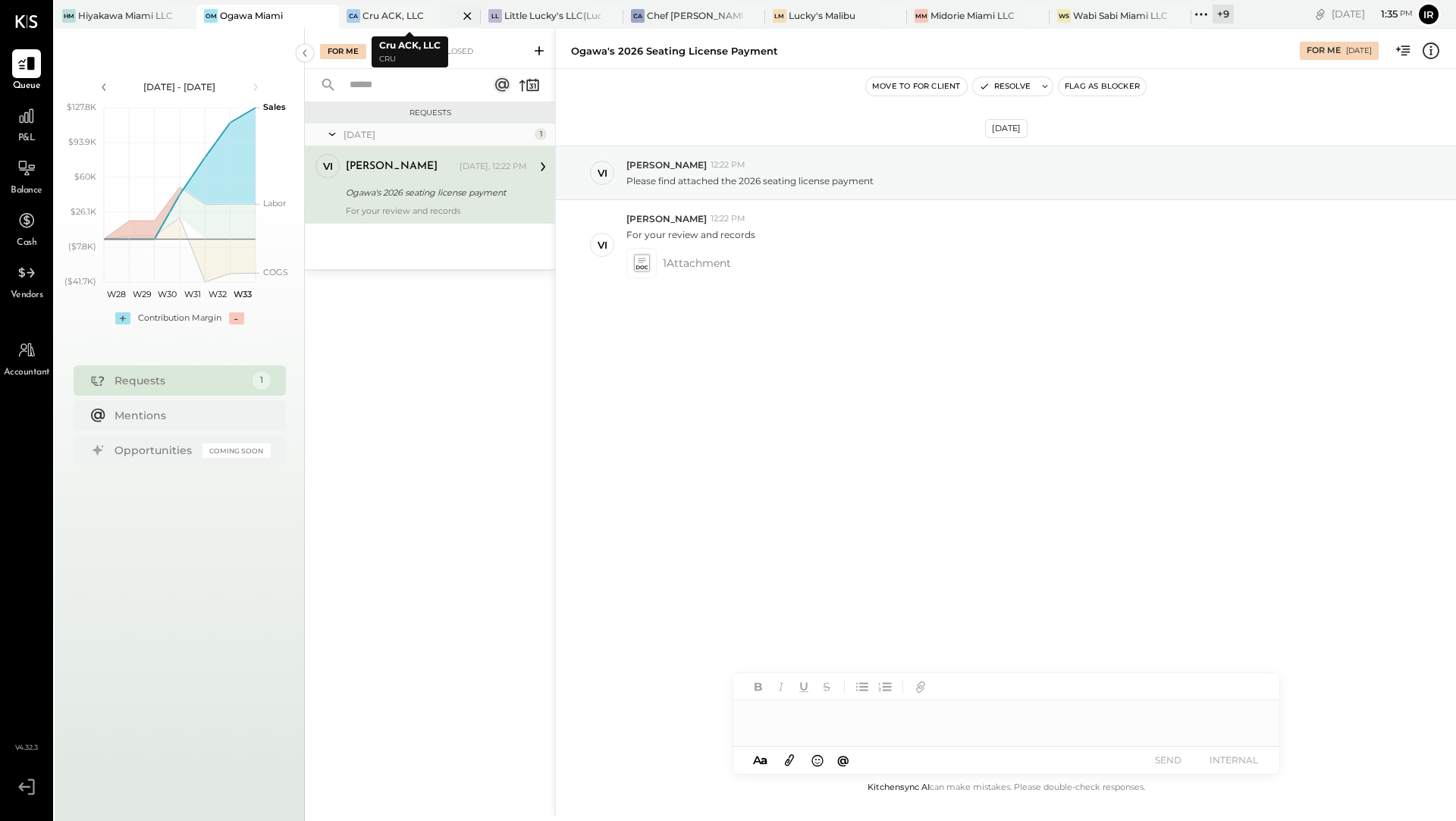
click at [407, 10] on div "Cru ACK, LLC" at bounding box center [393, 16] width 61 height 13
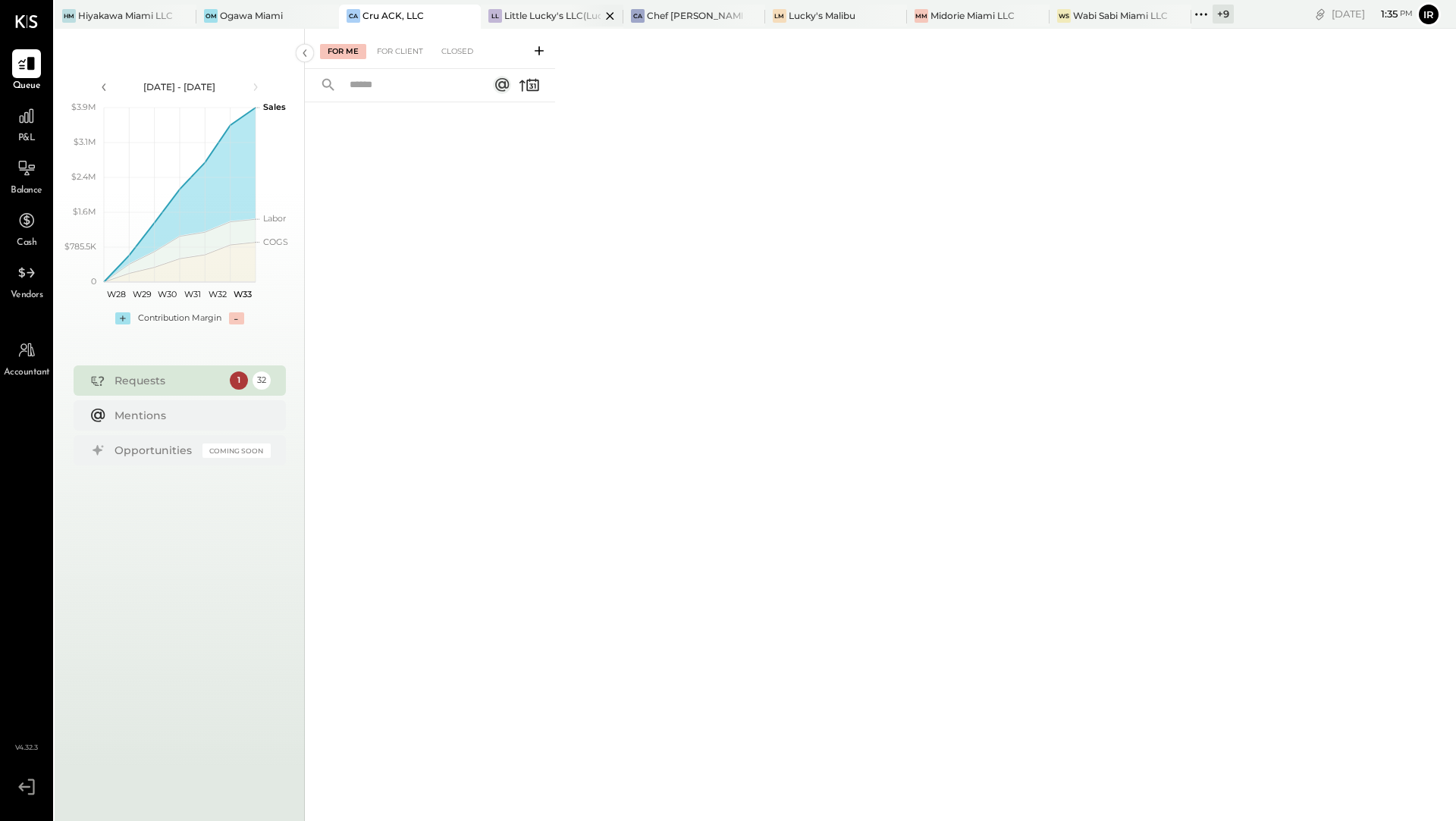
click at [529, 14] on div "Little Lucky's LLC(Lucky's Soho)" at bounding box center [551, 16] width 95 height 13
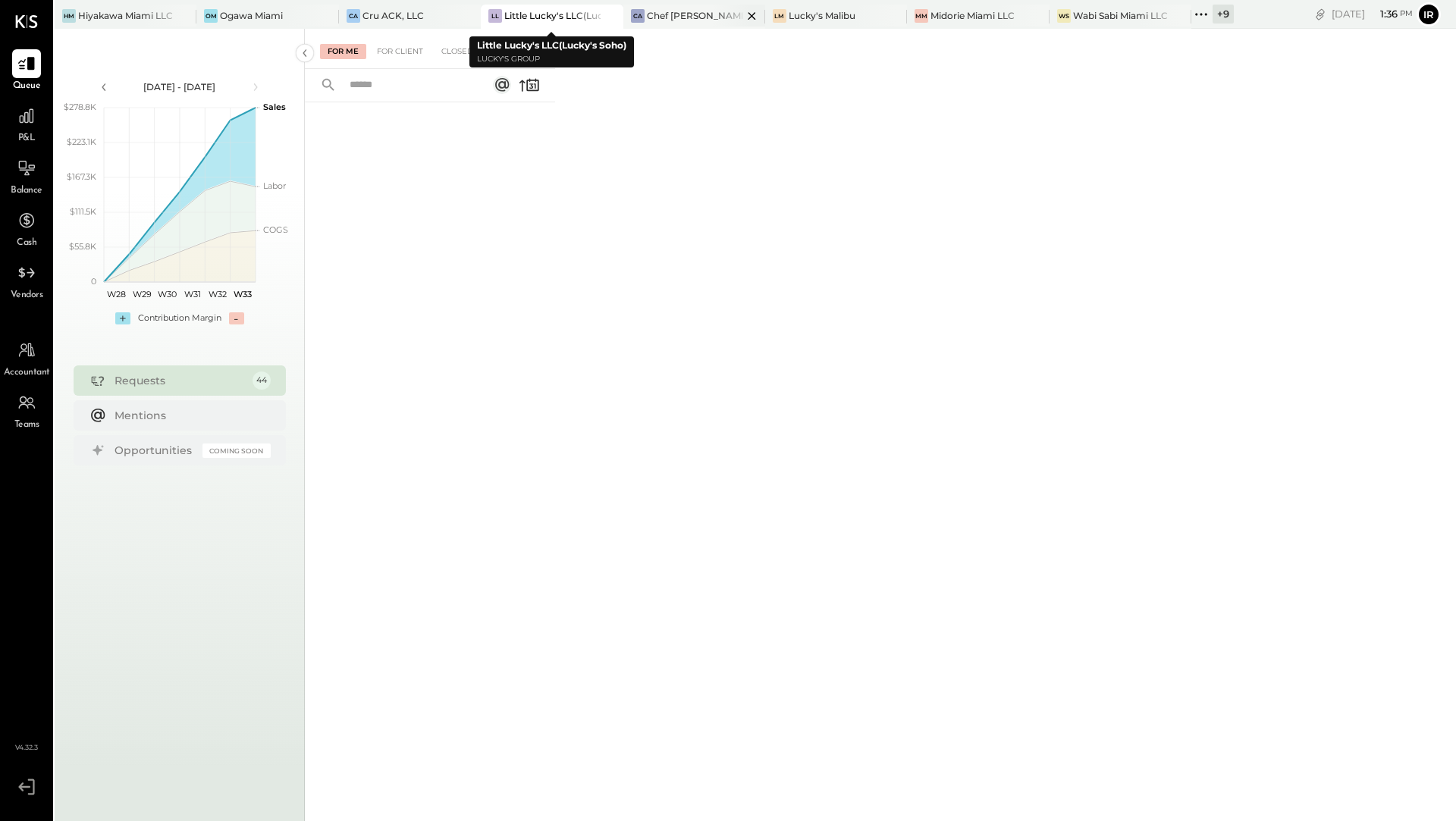
click at [663, 9] on div "Chef [PERSON_NAME]'s Vineyard Restaurant" at bounding box center [694, 16] width 95 height 13
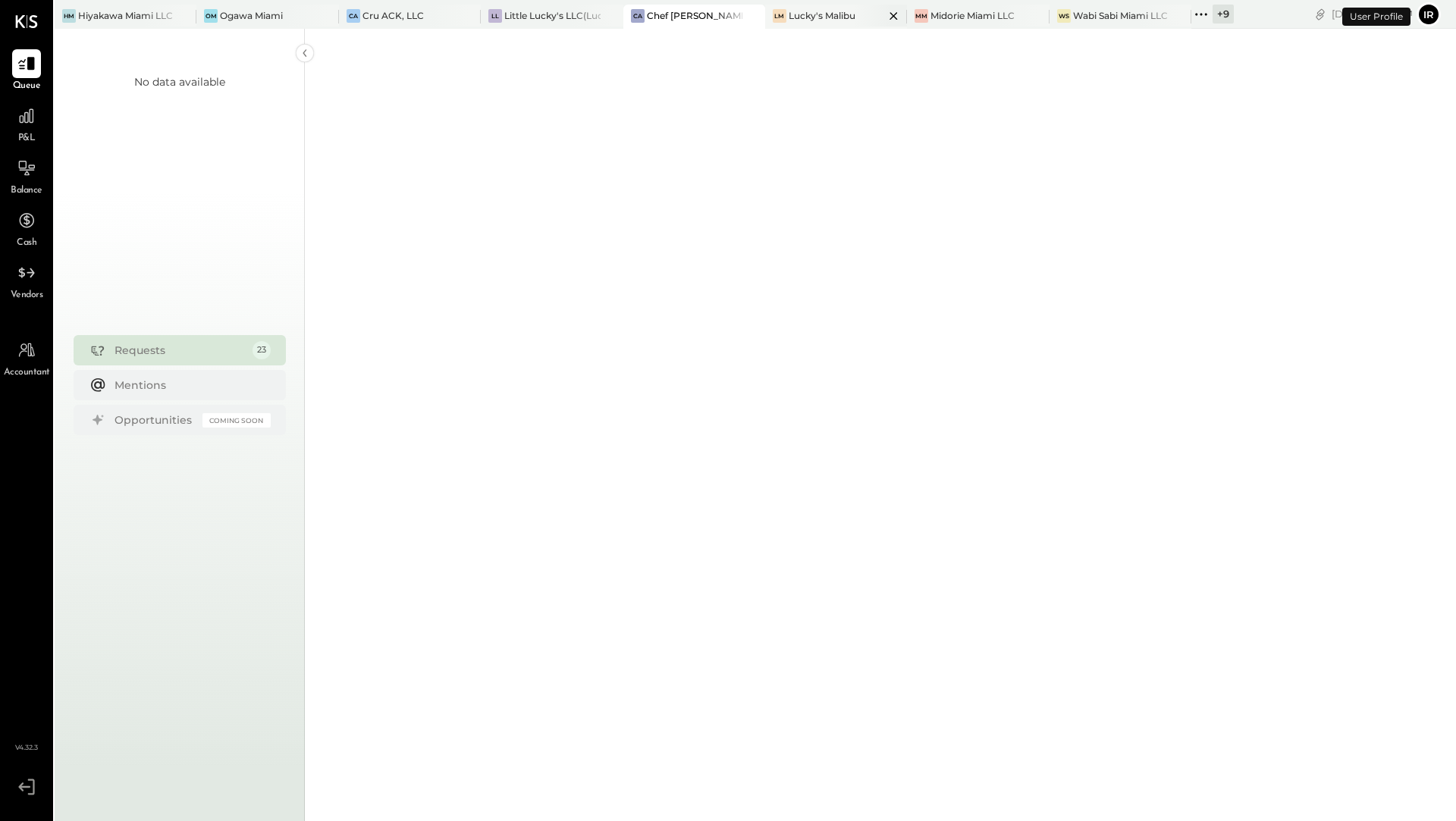
click at [811, 21] on div "Lucky's Malibu" at bounding box center [821, 16] width 67 height 13
click at [939, 24] on div "MM Midorie Miami LLC" at bounding box center [977, 17] width 142 height 24
click at [1097, 19] on div "Wabi Sabi Miami LLC" at bounding box center [1120, 16] width 94 height 13
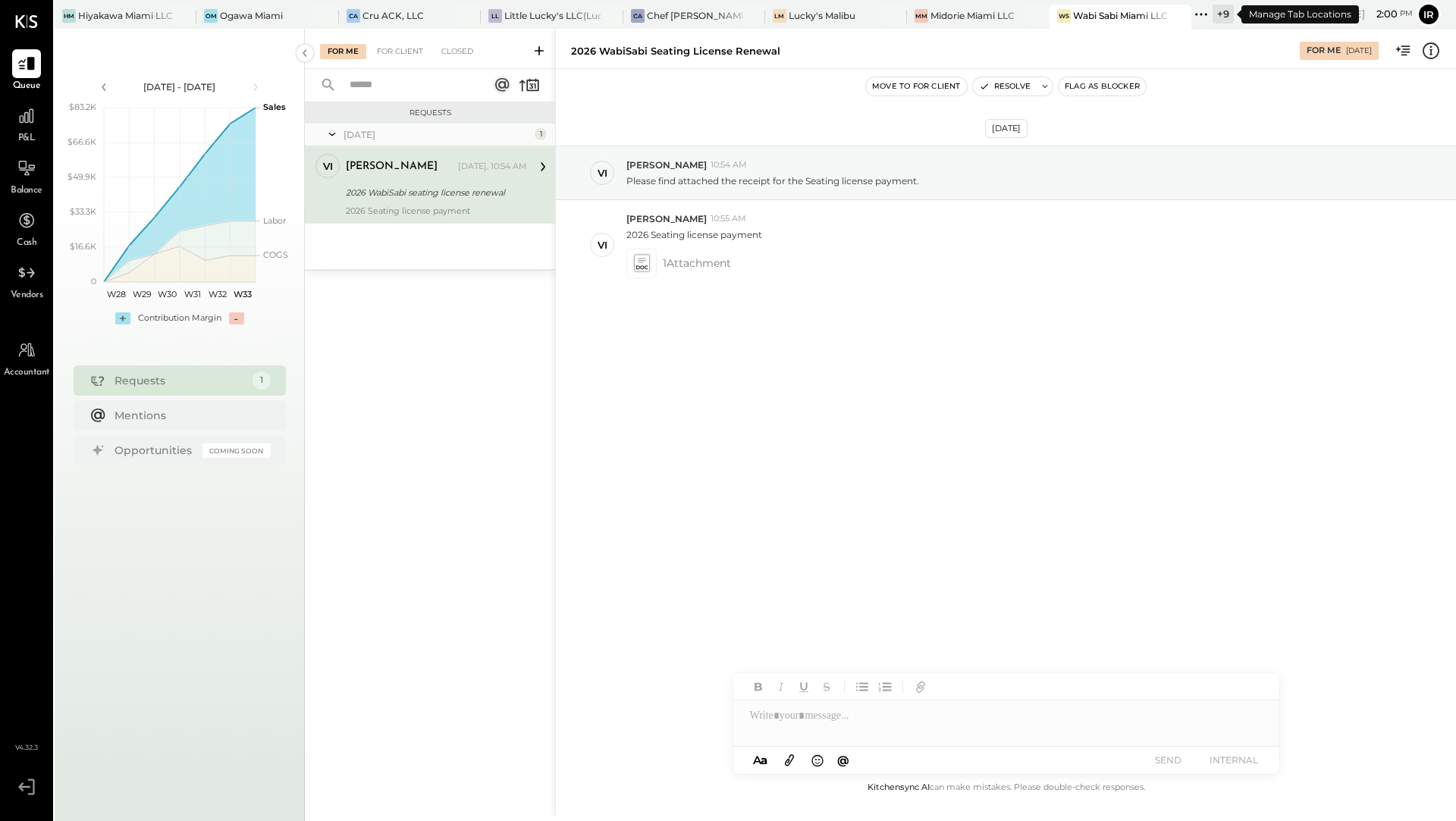
click at [1215, 12] on div "+ 9" at bounding box center [1223, 14] width 21 height 18
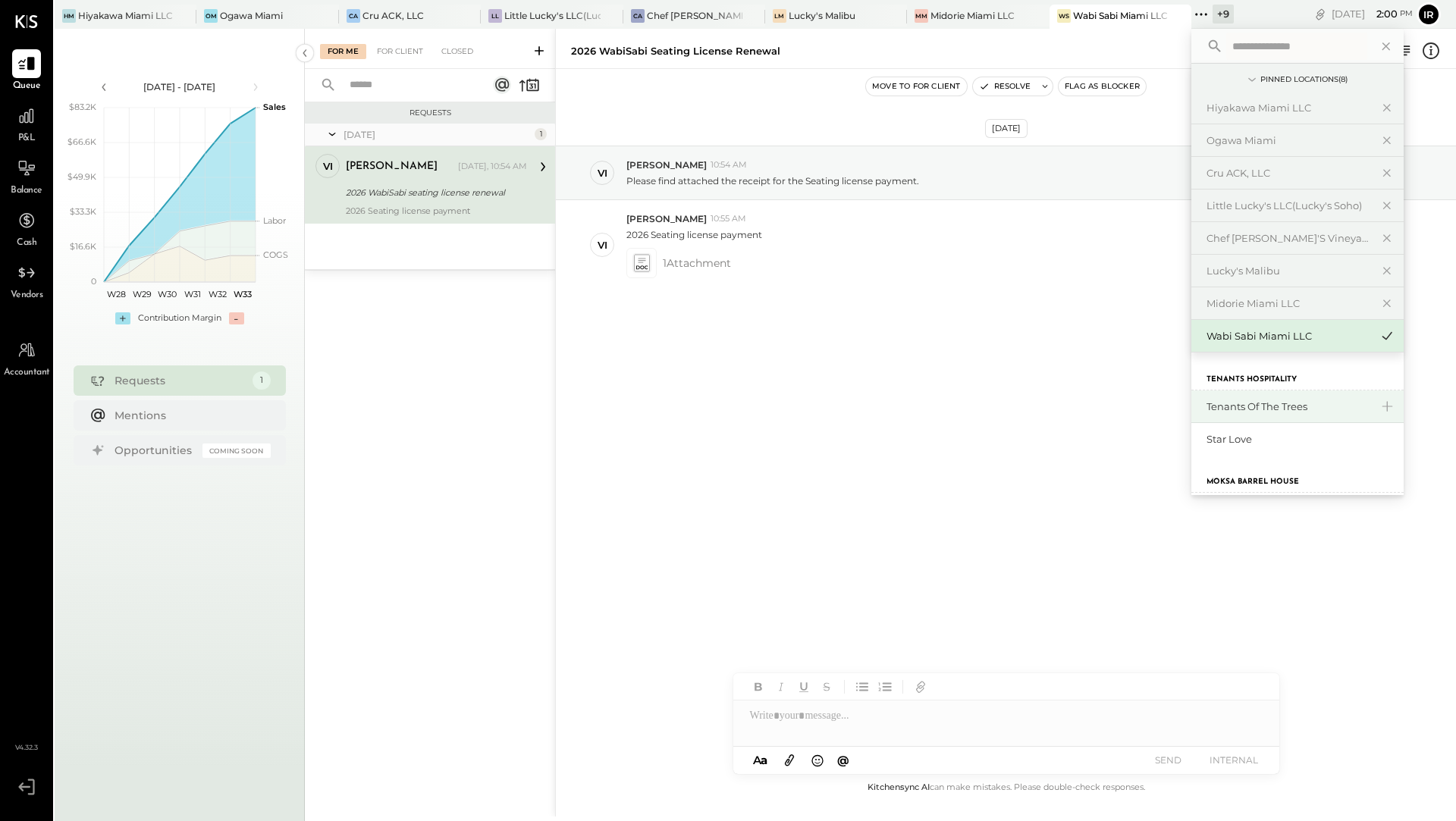
click at [1267, 403] on div "Tenants of the Trees" at bounding box center [1288, 407] width 164 height 15
